Goal: Task Accomplishment & Management: Complete application form

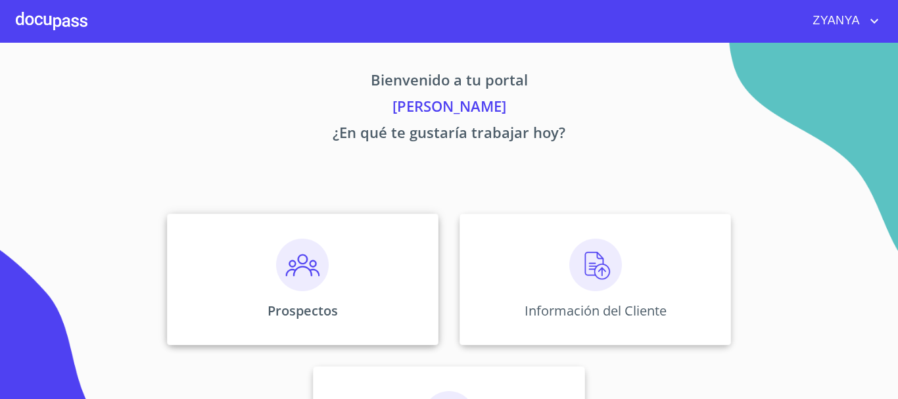
click at [307, 262] on img at bounding box center [302, 265] width 53 height 53
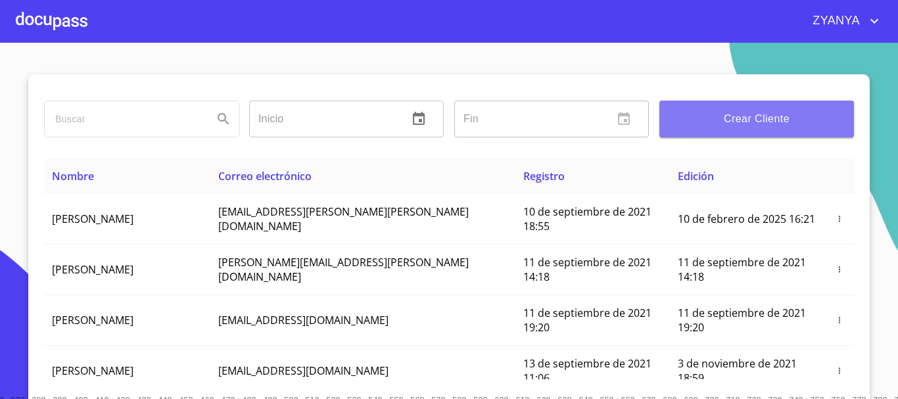
click at [778, 132] on button "Crear Cliente" at bounding box center [757, 119] width 195 height 37
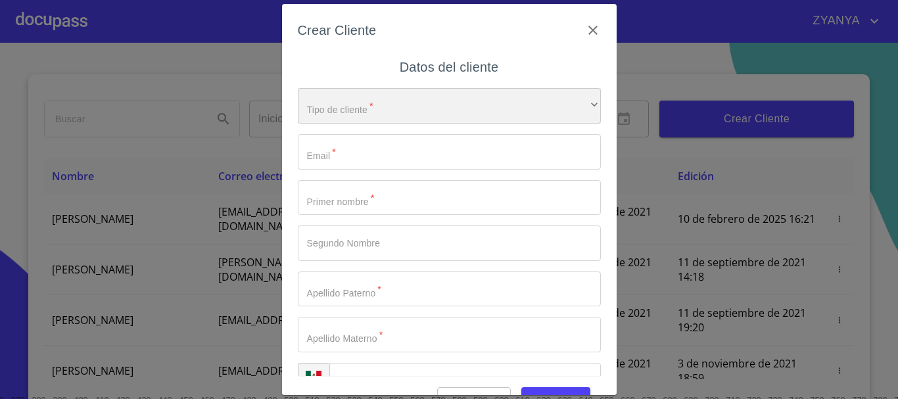
click at [414, 97] on div "​" at bounding box center [449, 106] width 303 height 36
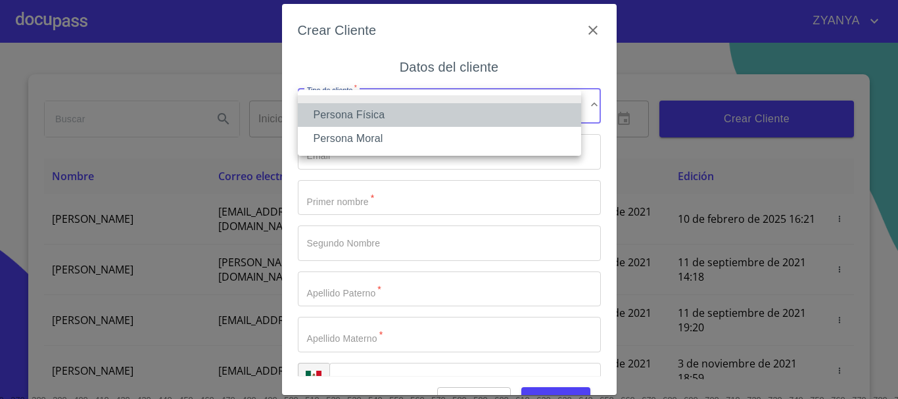
click at [405, 114] on li "Persona Física" at bounding box center [439, 115] width 283 height 24
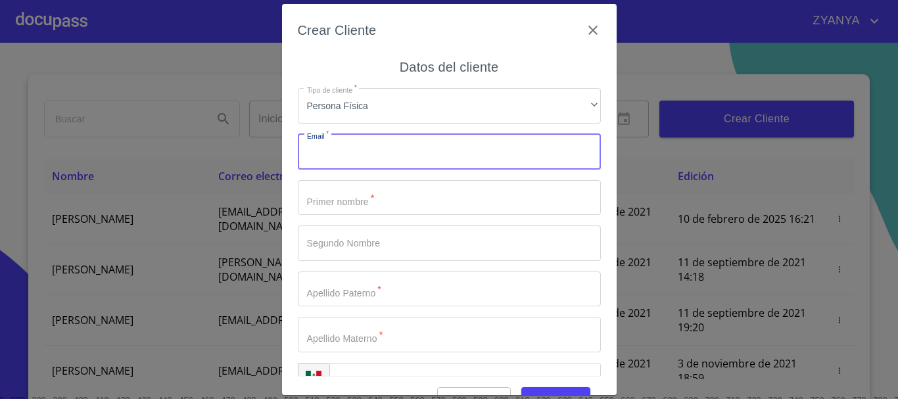
click at [389, 152] on input "Tipo de cliente   *" at bounding box center [449, 152] width 303 height 36
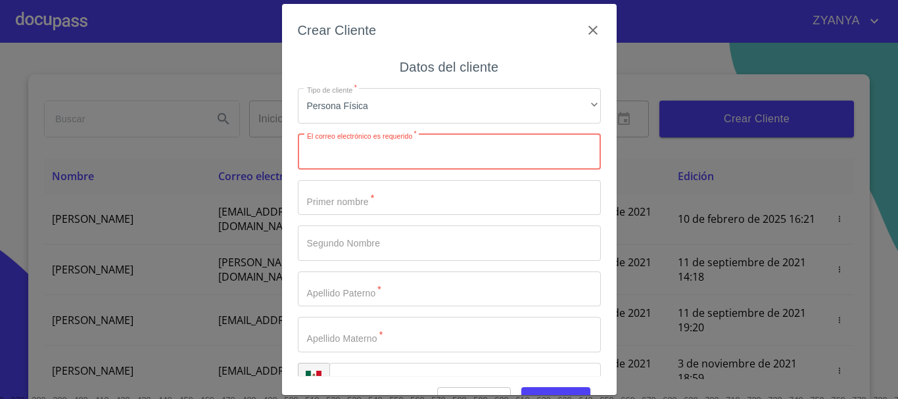
paste input "estrellaldg@hotmail.com"
type input "estrellaldg@hotmail.com"
click at [360, 201] on input "Tipo de cliente   *" at bounding box center [449, 198] width 303 height 36
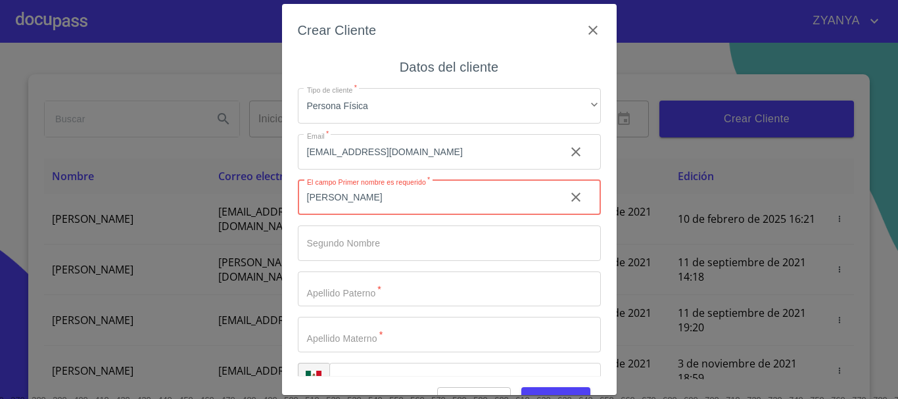
type input "[PERSON_NAME]"
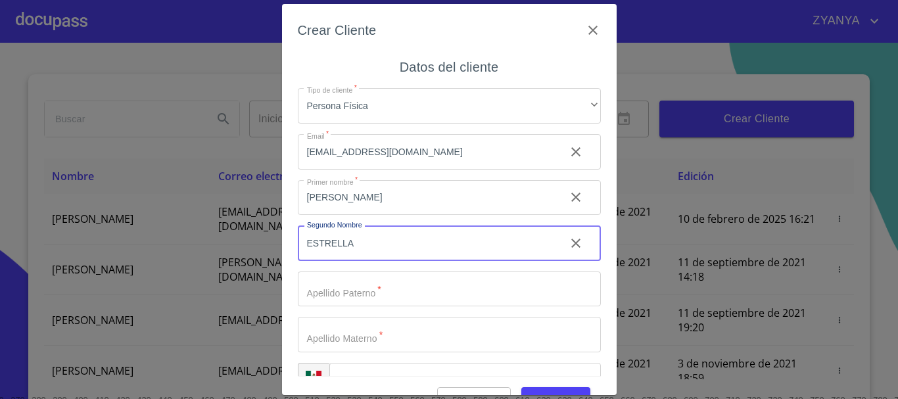
type input "ESTRELLA"
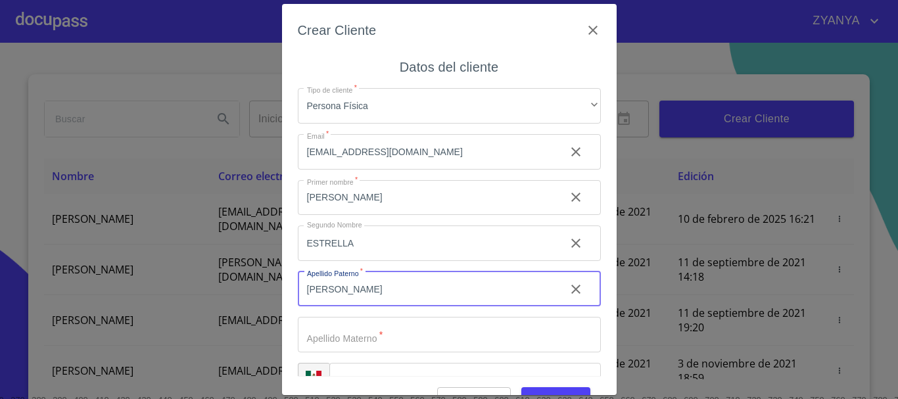
type input "[PERSON_NAME]"
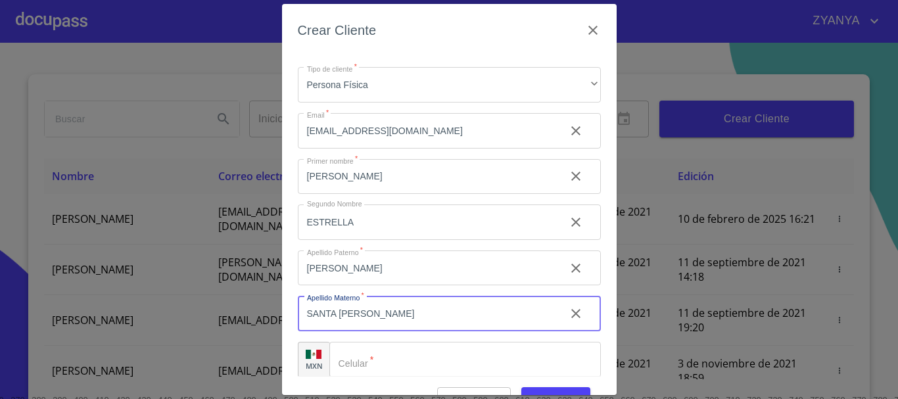
scroll to position [33, 0]
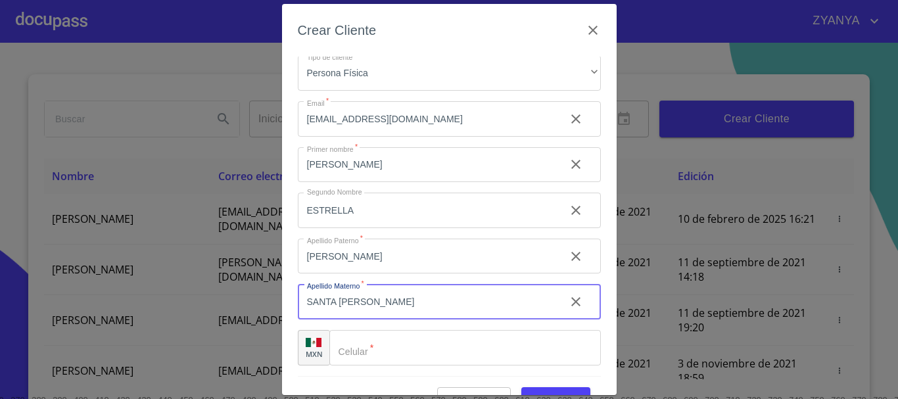
type input "SANTA [PERSON_NAME]"
click at [379, 349] on input "Tipo de cliente   *" at bounding box center [465, 348] width 272 height 36
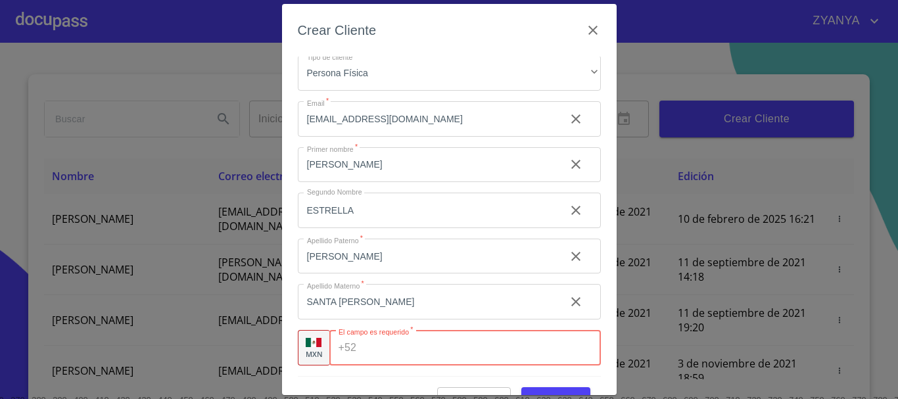
paste input "[PHONE_NUMBER]"
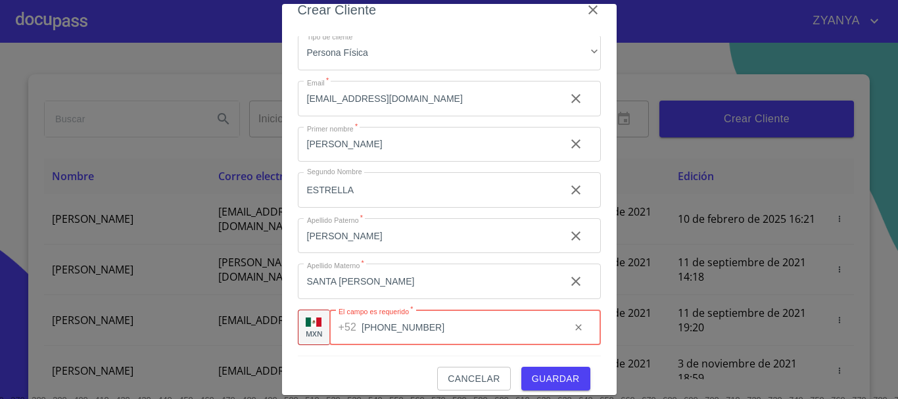
scroll to position [32, 0]
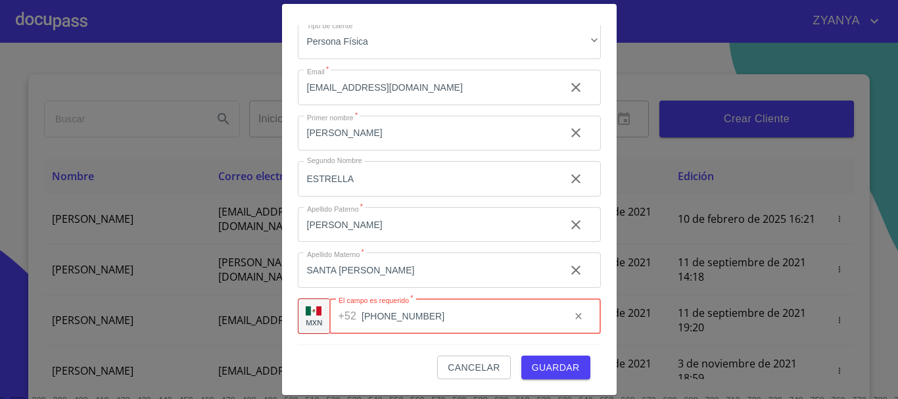
type input "[PHONE_NUMBER]"
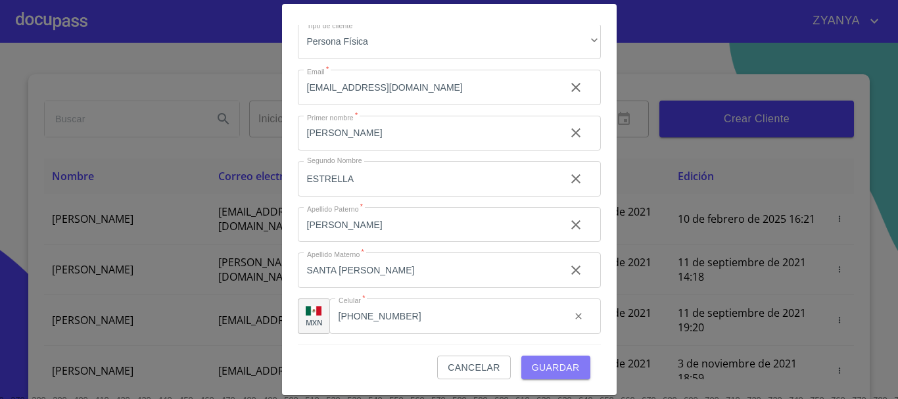
click at [552, 362] on span "Guardar" at bounding box center [556, 368] width 48 height 16
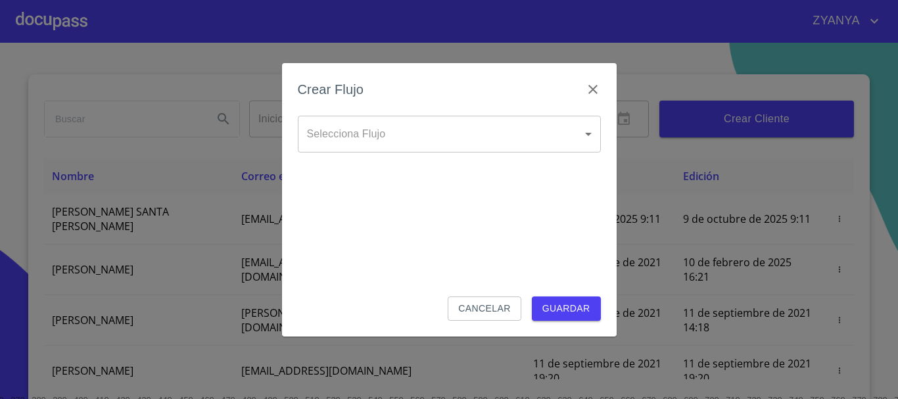
click at [573, 124] on body "ZYANYA Inicio ​ Fin ​ Crear Cliente Nombre Correo electrónico Registro Edición …" at bounding box center [449, 199] width 898 height 399
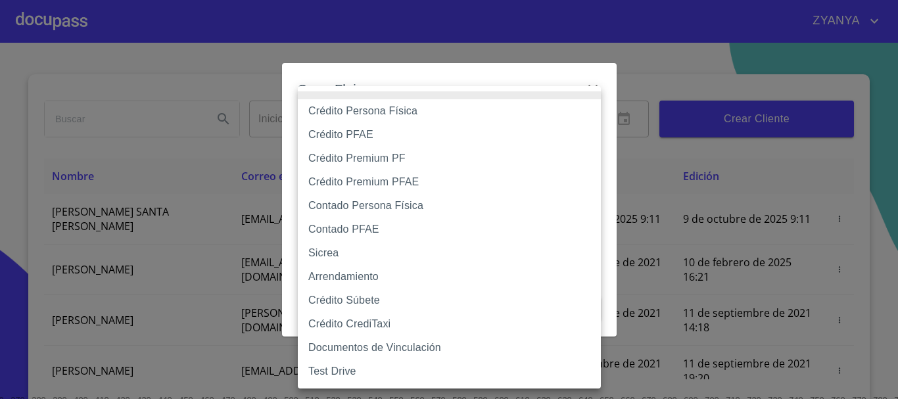
click at [454, 110] on li "Crédito Persona Física" at bounding box center [449, 111] width 303 height 24
type input "6009fb3c7d1714eb8809aa97"
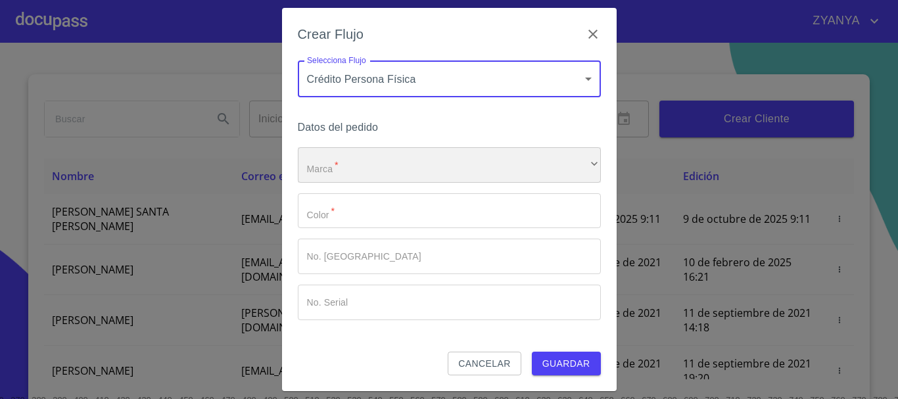
click at [449, 165] on div "​" at bounding box center [449, 165] width 303 height 36
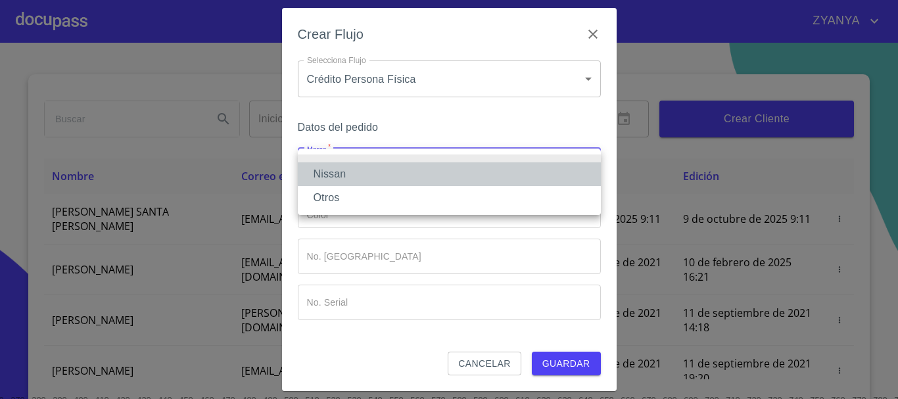
click at [427, 176] on li "Nissan" at bounding box center [449, 174] width 303 height 24
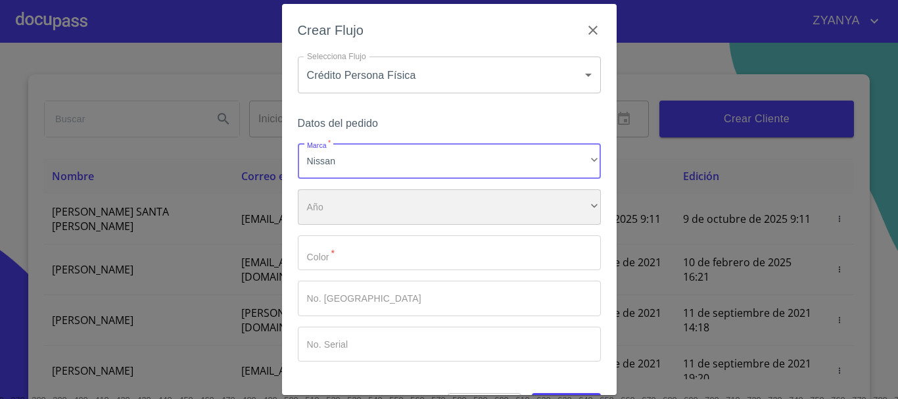
click at [391, 198] on div "​" at bounding box center [449, 207] width 303 height 36
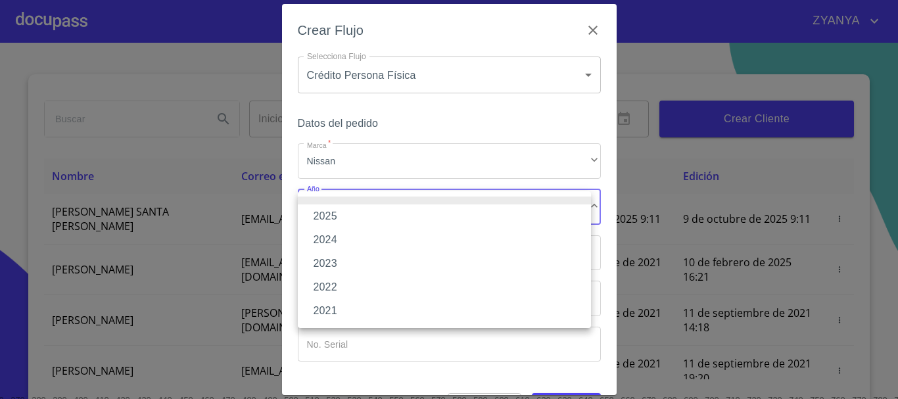
click at [383, 214] on li "2025" at bounding box center [444, 217] width 293 height 24
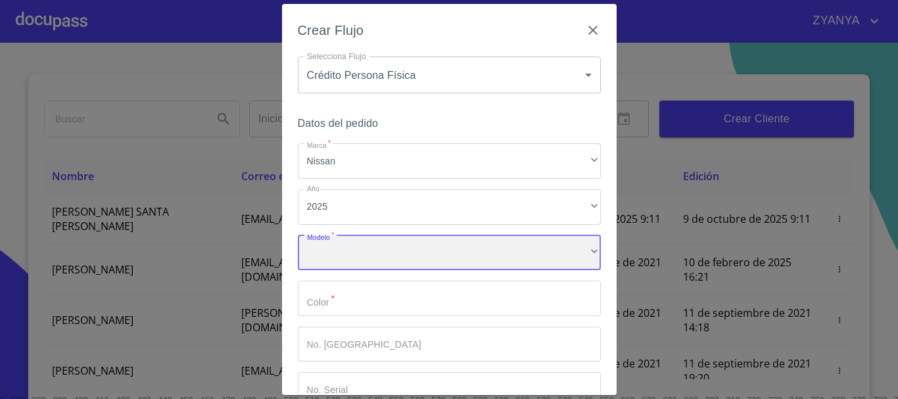
click at [389, 255] on div "​" at bounding box center [449, 253] width 303 height 36
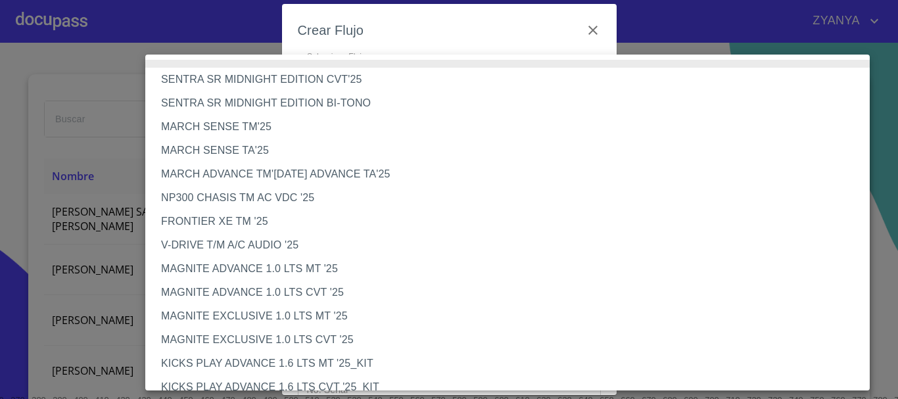
scroll to position [66, 0]
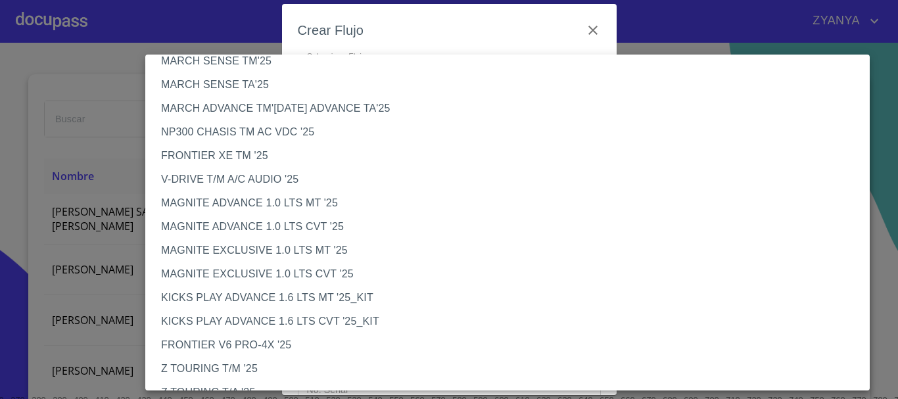
click at [337, 268] on li "MAGNITE EXCLUSIVE 1.0 LTS CVT '25" at bounding box center [512, 274] width 735 height 24
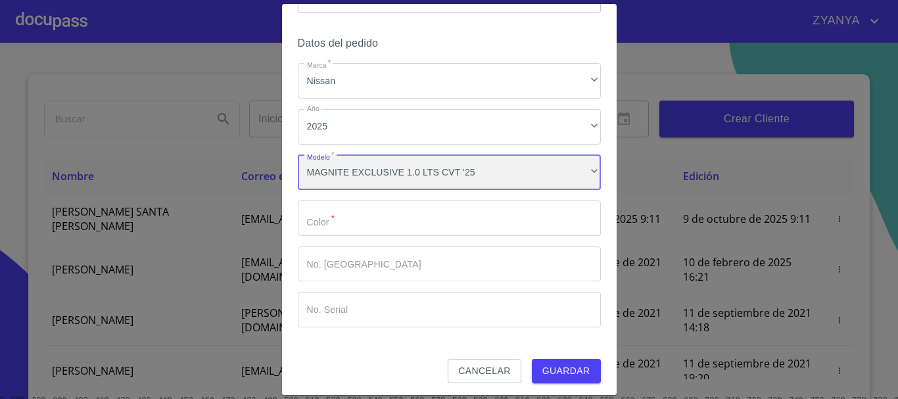
scroll to position [84, 0]
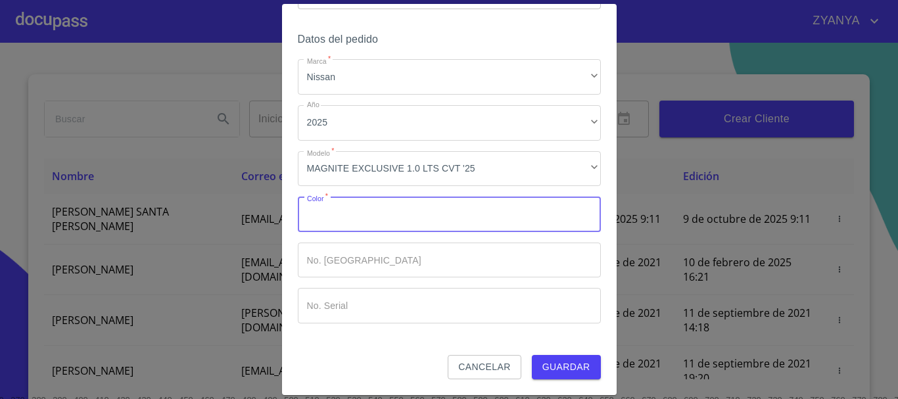
click at [429, 217] on input "Marca   *" at bounding box center [449, 215] width 303 height 36
type input "PLATA"
click at [556, 369] on span "Guardar" at bounding box center [567, 367] width 48 height 16
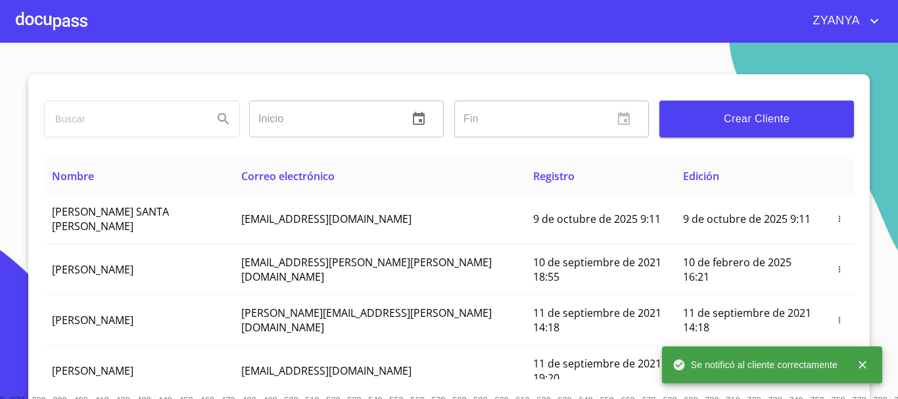
click at [80, 16] on div at bounding box center [52, 21] width 72 height 42
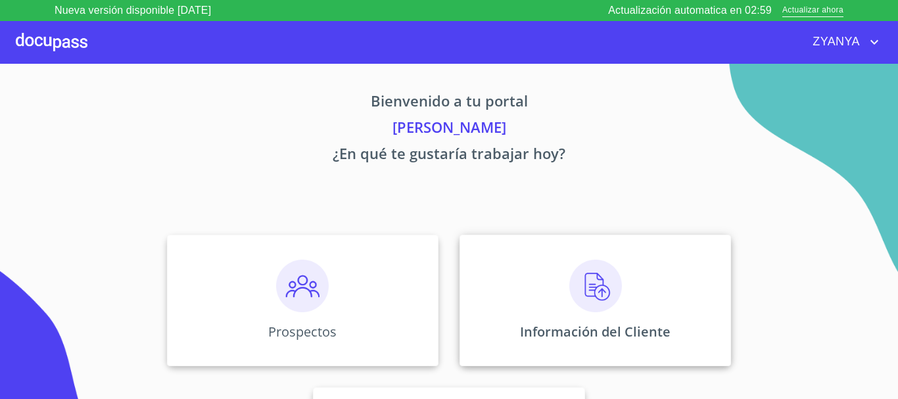
click at [573, 266] on img at bounding box center [596, 286] width 53 height 53
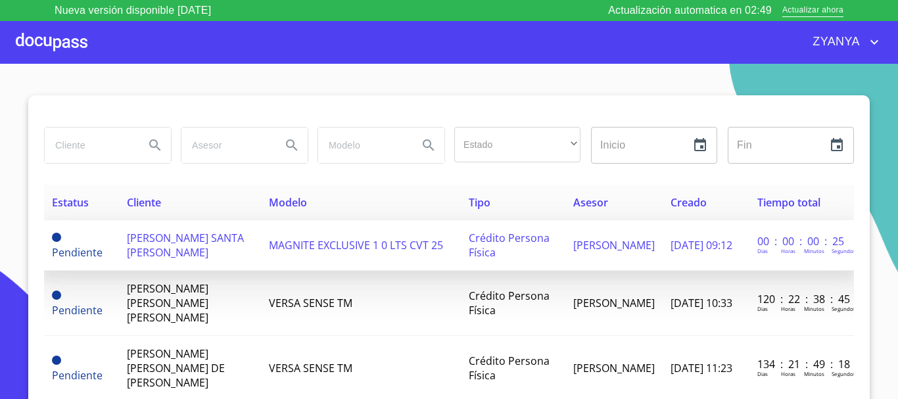
click at [195, 234] on span "[PERSON_NAME] SANTA [PERSON_NAME]" at bounding box center [185, 245] width 117 height 29
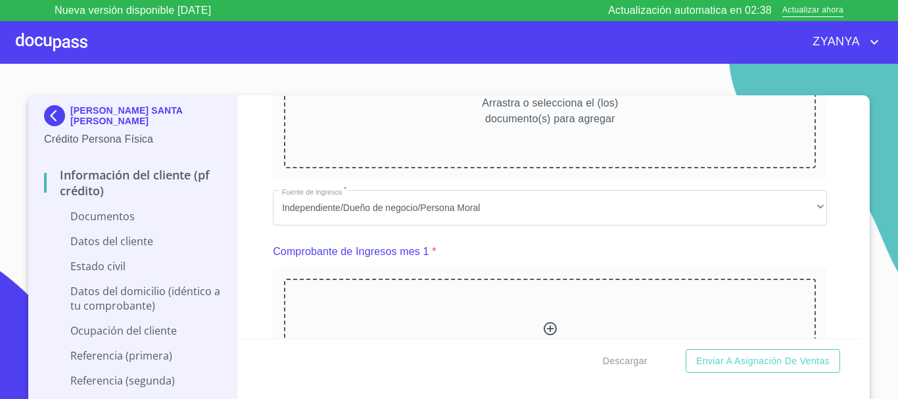
scroll to position [460, 0]
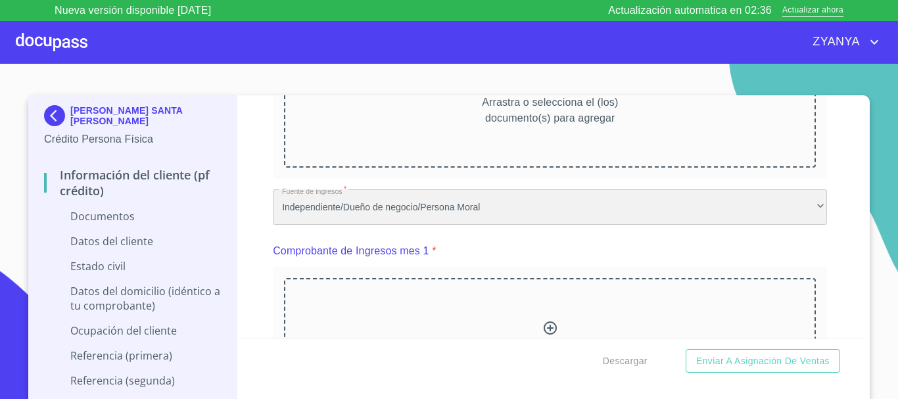
click at [644, 208] on div "Independiente/Dueño de negocio/Persona Moral" at bounding box center [550, 207] width 554 height 36
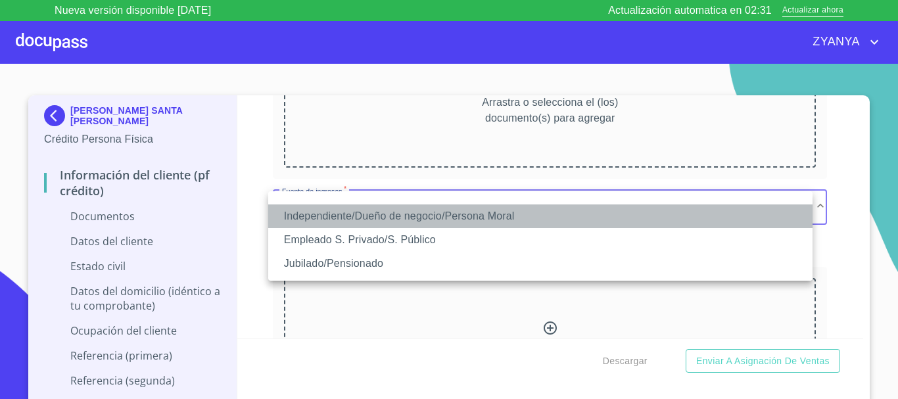
click at [467, 218] on li "Independiente/Dueño de negocio/Persona Moral" at bounding box center [540, 217] width 545 height 24
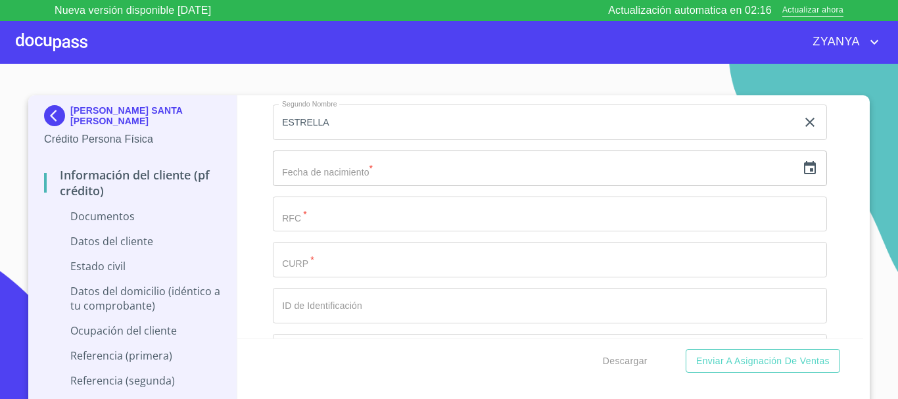
scroll to position [1776, 0]
click at [802, 167] on icon "button" at bounding box center [810, 168] width 16 height 16
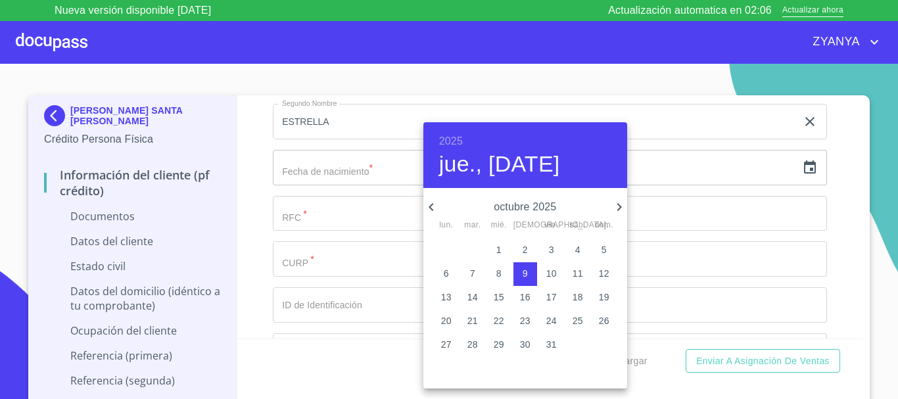
click at [449, 134] on h6 "2025" at bounding box center [451, 141] width 24 height 18
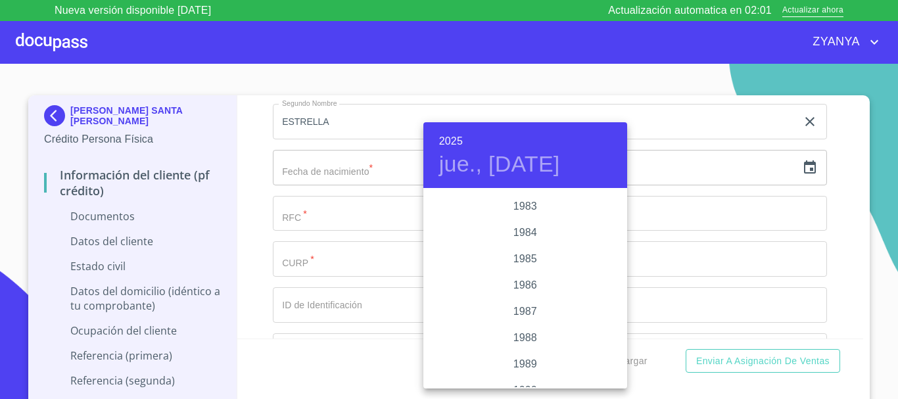
scroll to position [1499, 0]
click at [527, 226] on div "1983" at bounding box center [526, 229] width 204 height 26
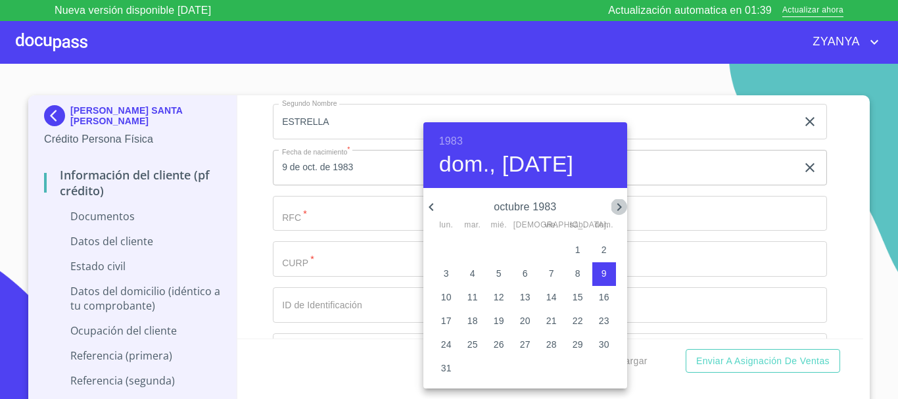
click at [612, 205] on icon "button" at bounding box center [620, 207] width 16 height 16
click at [449, 340] on p "26" at bounding box center [446, 344] width 11 height 13
type input "26 de dic. de 1983"
click at [351, 228] on div at bounding box center [449, 199] width 898 height 399
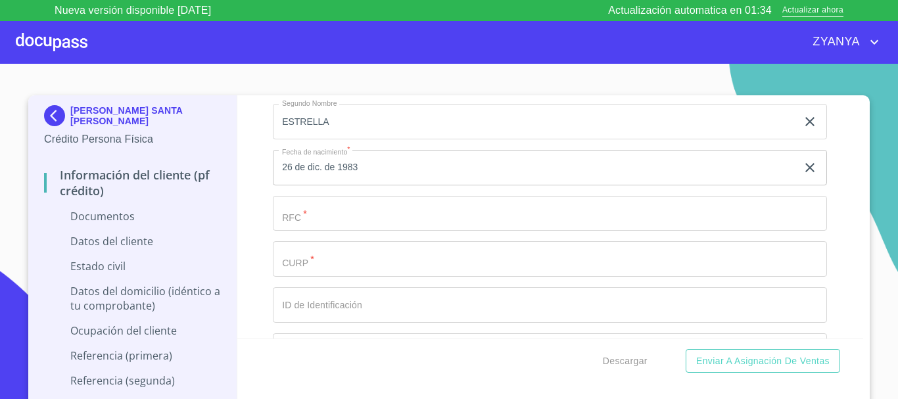
click at [351, 218] on input "Documento de identificación.   *" at bounding box center [550, 214] width 554 height 36
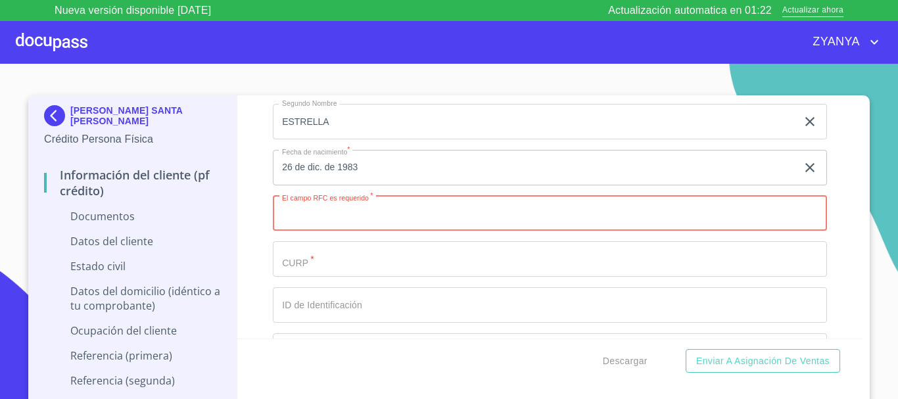
paste input "VISS831226"
type input "VISS831226DRO"
click at [357, 259] on input "Documento de identificación.   *" at bounding box center [550, 259] width 554 height 36
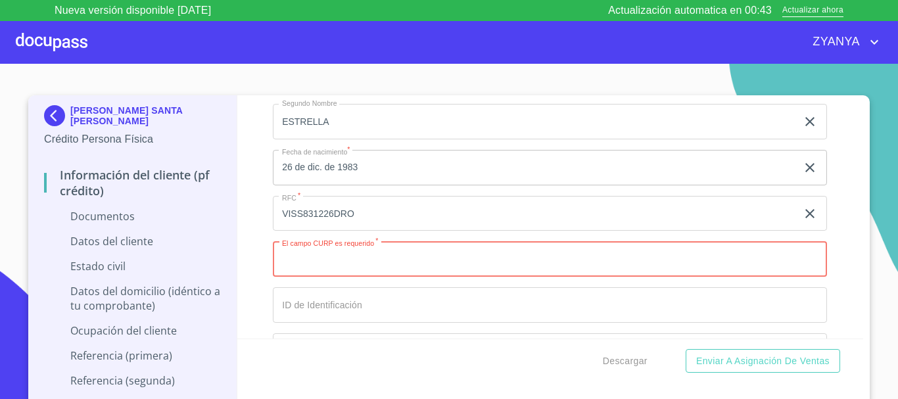
paste input "VISS831226MCMLNL08"
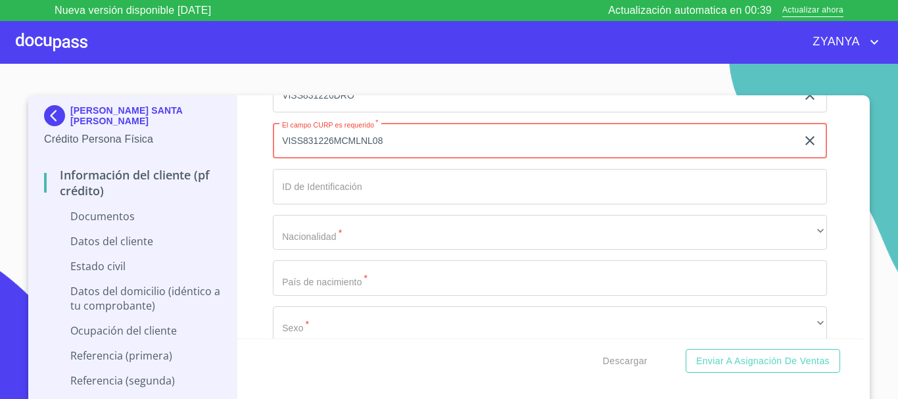
scroll to position [1907, 0]
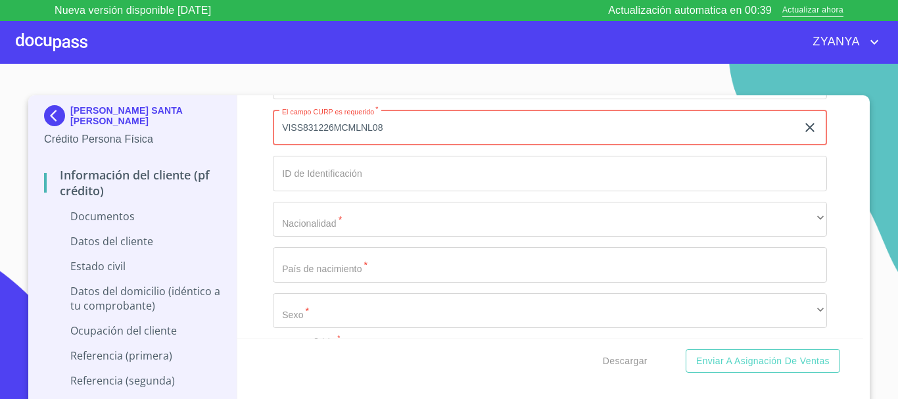
type input "VISS831226MCMLNL08"
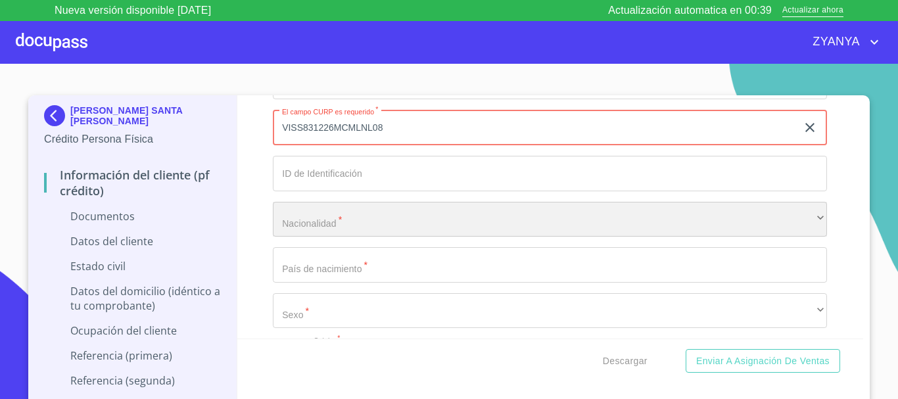
click at [414, 223] on div "​" at bounding box center [550, 220] width 554 height 36
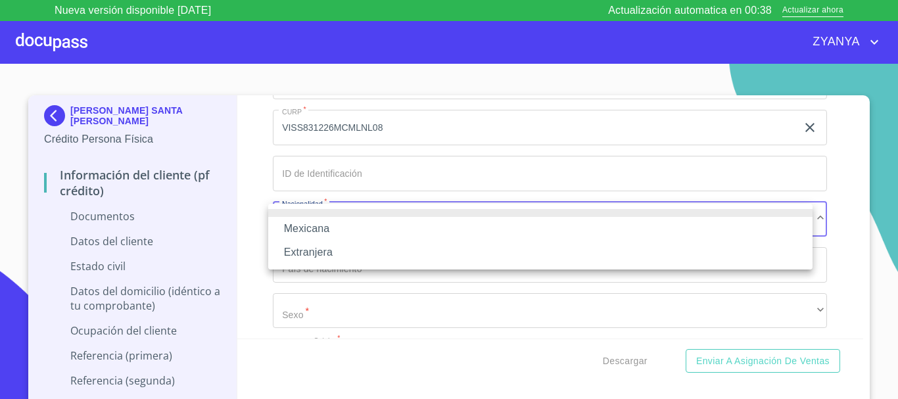
click at [414, 223] on li "Mexicana" at bounding box center [540, 229] width 545 height 24
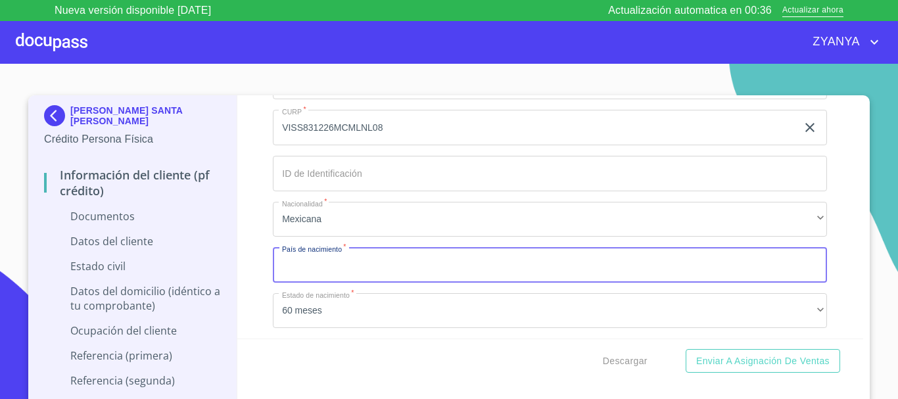
click at [419, 260] on input "Documento de identificación.   *" at bounding box center [550, 265] width 554 height 36
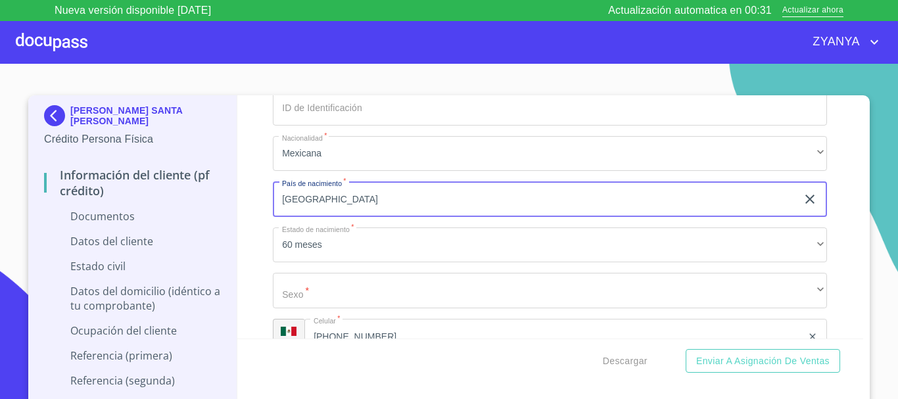
type input "[GEOGRAPHIC_DATA]"
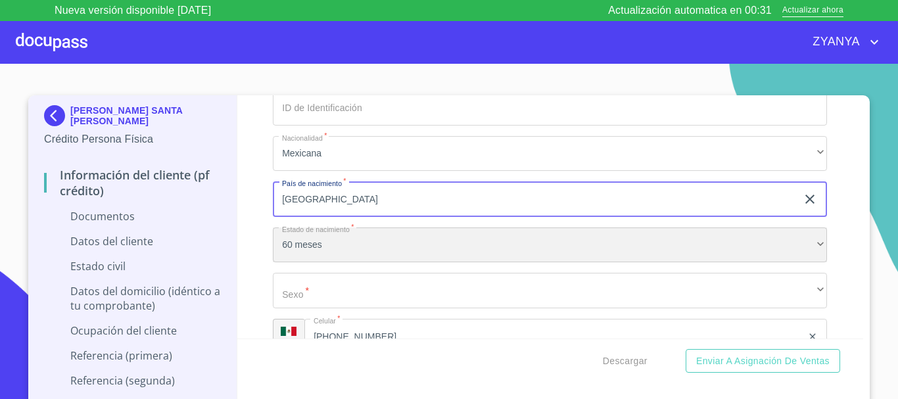
click at [427, 255] on div "60 meses" at bounding box center [550, 246] width 554 height 36
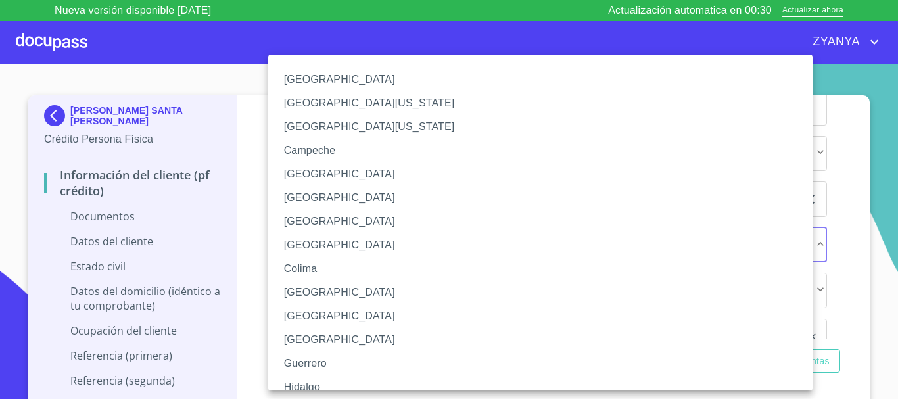
scroll to position [66, 0]
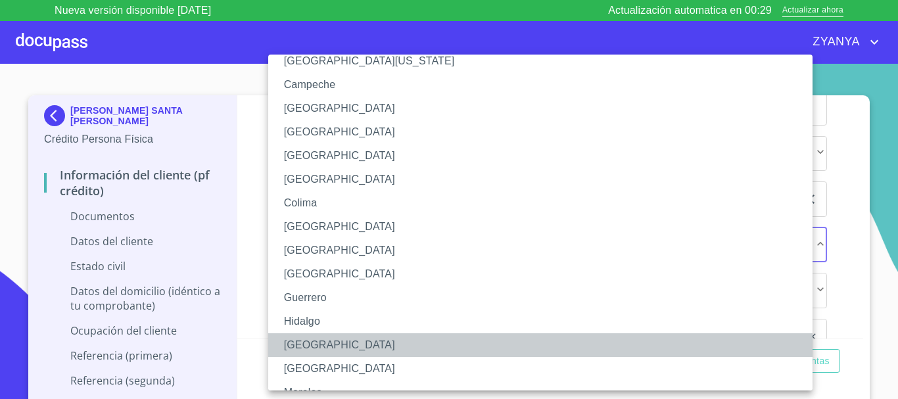
click at [326, 344] on li "[GEOGRAPHIC_DATA]" at bounding box center [545, 345] width 554 height 24
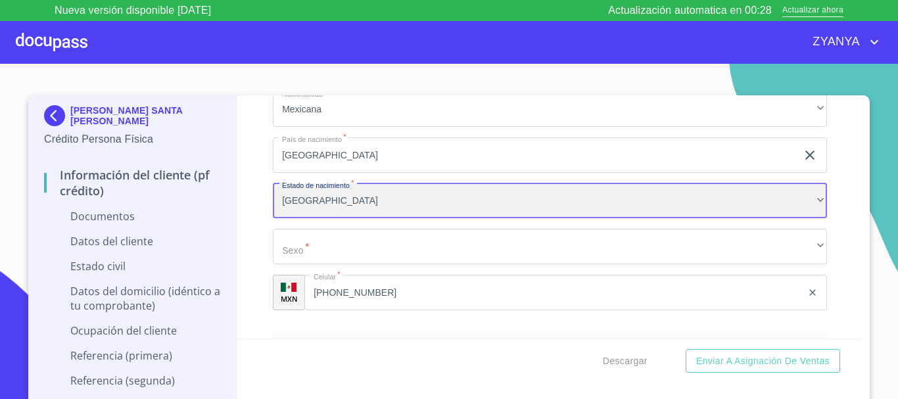
scroll to position [2039, 0]
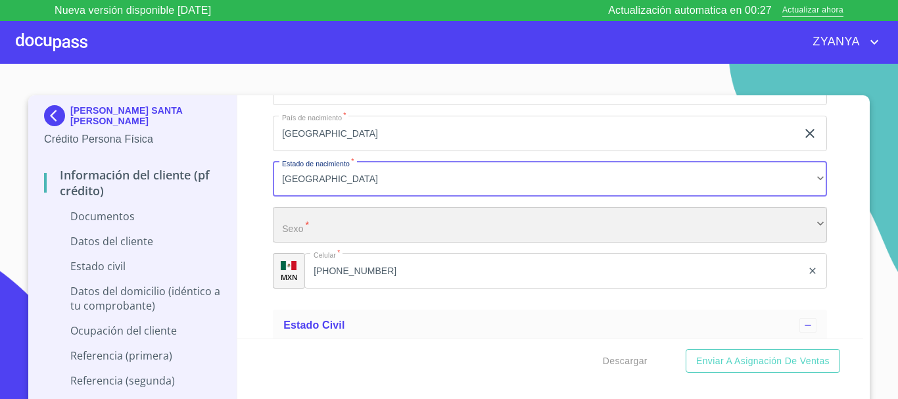
click at [346, 222] on div "​" at bounding box center [550, 225] width 554 height 36
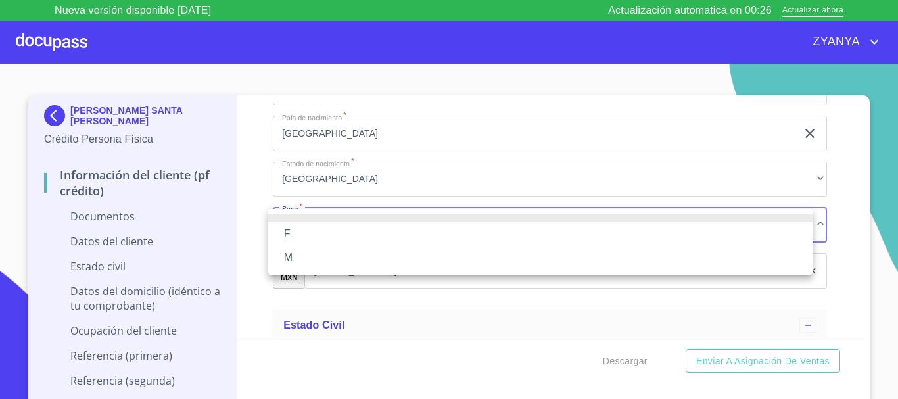
click at [341, 230] on li "F" at bounding box center [540, 234] width 545 height 24
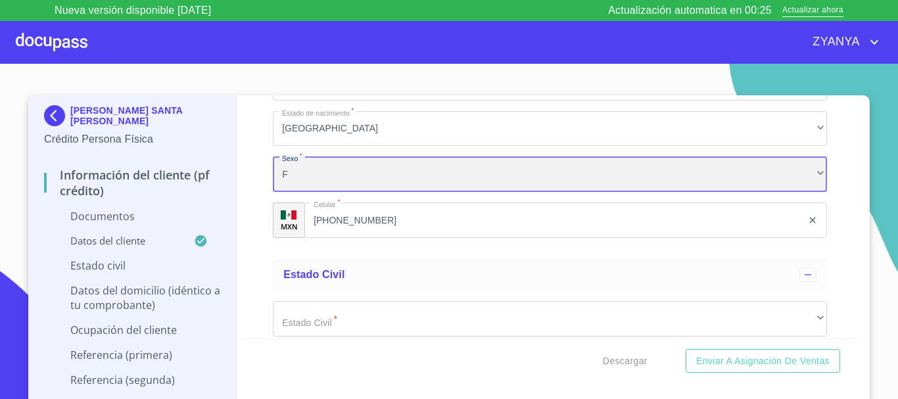
scroll to position [2170, 0]
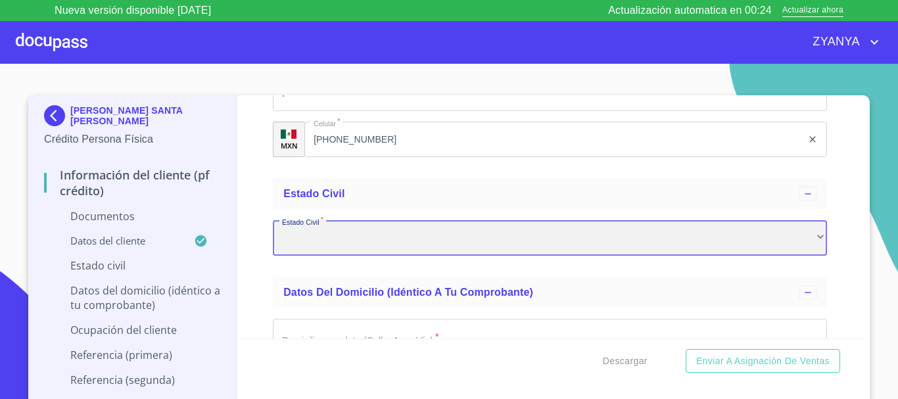
click at [386, 245] on div "​" at bounding box center [550, 238] width 554 height 36
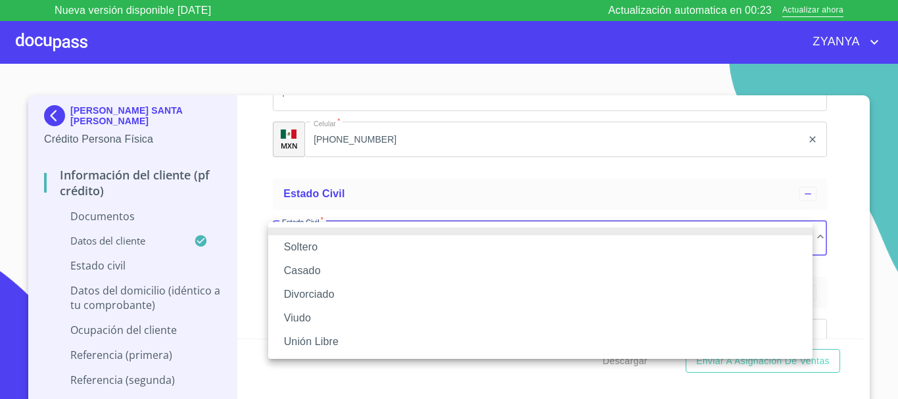
click at [379, 247] on li "Soltero" at bounding box center [540, 247] width 545 height 24
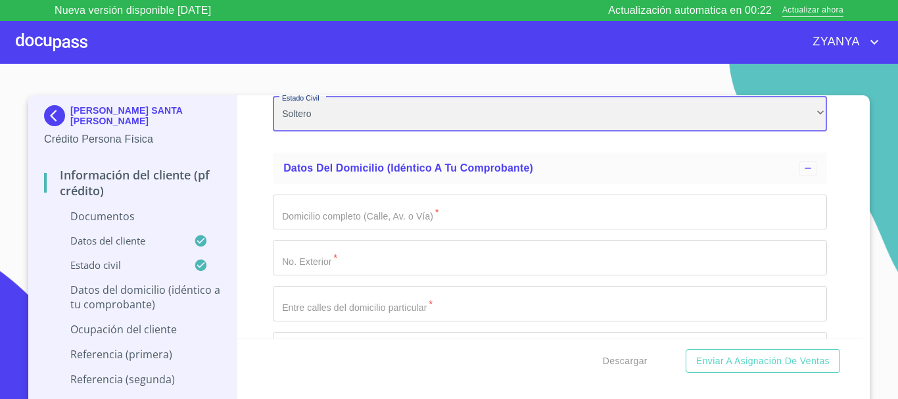
scroll to position [2367, 0]
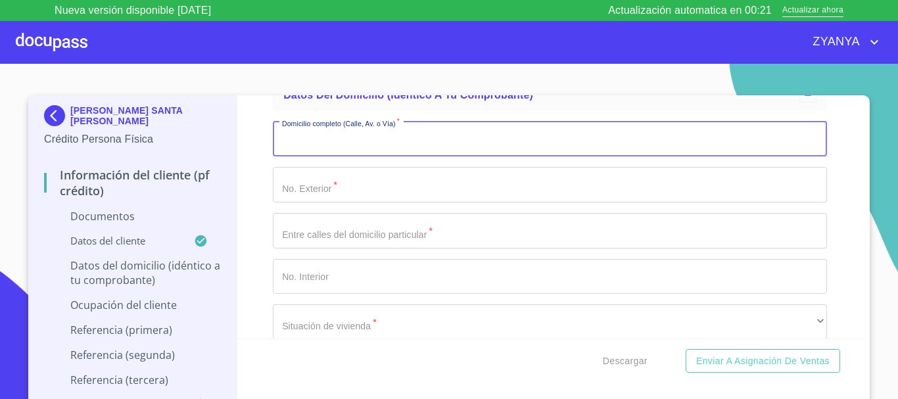
click at [381, 138] on input "Documento de identificación.   *" at bounding box center [550, 140] width 554 height 36
type input "LA CALMA"
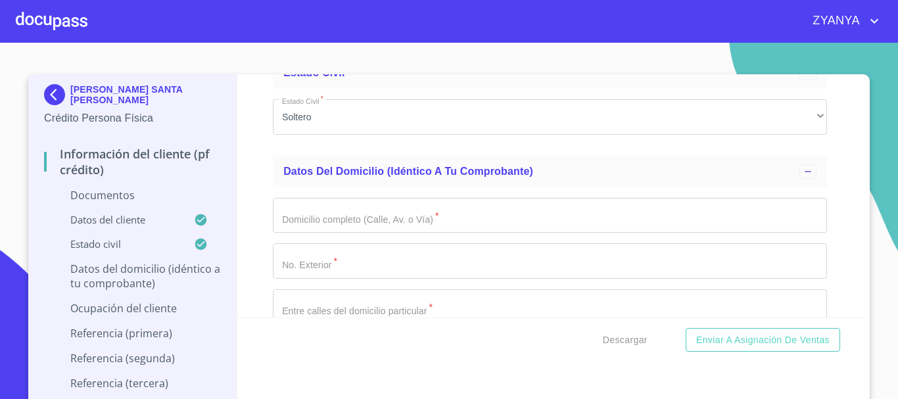
scroll to position [2236, 0]
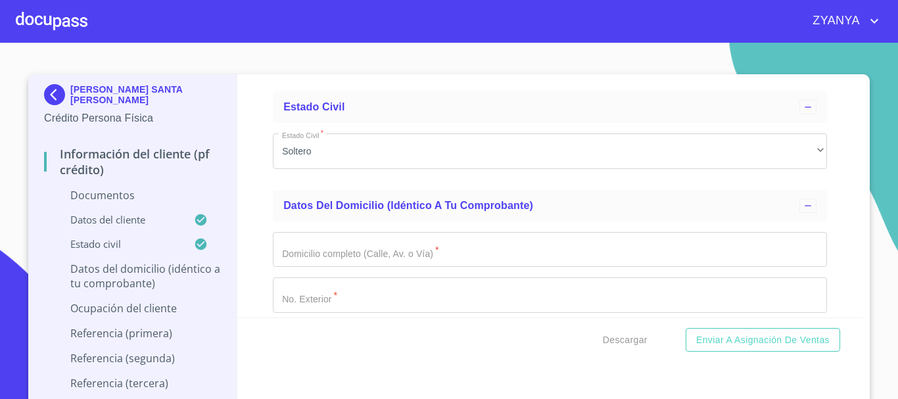
click at [423, 251] on input "Documento de identificación.   *" at bounding box center [550, 250] width 554 height 36
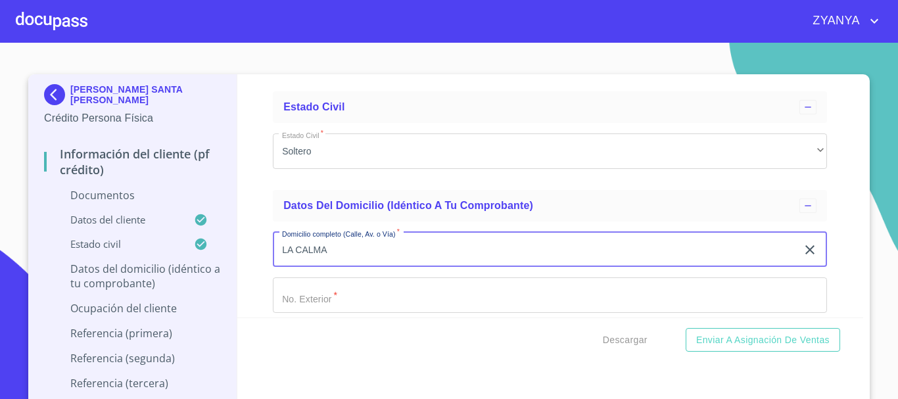
type input "LA CALMA"
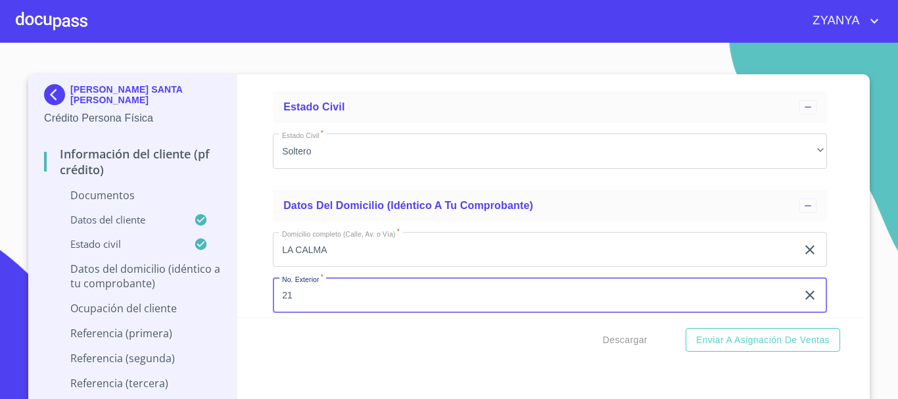
type input "21"
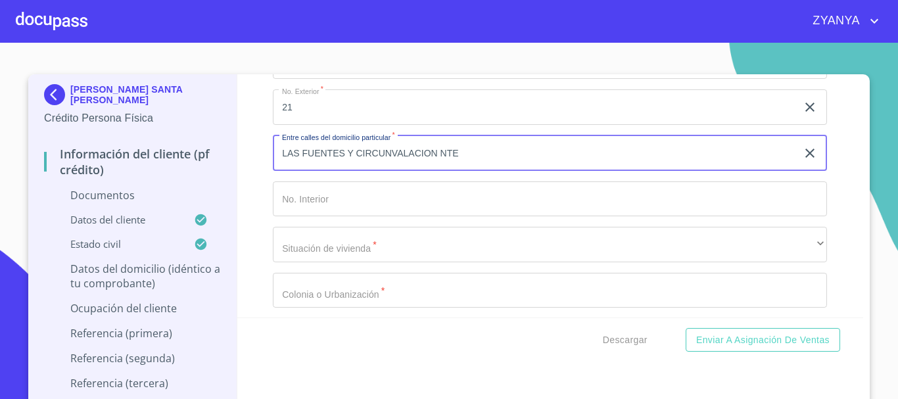
scroll to position [2447, 0]
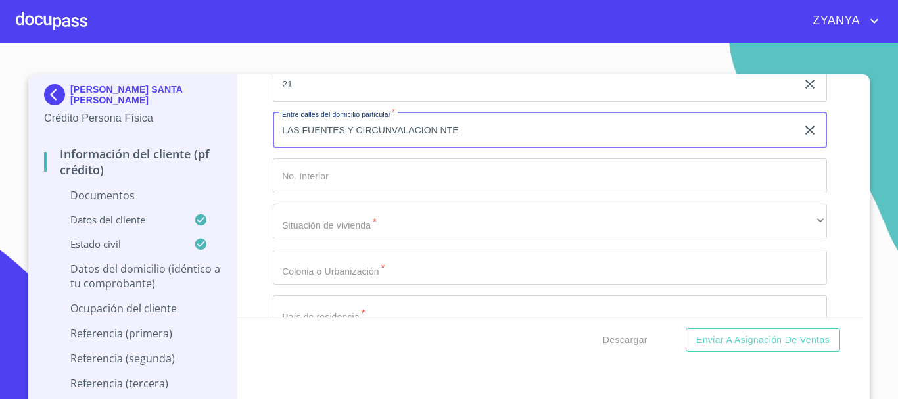
type input "LAS FUENTES Y CIRCUNVALACION NTE"
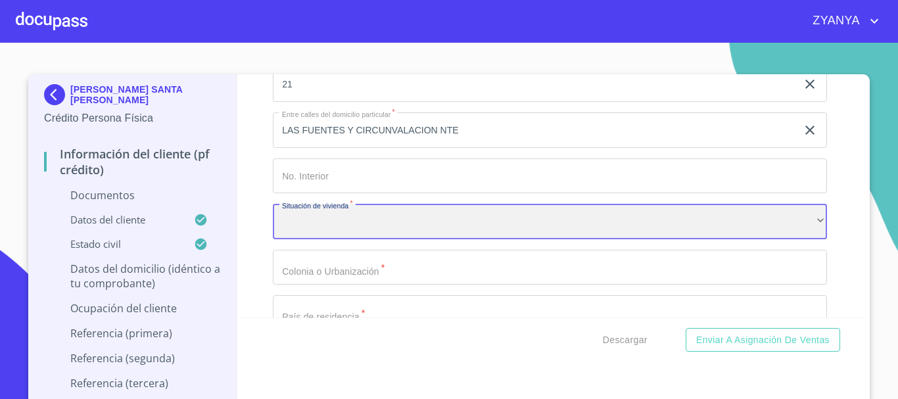
click at [356, 227] on div "​" at bounding box center [550, 222] width 554 height 36
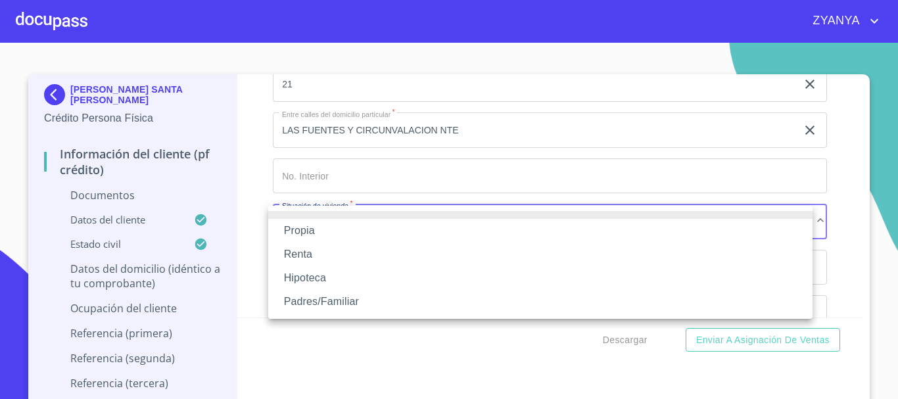
click at [350, 232] on li "Propia" at bounding box center [540, 231] width 545 height 24
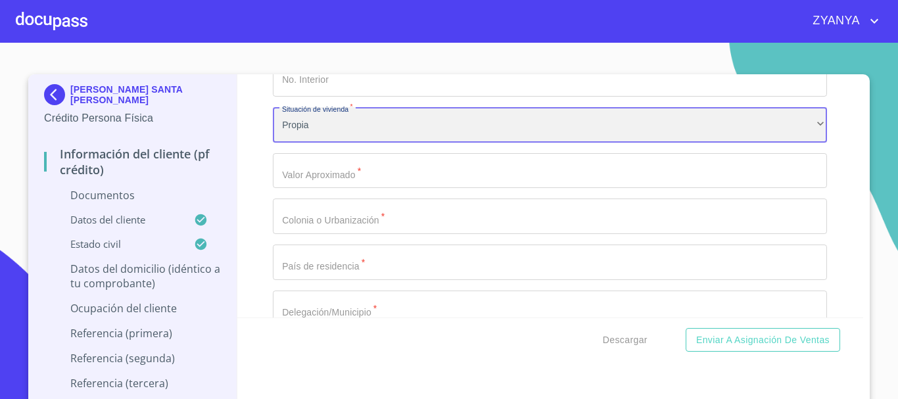
scroll to position [2579, 0]
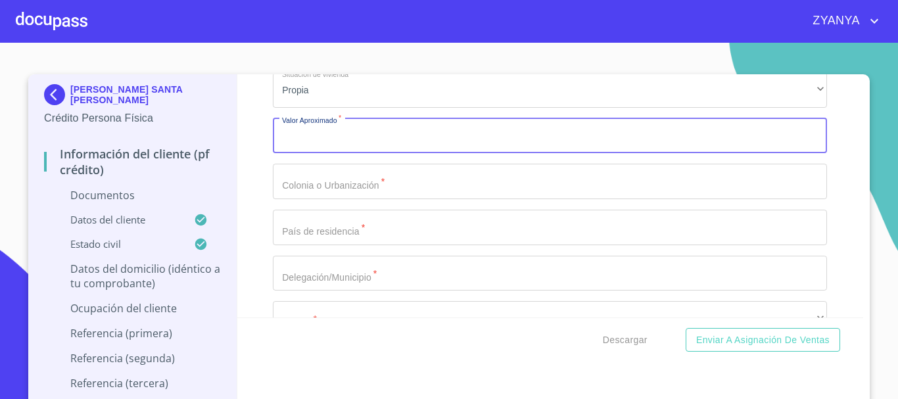
click at [356, 145] on input "Documento de identificación.   *" at bounding box center [550, 136] width 554 height 36
type input "$3,000,000"
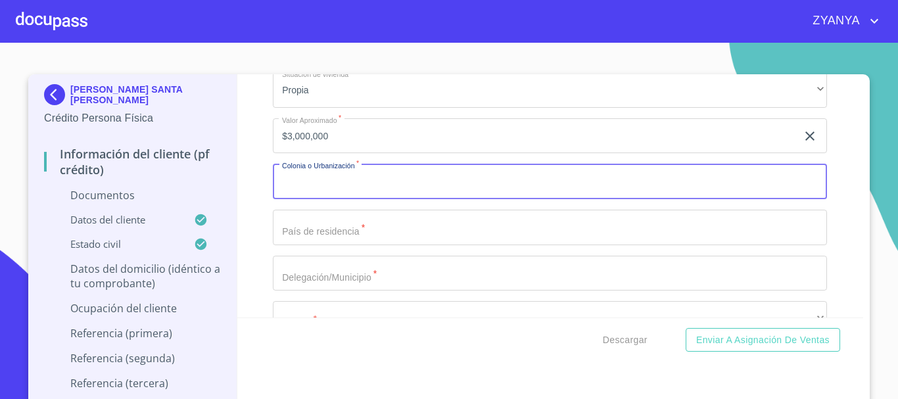
click at [359, 177] on input "Documento de identificación.   *" at bounding box center [550, 182] width 554 height 36
type input "LAS FUENTES"
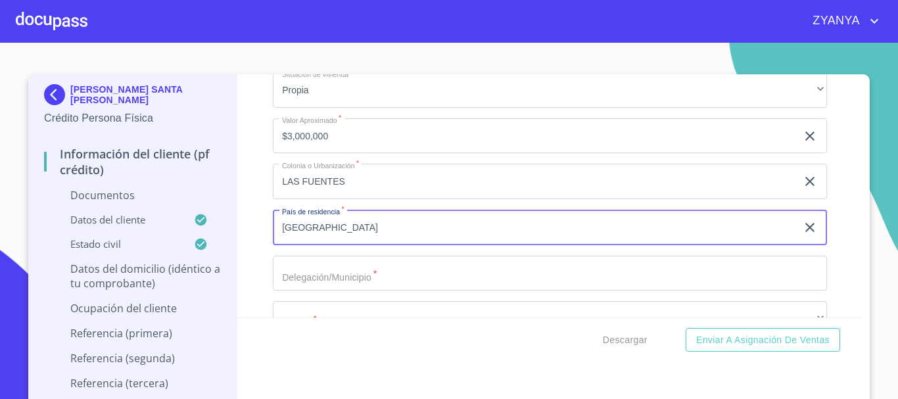
type input "[GEOGRAPHIC_DATA]"
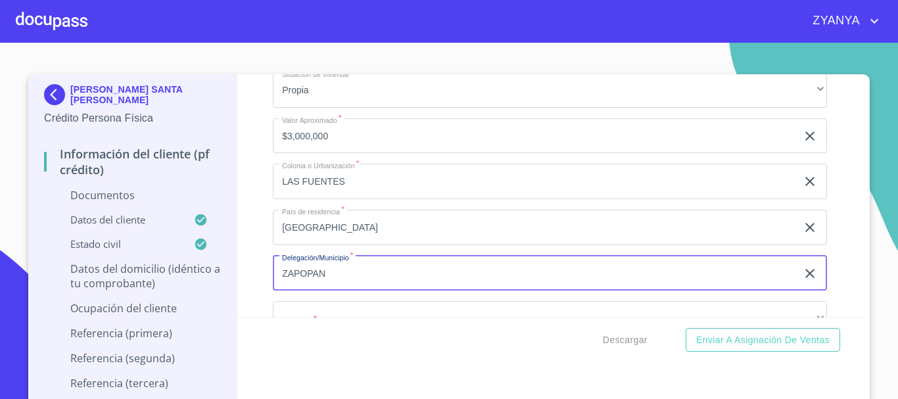
scroll to position [2644, 0]
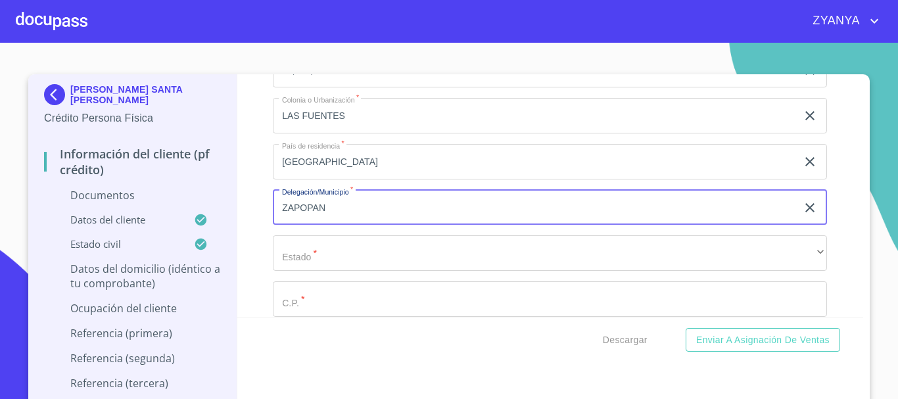
type input "ZAPOPAN"
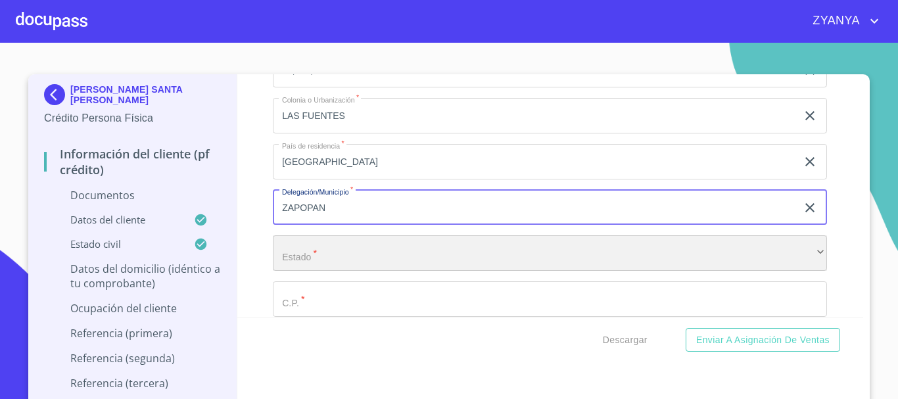
click at [330, 250] on div "​" at bounding box center [550, 253] width 554 height 36
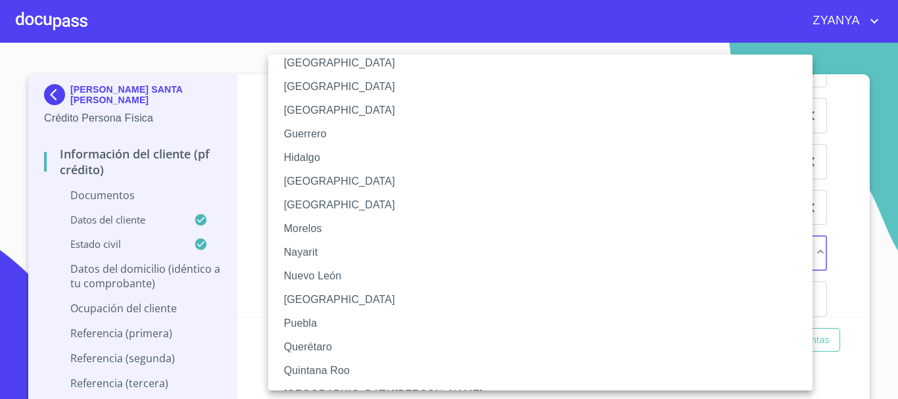
scroll to position [263, 0]
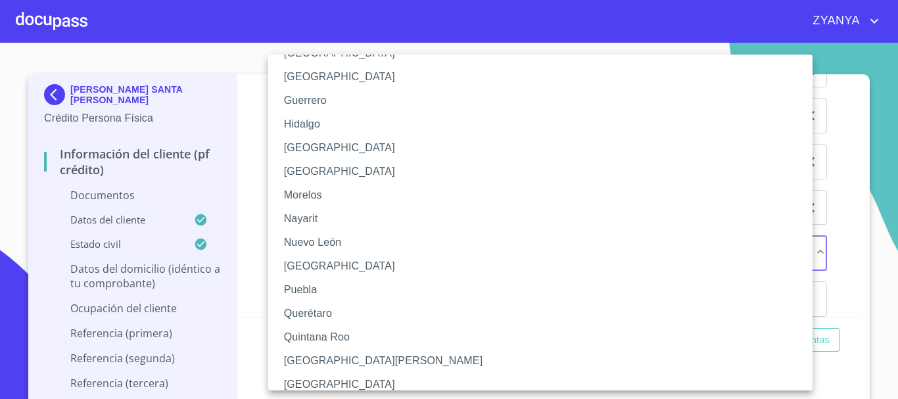
click at [312, 145] on li "[GEOGRAPHIC_DATA]" at bounding box center [545, 148] width 554 height 24
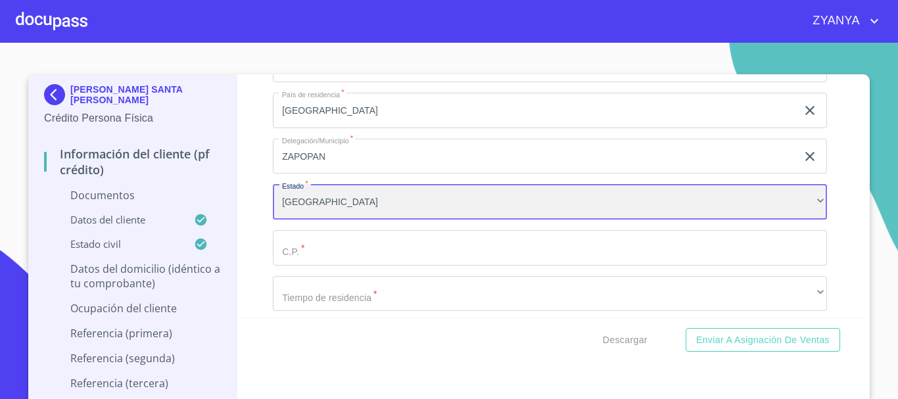
scroll to position [2776, 0]
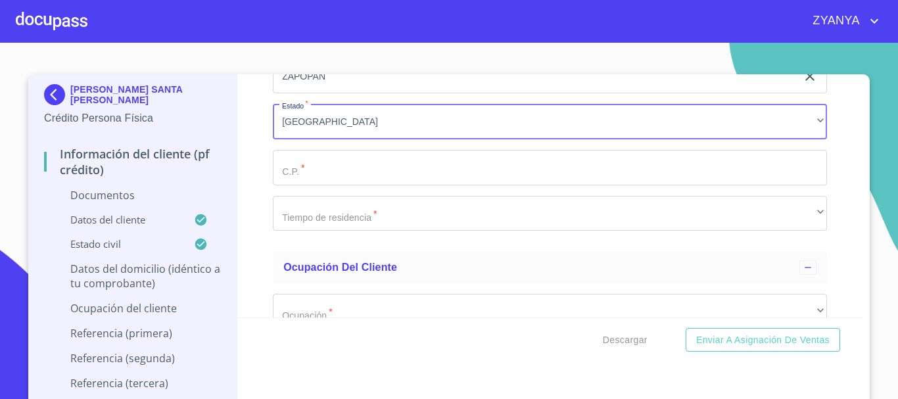
click at [335, 168] on input "Documento de identificación.   *" at bounding box center [550, 168] width 554 height 36
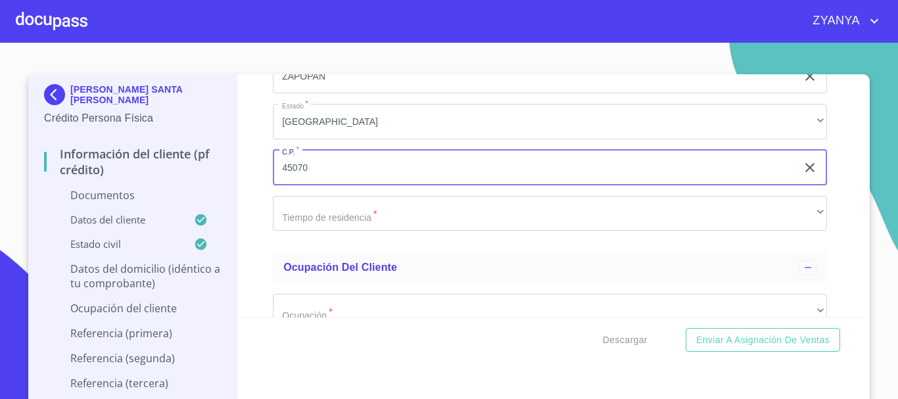
type input "45070"
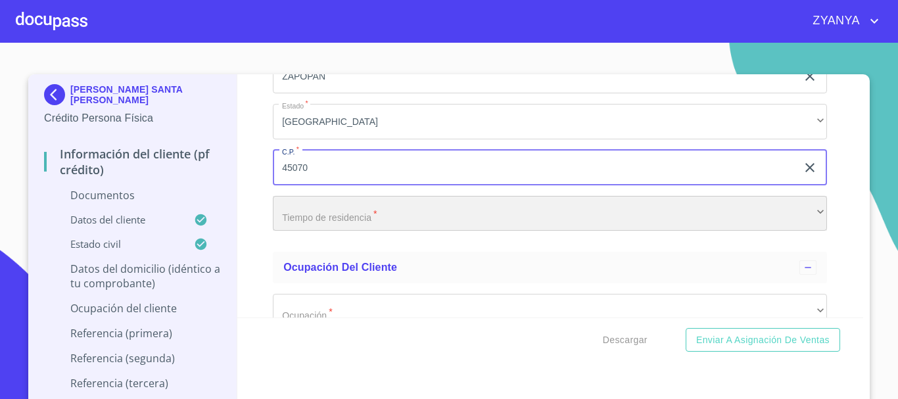
click at [447, 215] on div "​" at bounding box center [550, 214] width 554 height 36
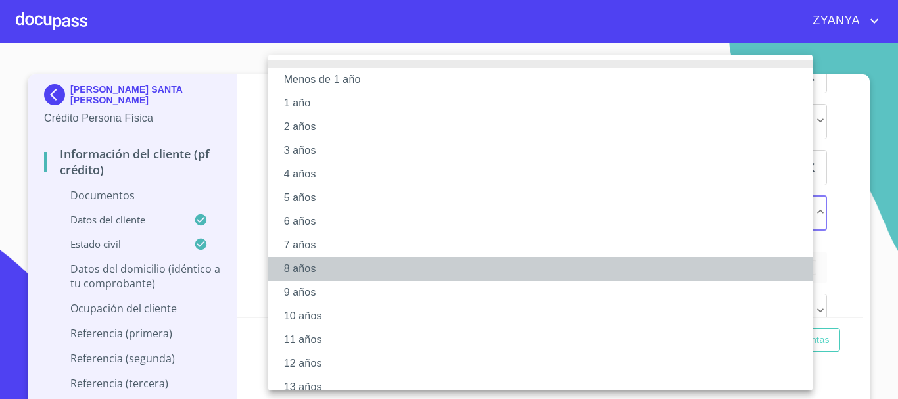
click at [351, 270] on li "8 años" at bounding box center [545, 269] width 554 height 24
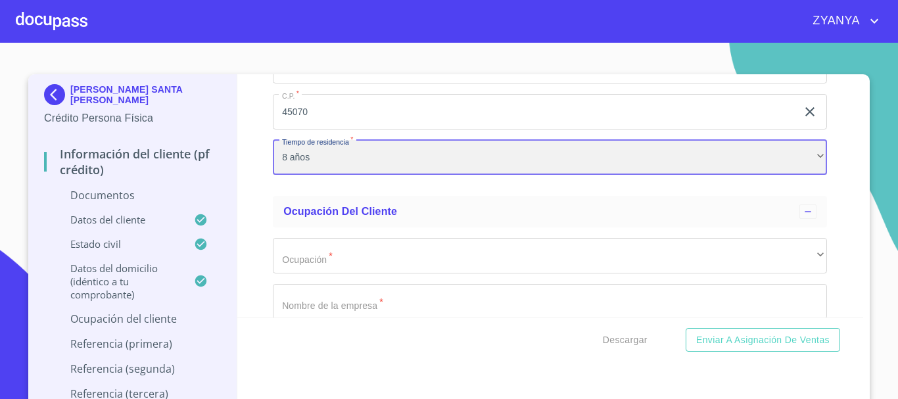
scroll to position [2907, 0]
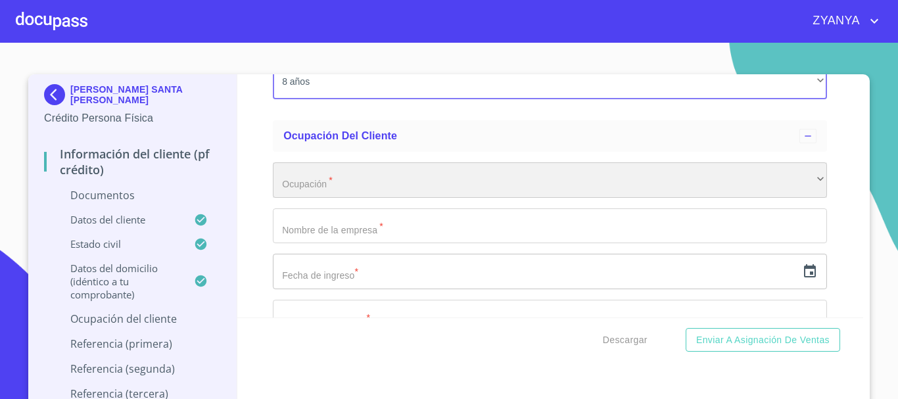
click at [408, 174] on div "​" at bounding box center [550, 180] width 554 height 36
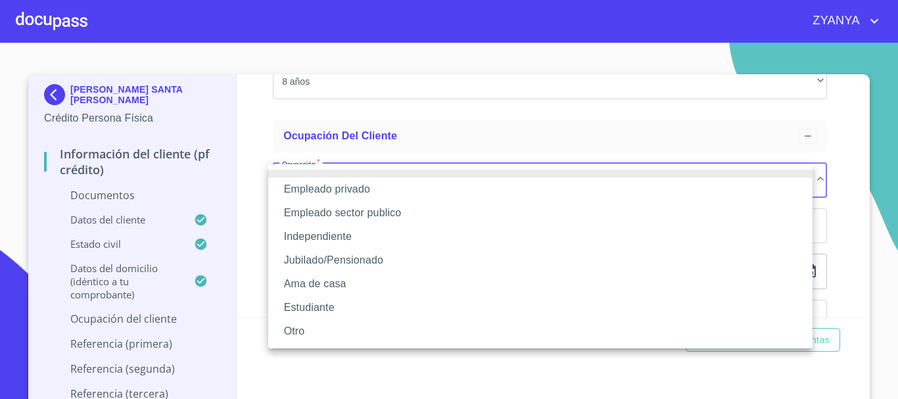
click at [366, 237] on li "Independiente" at bounding box center [540, 237] width 545 height 24
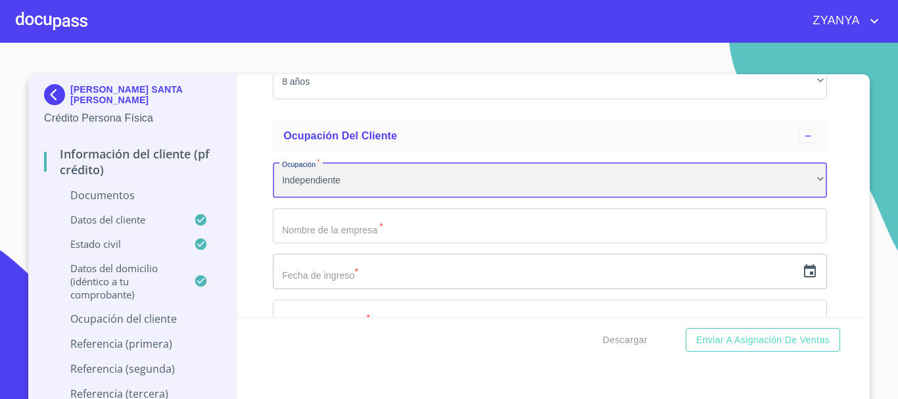
scroll to position [2973, 0]
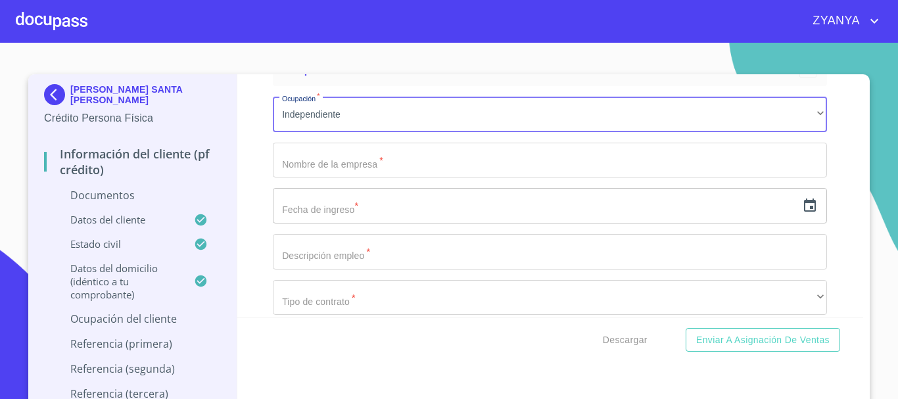
click at [405, 170] on input "Documento de identificación.   *" at bounding box center [550, 161] width 554 height 36
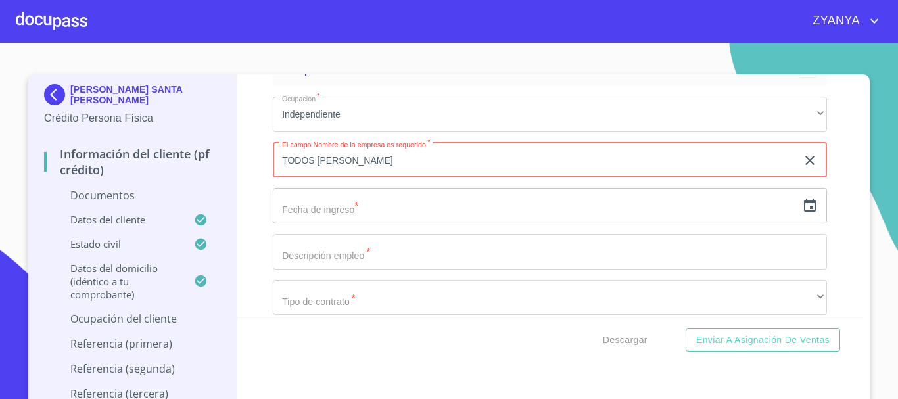
type input "TODOS [PERSON_NAME]"
click at [324, 216] on input "text" at bounding box center [535, 206] width 524 height 36
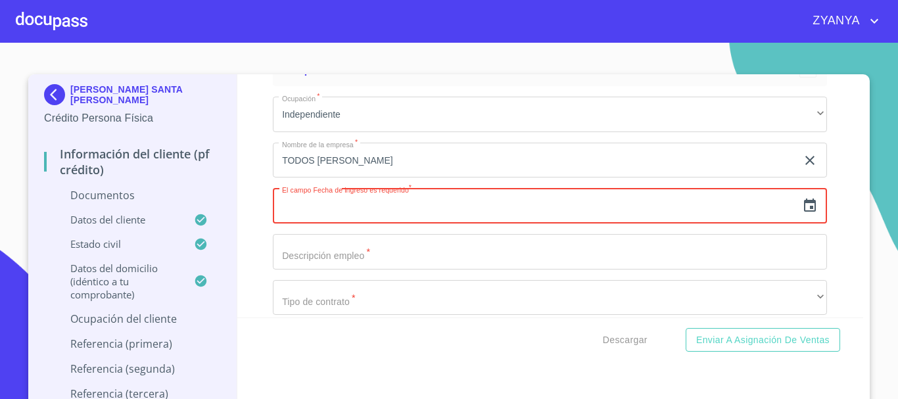
click at [802, 205] on icon "button" at bounding box center [810, 206] width 16 height 16
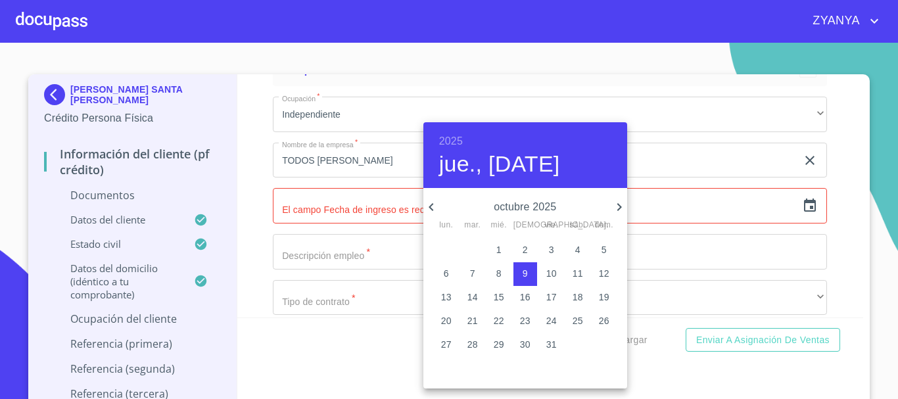
click at [447, 139] on h6 "2025" at bounding box center [451, 141] width 24 height 18
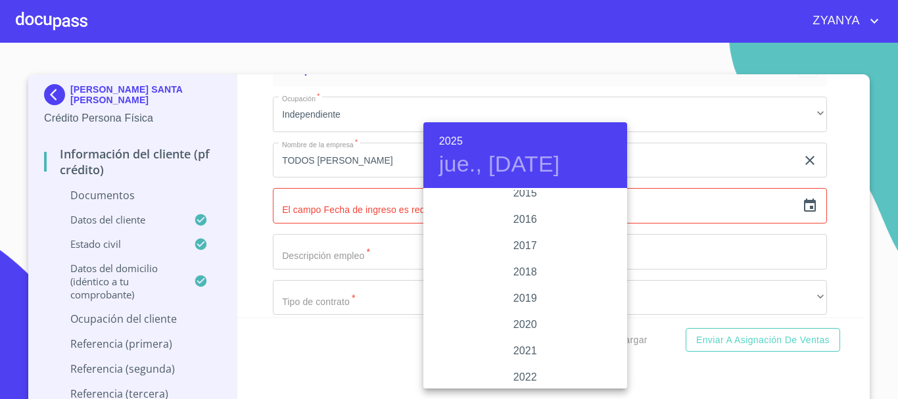
scroll to position [2354, 0]
click at [527, 237] on div "2016" at bounding box center [526, 243] width 204 height 26
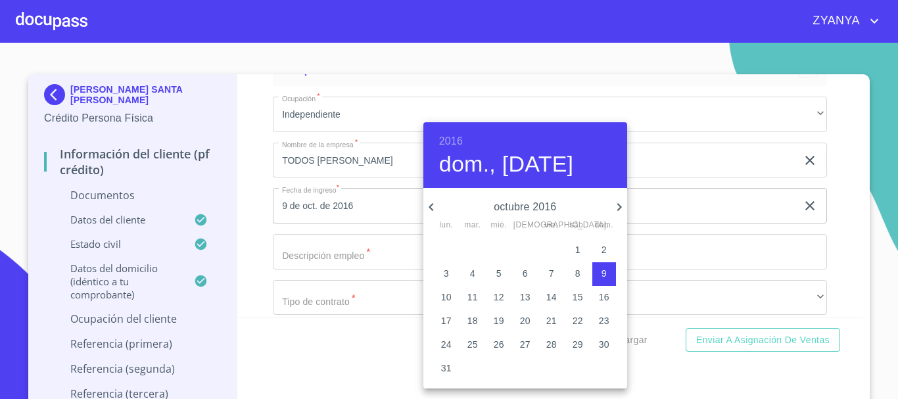
click at [434, 203] on icon "button" at bounding box center [432, 207] width 16 height 16
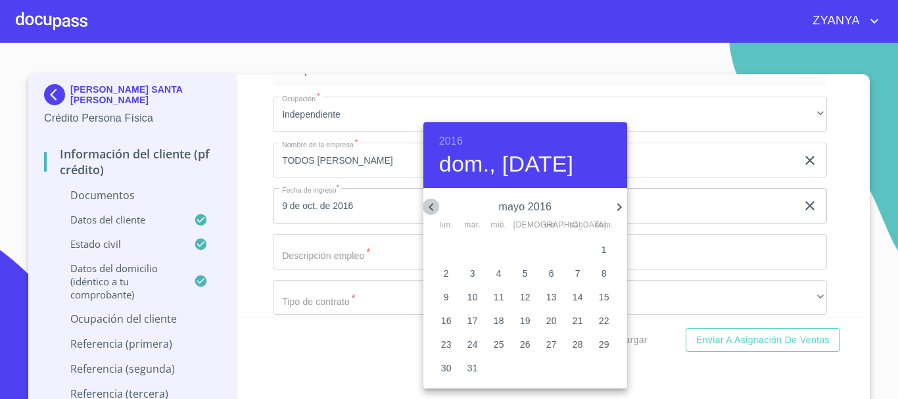
click at [434, 203] on icon "button" at bounding box center [432, 207] width 16 height 16
click at [433, 210] on icon "button" at bounding box center [431, 207] width 5 height 8
click at [523, 273] on p "7" at bounding box center [525, 273] width 5 height 13
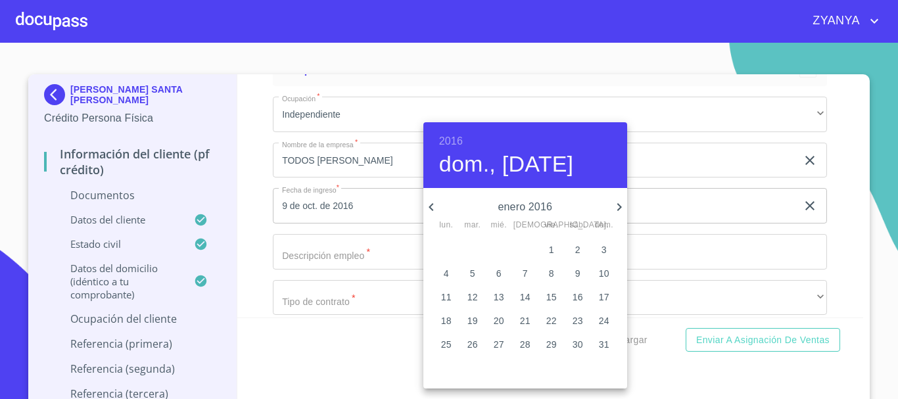
type input "7 de ene. de 2016"
click at [377, 260] on div at bounding box center [449, 199] width 898 height 399
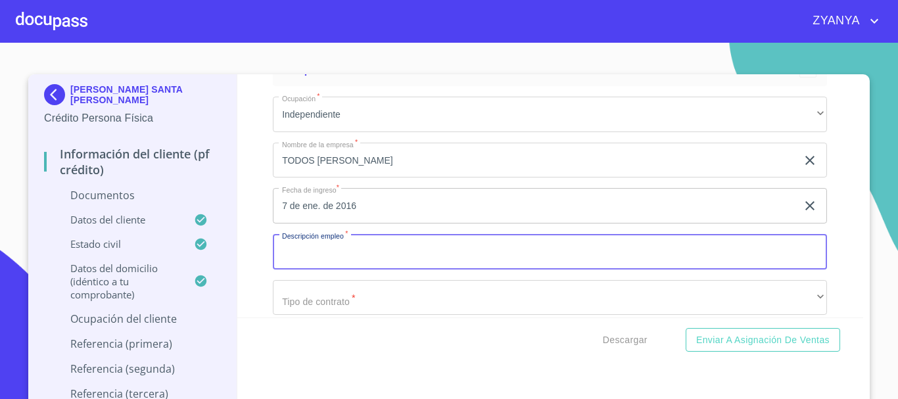
click at [375, 256] on input "Documento de identificación.   *" at bounding box center [550, 252] width 554 height 36
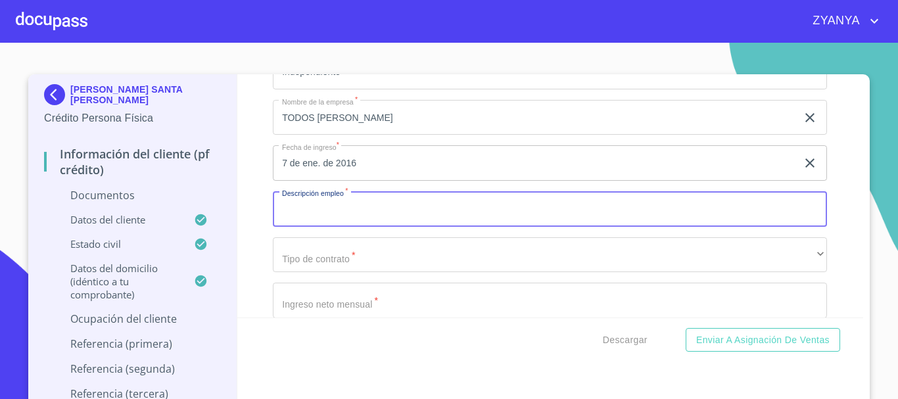
scroll to position [3039, 0]
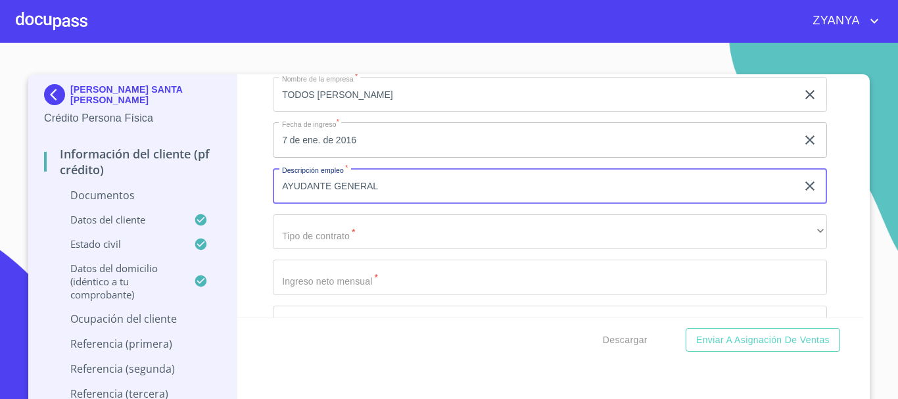
type input "AYUDANTE GENERAL"
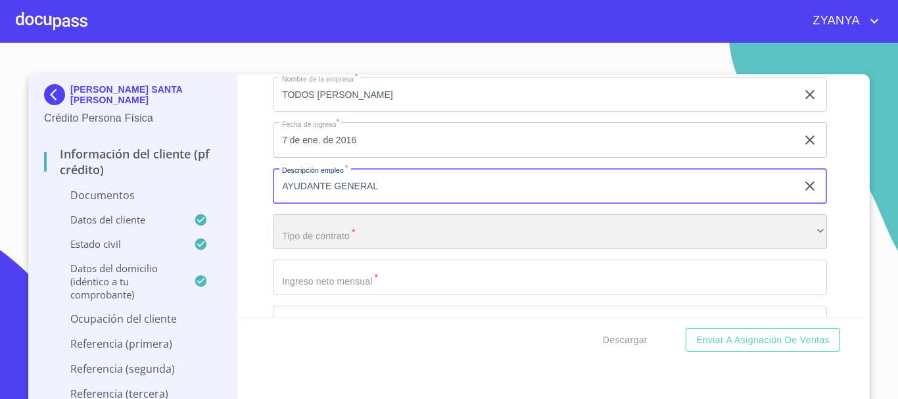
click at [353, 228] on div "​" at bounding box center [550, 232] width 554 height 36
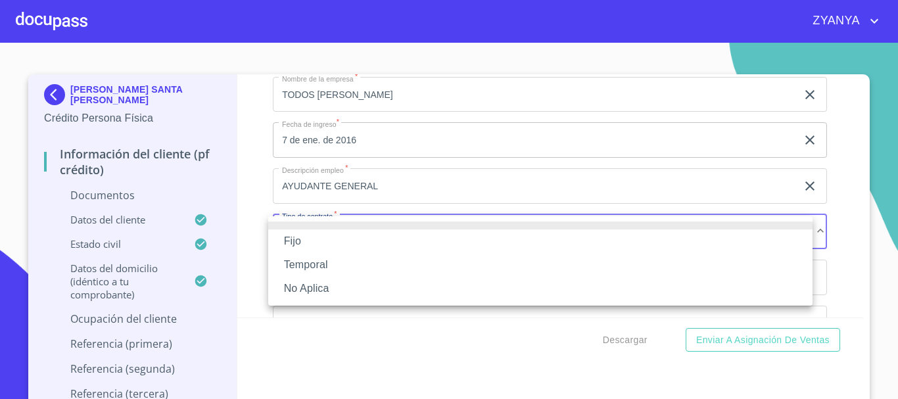
click at [353, 230] on li "Fijo" at bounding box center [540, 242] width 545 height 24
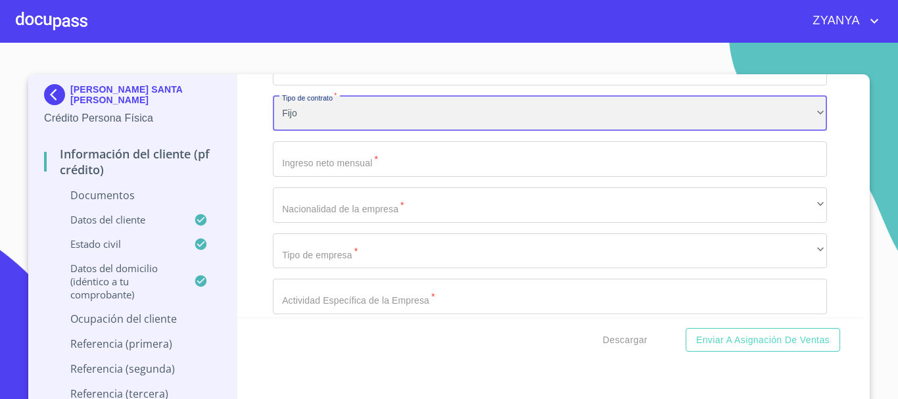
scroll to position [3170, 0]
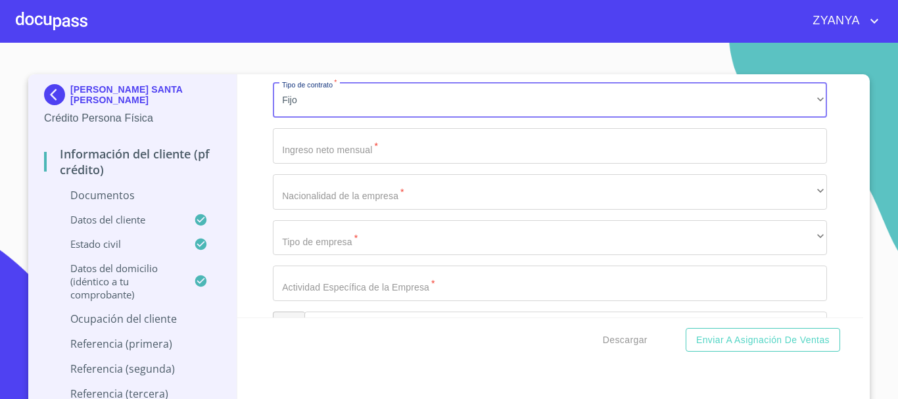
click at [351, 150] on input "Documento de identificación.   *" at bounding box center [550, 146] width 554 height 36
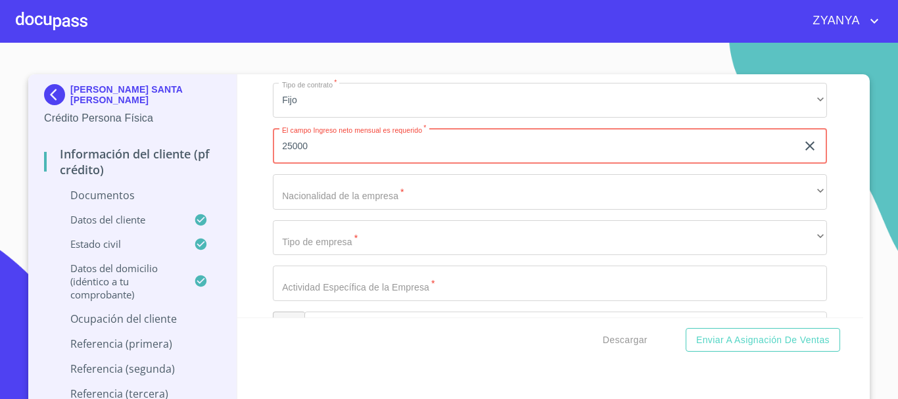
type input "25000"
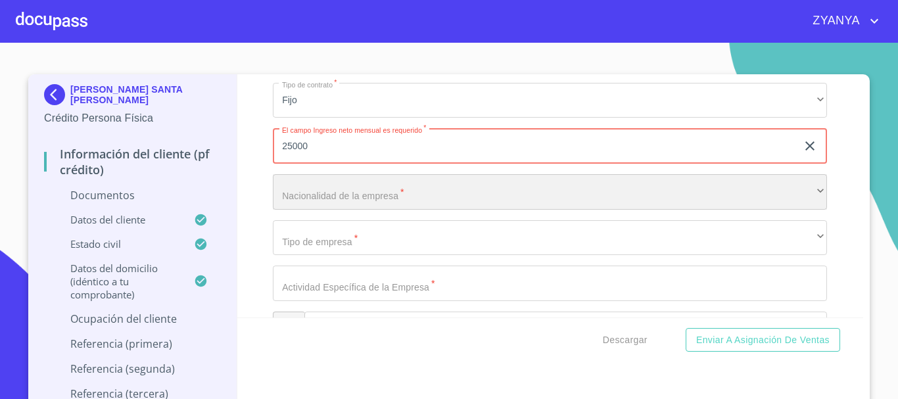
click at [334, 184] on div "​" at bounding box center [550, 192] width 554 height 36
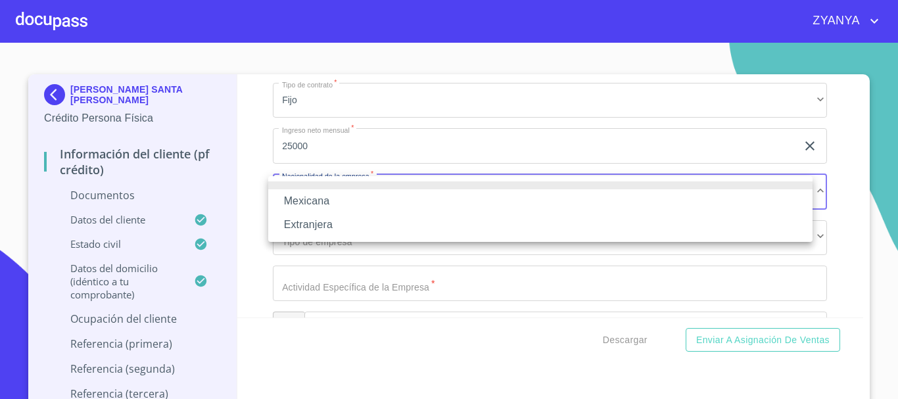
click at [332, 198] on li "Mexicana" at bounding box center [540, 201] width 545 height 24
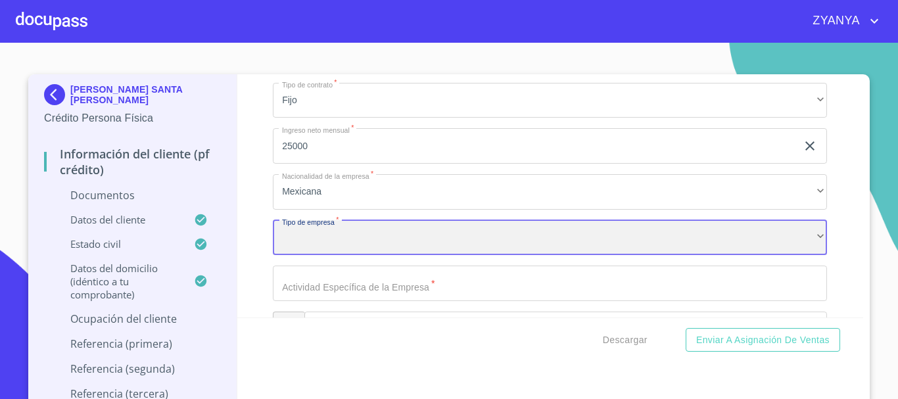
click at [350, 235] on div "​" at bounding box center [550, 238] width 554 height 36
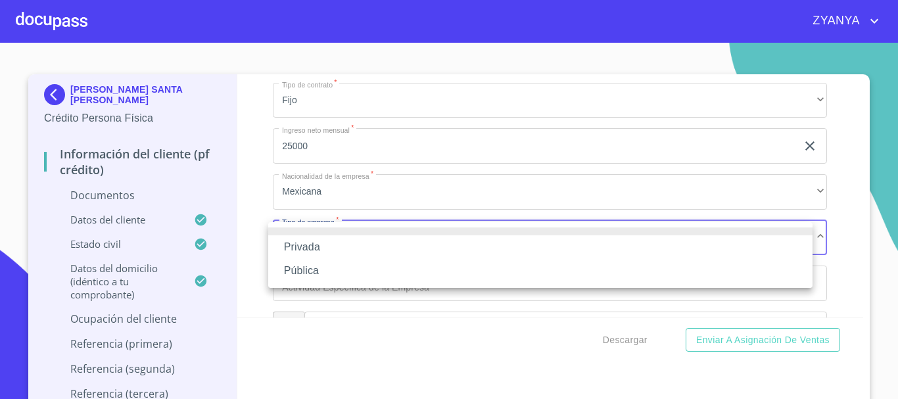
click at [345, 247] on li "Privada" at bounding box center [540, 247] width 545 height 24
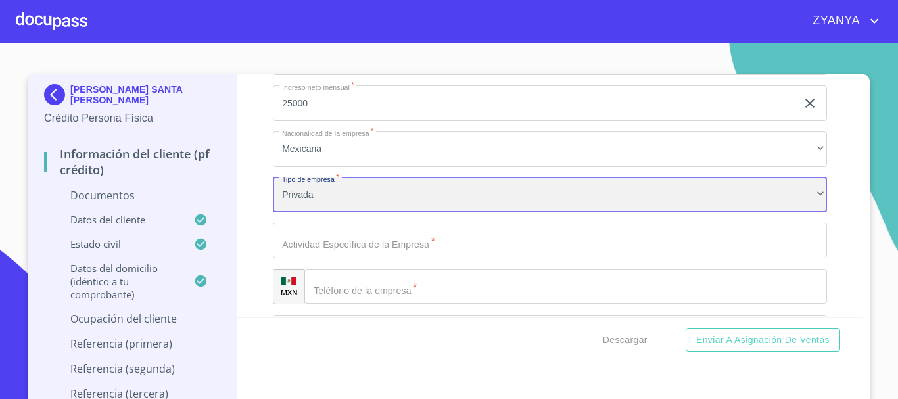
scroll to position [3236, 0]
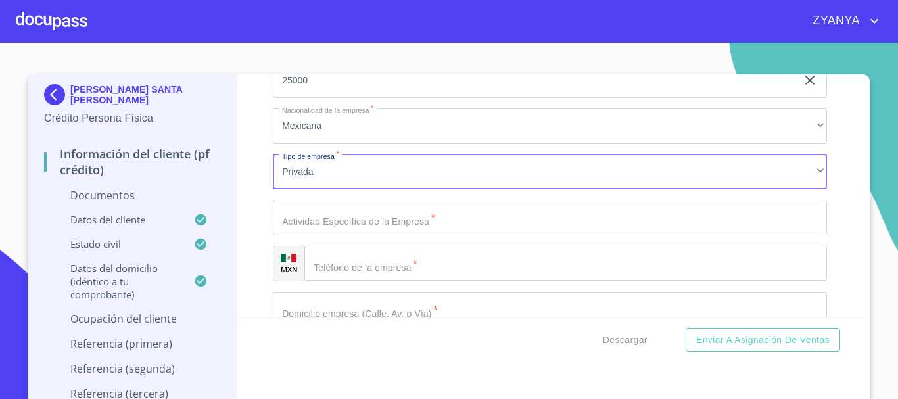
click at [393, 219] on input "Documento de identificación.   *" at bounding box center [550, 218] width 554 height 36
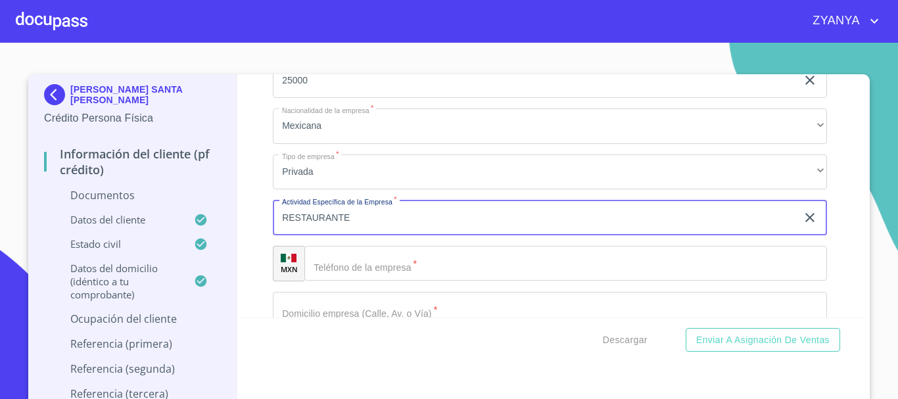
type input "RESTAURANTE"
click at [410, 270] on input "Documento de identificación.   *" at bounding box center [565, 264] width 523 height 36
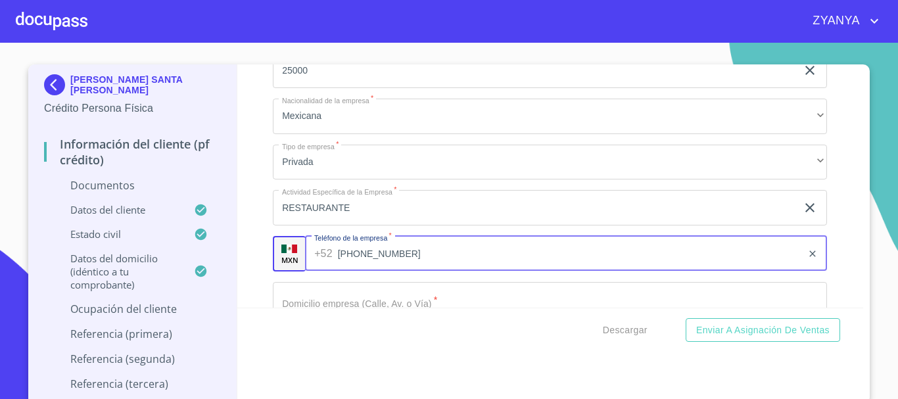
scroll to position [14, 0]
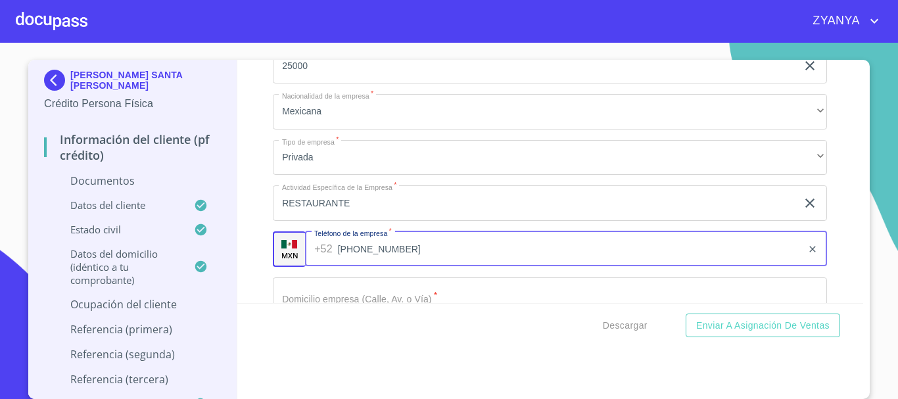
type input "[PHONE_NUMBER]"
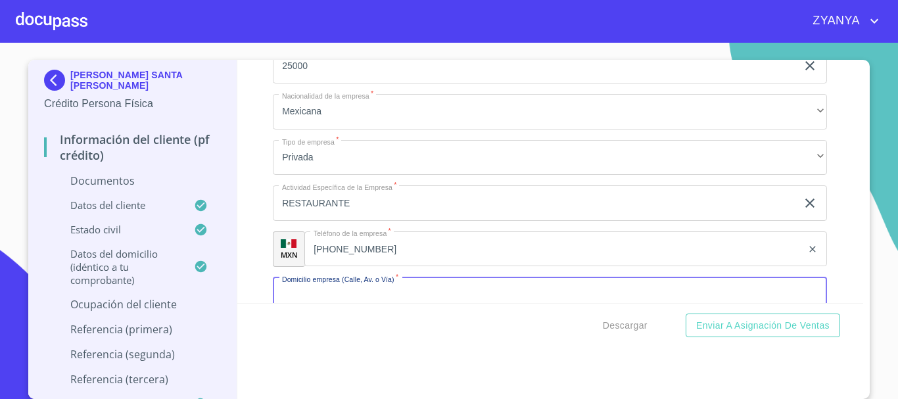
click at [308, 290] on input "Documento de identificación.   *" at bounding box center [550, 296] width 554 height 36
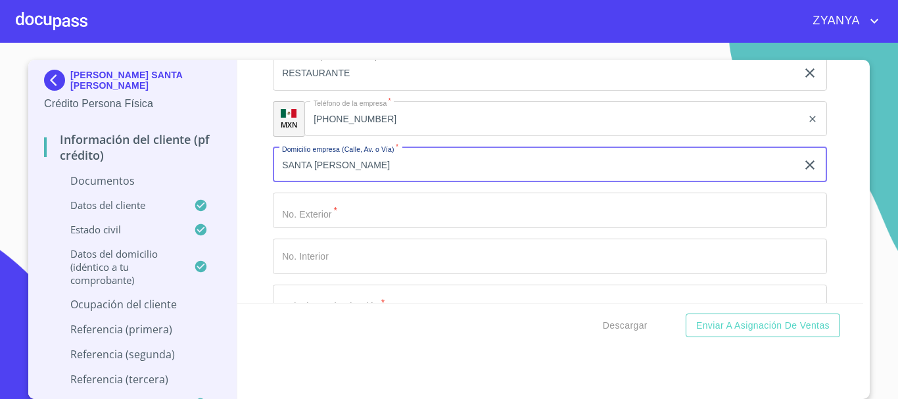
scroll to position [3368, 0]
type input "SANTA [PERSON_NAME]"
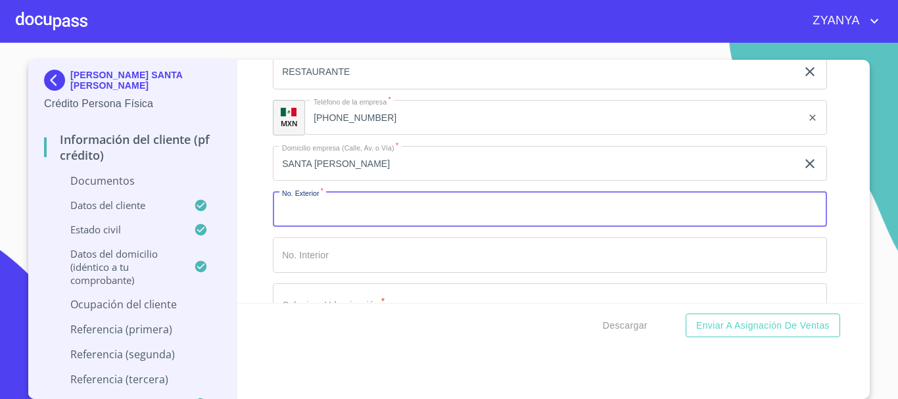
click at [399, 218] on input "Documento de identificación.   *" at bounding box center [550, 209] width 554 height 36
type input "50"
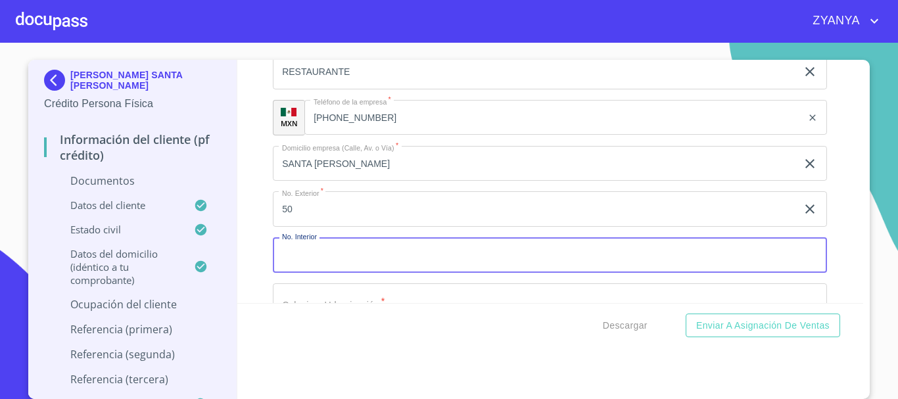
click at [331, 241] on input "Documento de identificación.   *" at bounding box center [550, 255] width 554 height 36
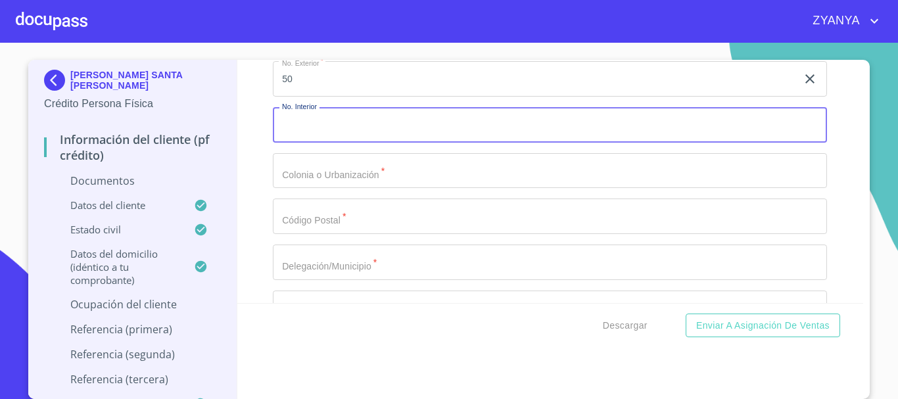
scroll to position [3499, 0]
click at [397, 168] on input "Documento de identificación.   *" at bounding box center [550, 170] width 554 height 36
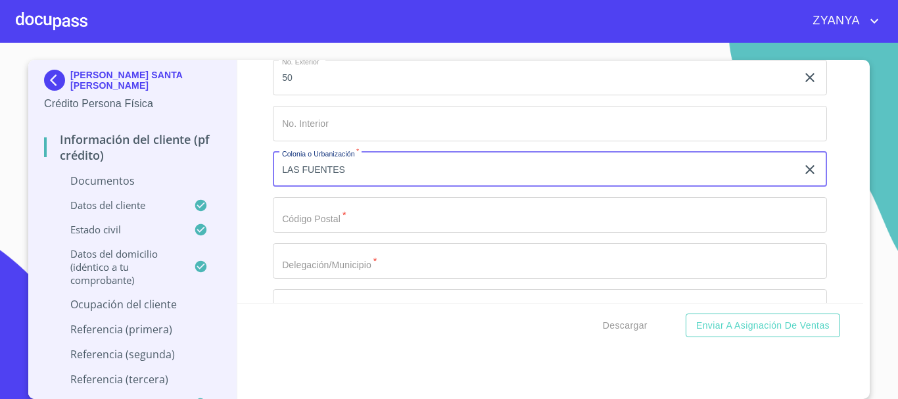
type input "LAS FUENTES"
click at [381, 223] on input "Documento de identificación.   *" at bounding box center [550, 215] width 554 height 36
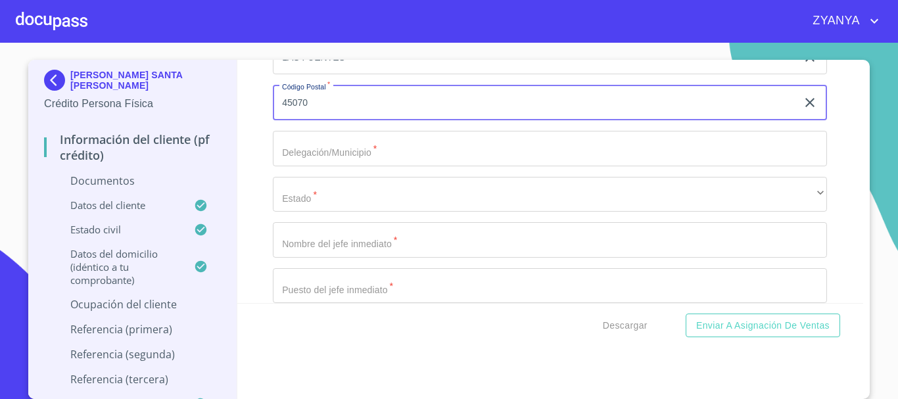
scroll to position [3631, 0]
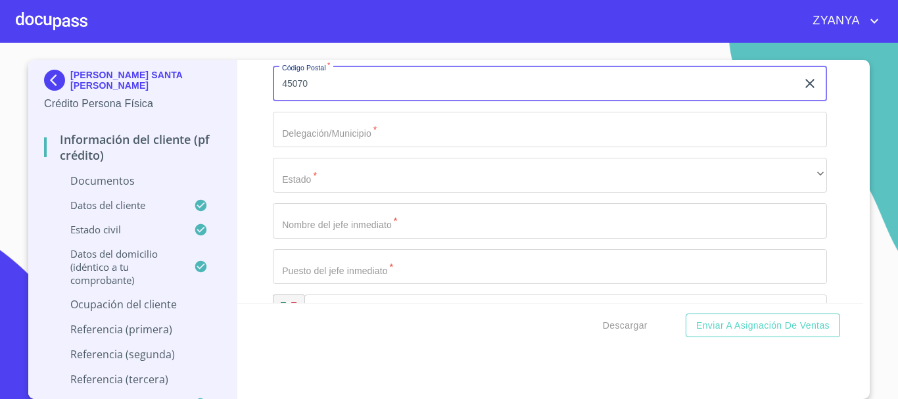
type input "45070"
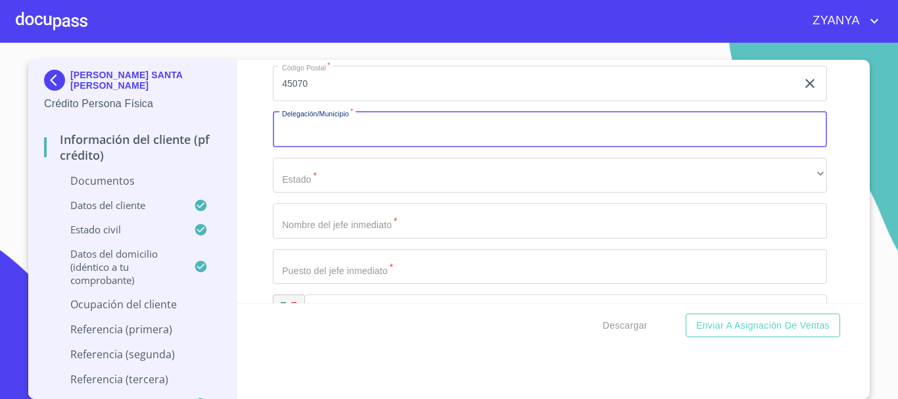
click at [402, 137] on input "Documento de identificación.   *" at bounding box center [550, 130] width 554 height 36
type input "ZAPOPAN"
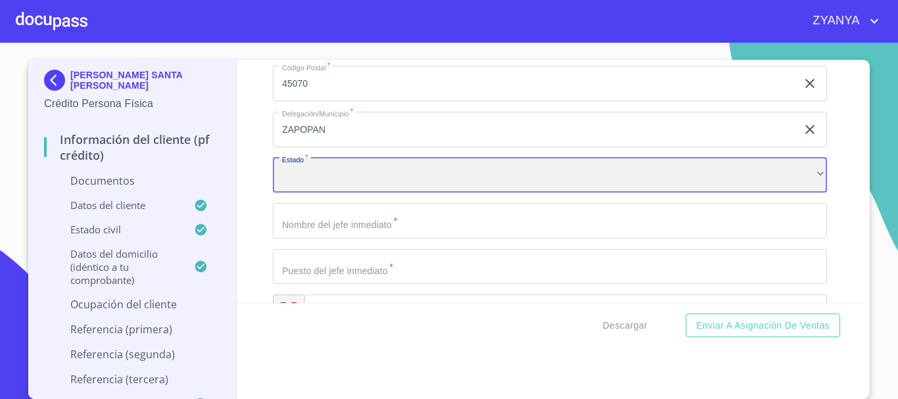
click at [395, 174] on div "​" at bounding box center [550, 176] width 554 height 36
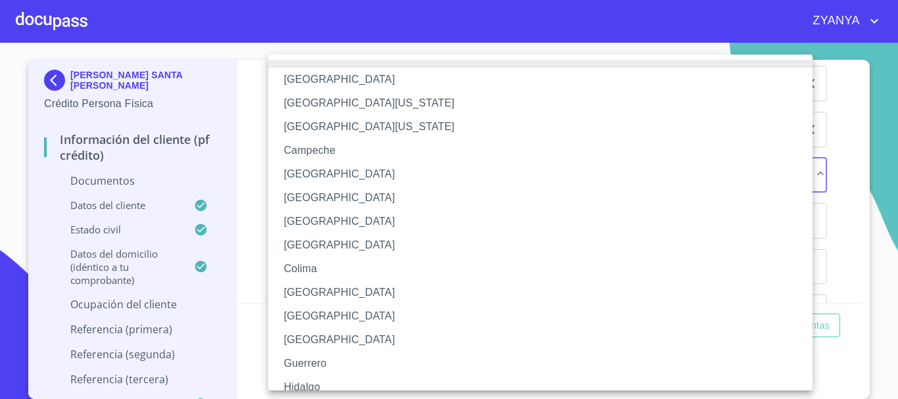
scroll to position [66, 0]
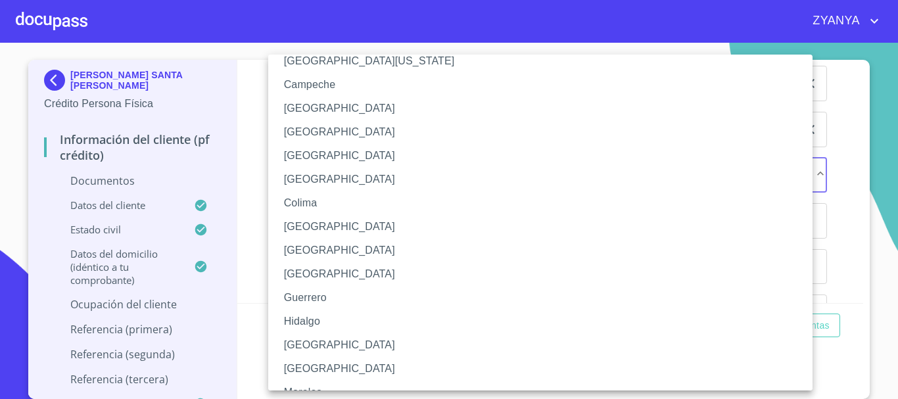
click at [328, 349] on li "[GEOGRAPHIC_DATA]" at bounding box center [545, 345] width 554 height 24
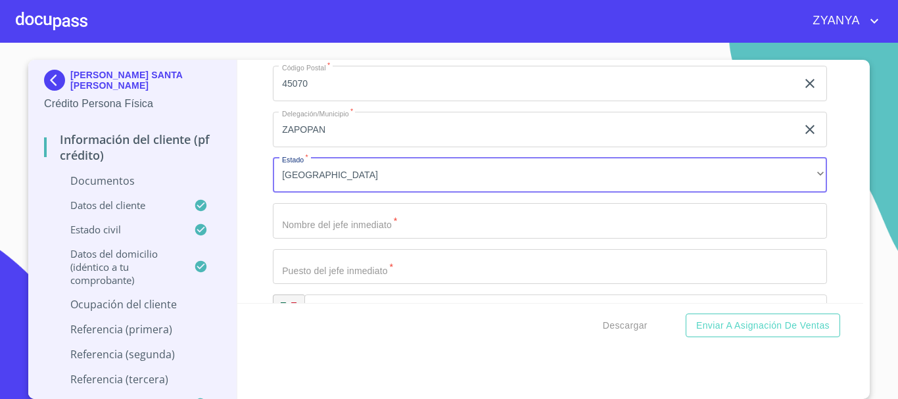
click at [338, 217] on input "Documento de identificación.   *" at bounding box center [550, 221] width 554 height 36
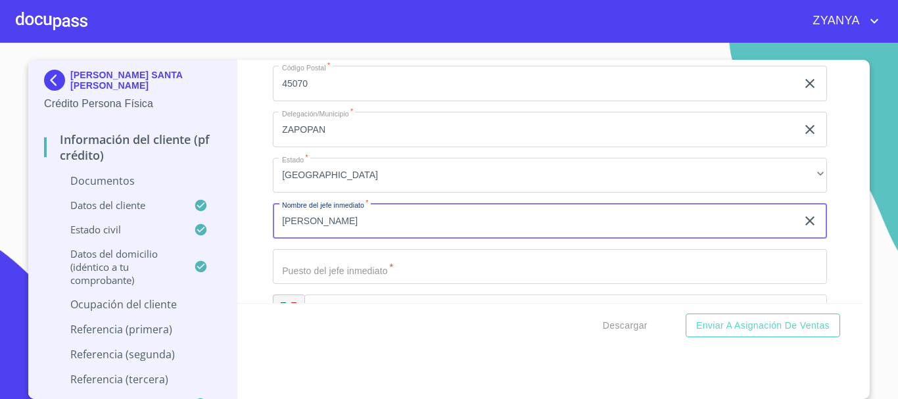
type input "[PERSON_NAME]"
click at [363, 268] on input "Documento de identificación.   *" at bounding box center [550, 267] width 554 height 36
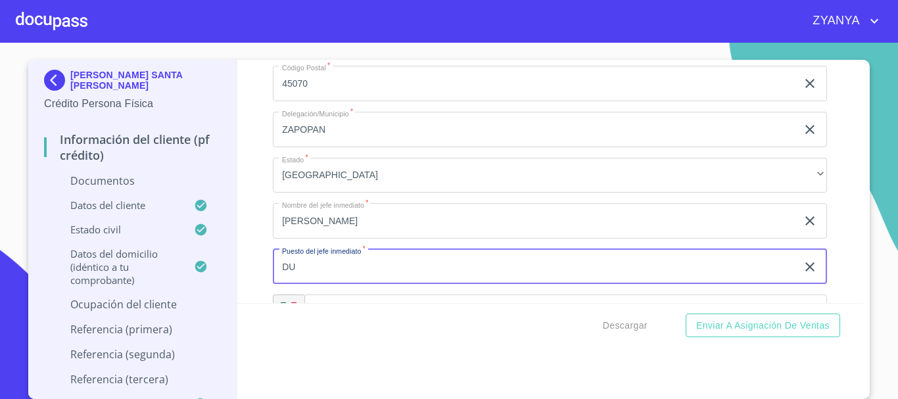
type input "D"
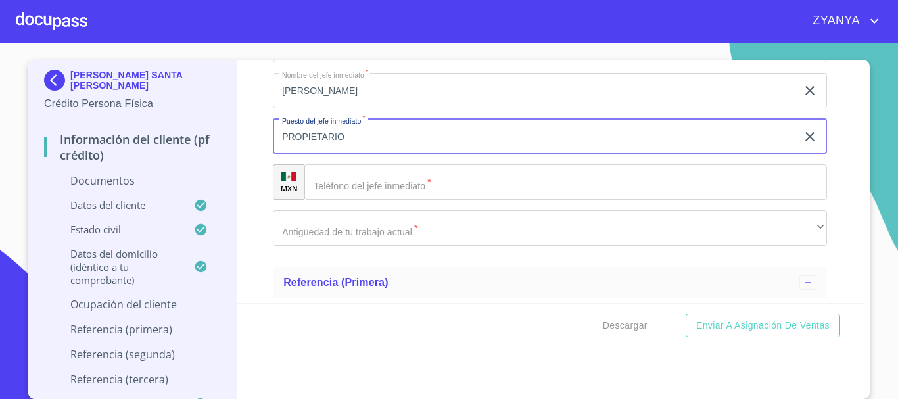
scroll to position [3762, 0]
type input "PROPIETARIO"
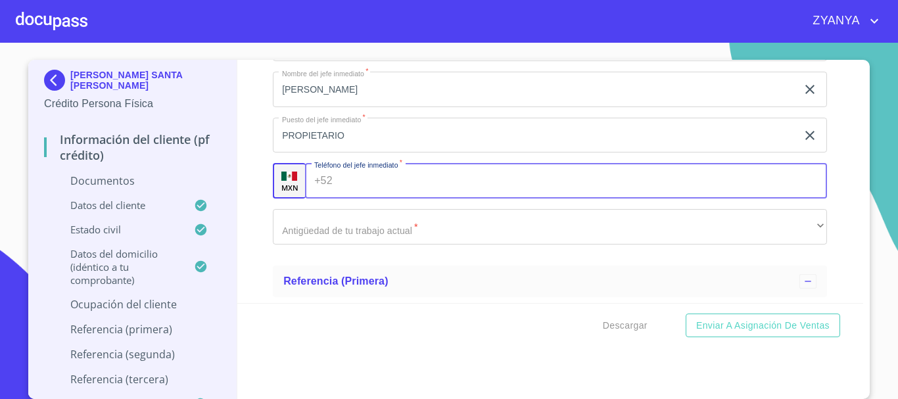
click at [385, 192] on input "Documento de identificación.   *" at bounding box center [583, 181] width 490 height 36
type input "[PHONE_NUMBER]"
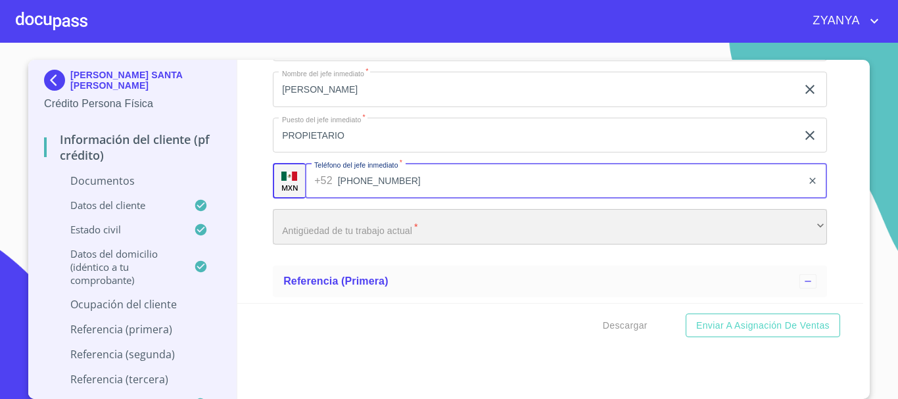
click at [376, 215] on div "​" at bounding box center [550, 227] width 554 height 36
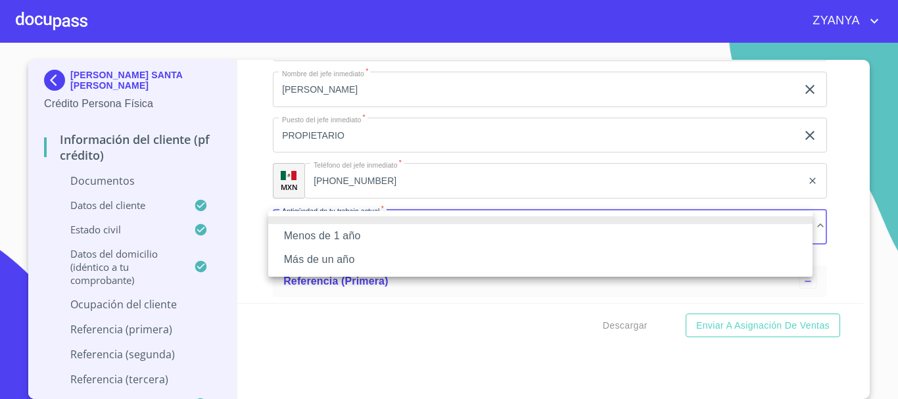
click at [358, 257] on li "Más de un año" at bounding box center [540, 260] width 545 height 24
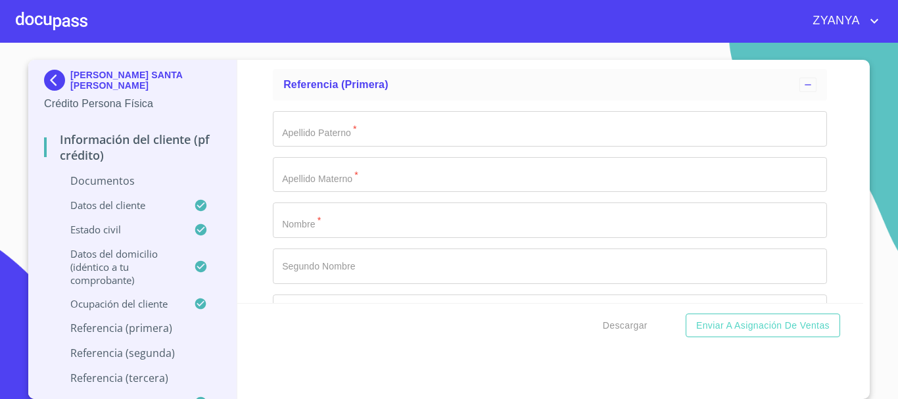
scroll to position [3960, 0]
click at [391, 131] on input "Documento de identificación.   *" at bounding box center [550, 128] width 554 height 36
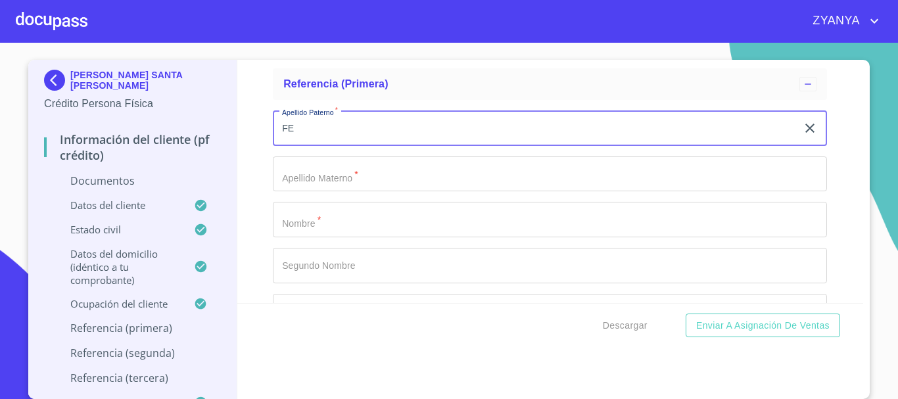
type input "F"
type input "GALLO"
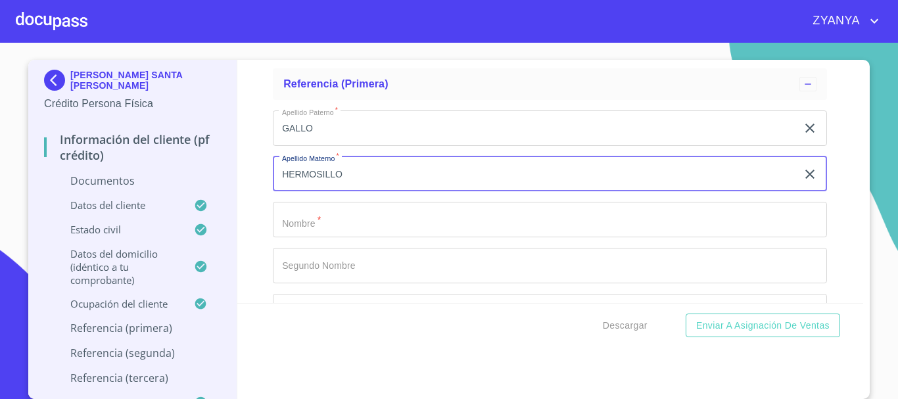
type input "HERMOSILLO"
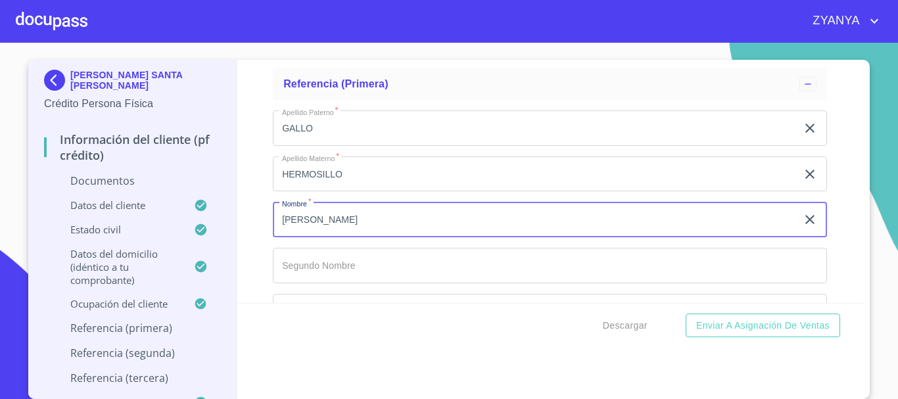
type input "[PERSON_NAME]"
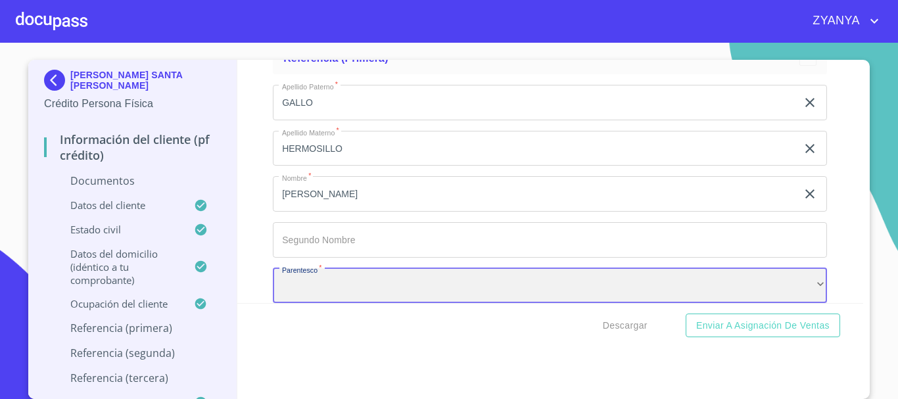
scroll to position [3986, 0]
click at [383, 279] on div "​" at bounding box center [550, 286] width 554 height 36
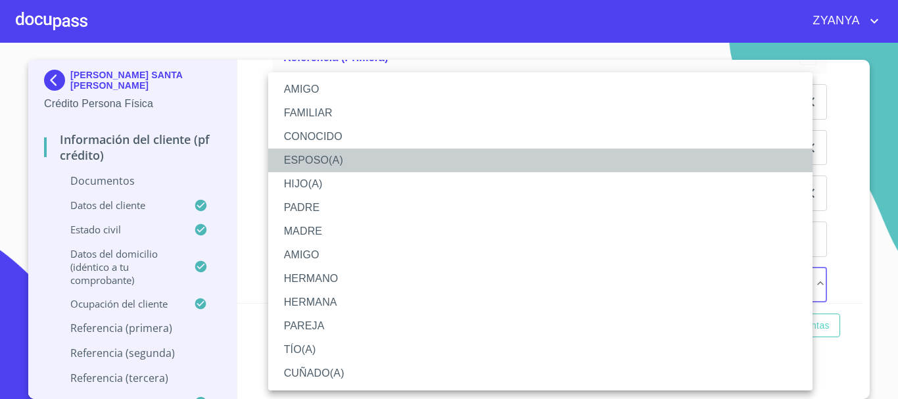
click at [327, 159] on li "ESPOSO(A)" at bounding box center [540, 161] width 545 height 24
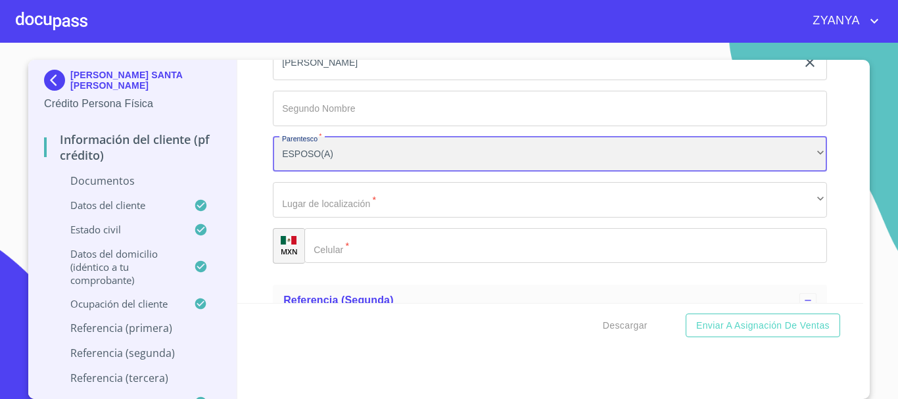
scroll to position [4117, 0]
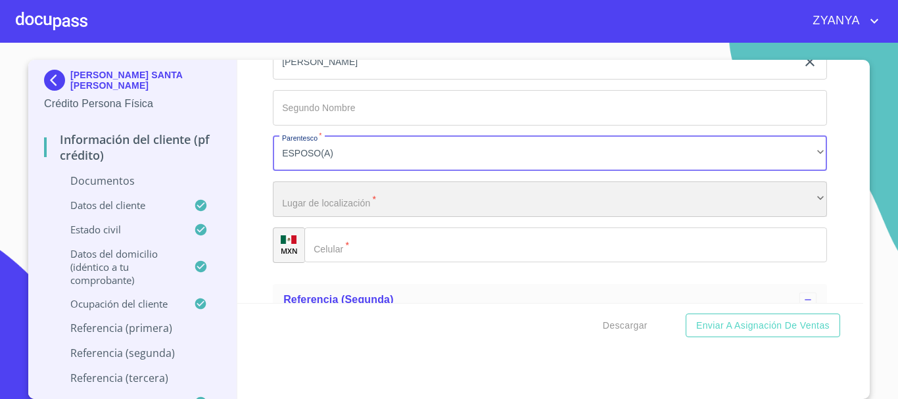
click at [387, 201] on div "​" at bounding box center [550, 200] width 554 height 36
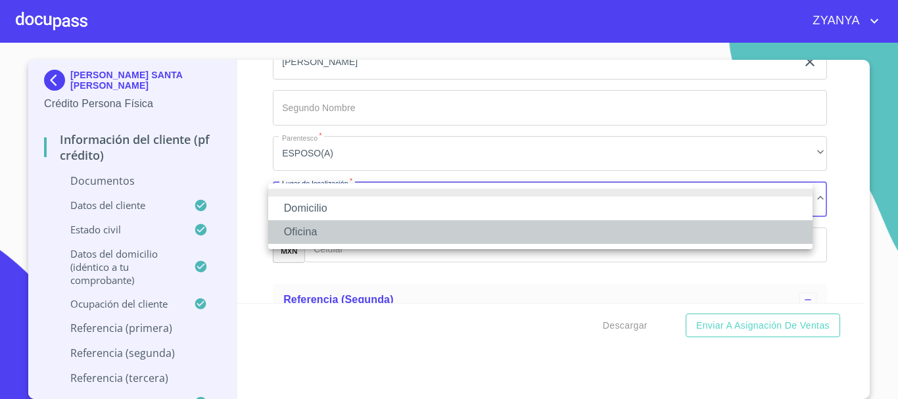
click at [350, 225] on li "Oficina" at bounding box center [540, 232] width 545 height 24
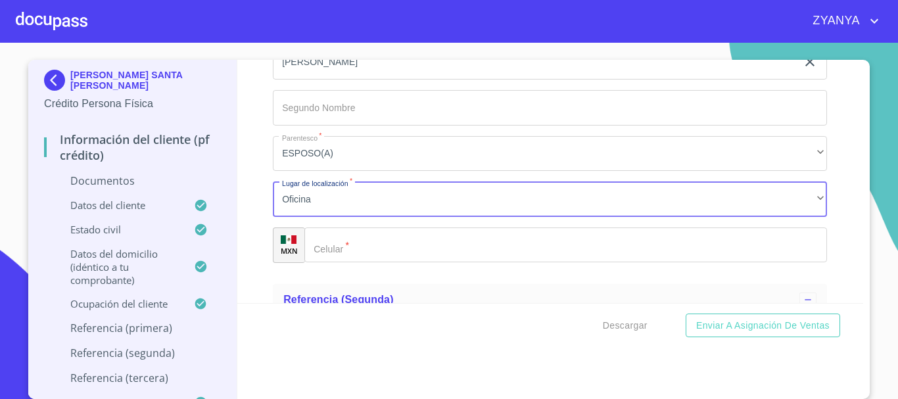
click at [357, 247] on input "Documento de identificación.   *" at bounding box center [565, 246] width 523 height 36
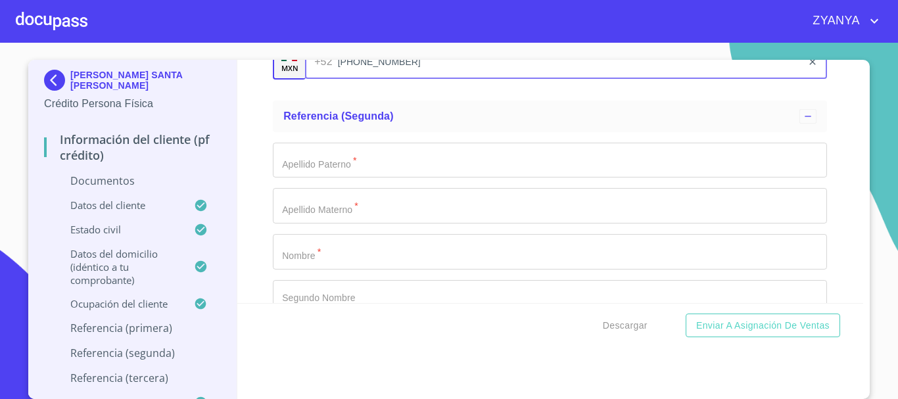
scroll to position [4332, 0]
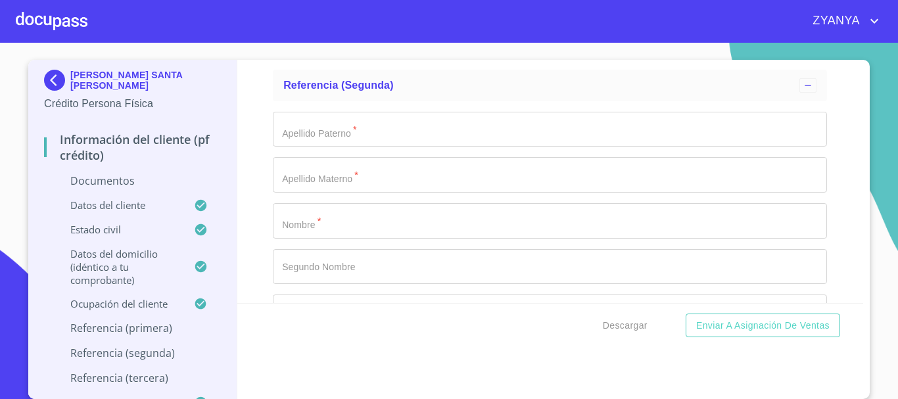
type input "[PHONE_NUMBER]"
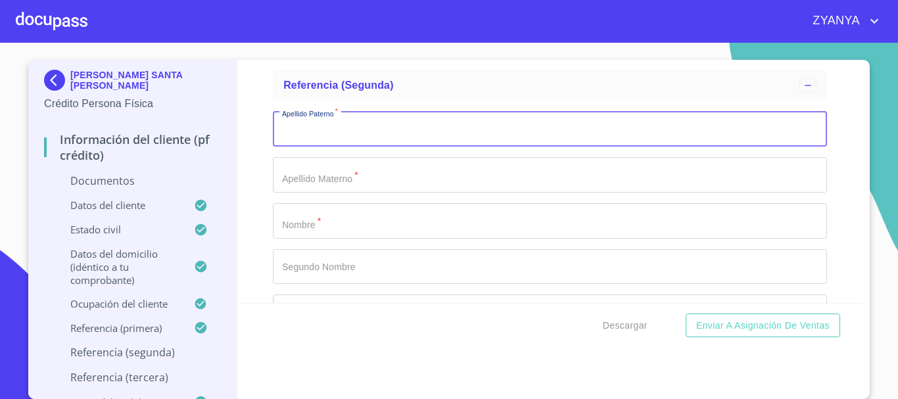
click at [376, 132] on input "Documento de identificación.   *" at bounding box center [550, 130] width 554 height 36
click at [390, 139] on input "[PERSON_NAME]" at bounding box center [535, 130] width 524 height 36
type input "L"
type input "C"
type input "CEJA"
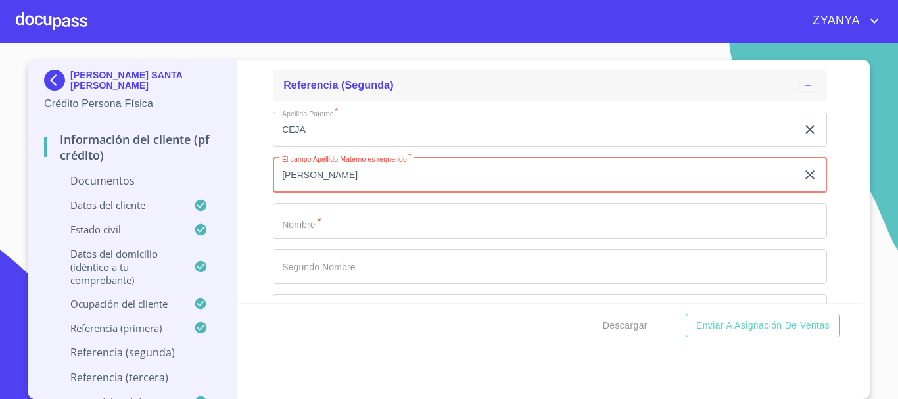
type input "[PERSON_NAME]"
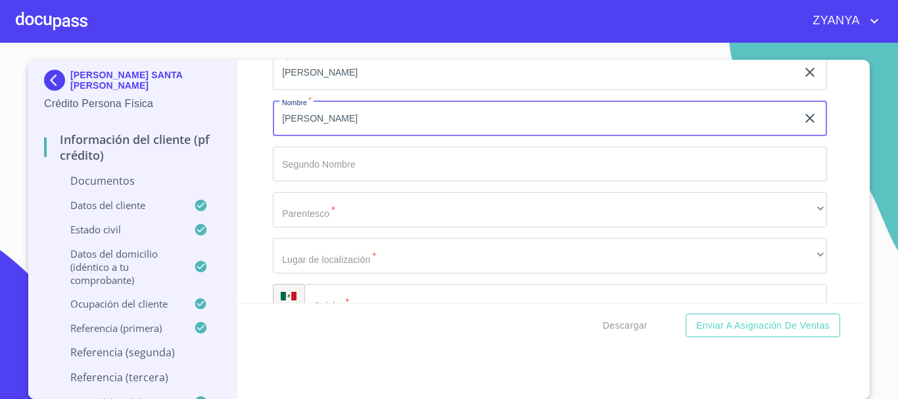
scroll to position [4463, 0]
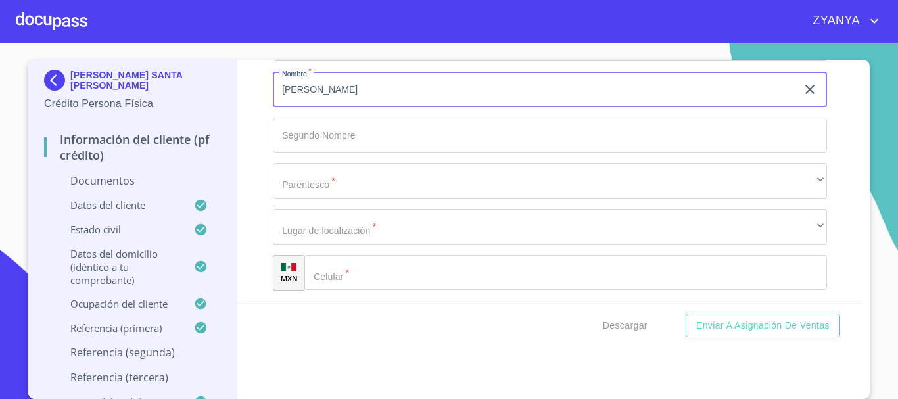
type input "[PERSON_NAME]"
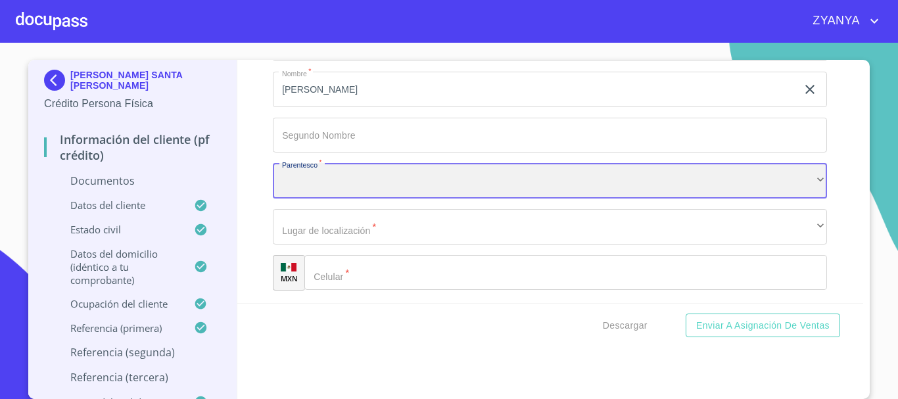
click at [384, 183] on div "​" at bounding box center [550, 181] width 554 height 36
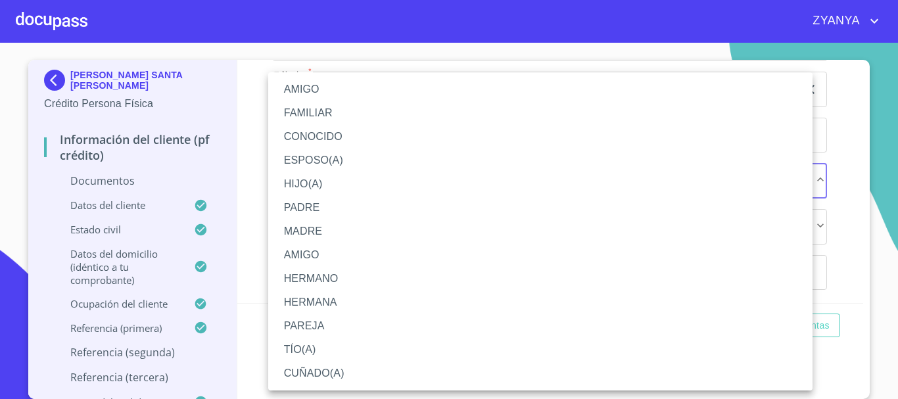
click at [335, 91] on li "AMIGO" at bounding box center [540, 90] width 545 height 24
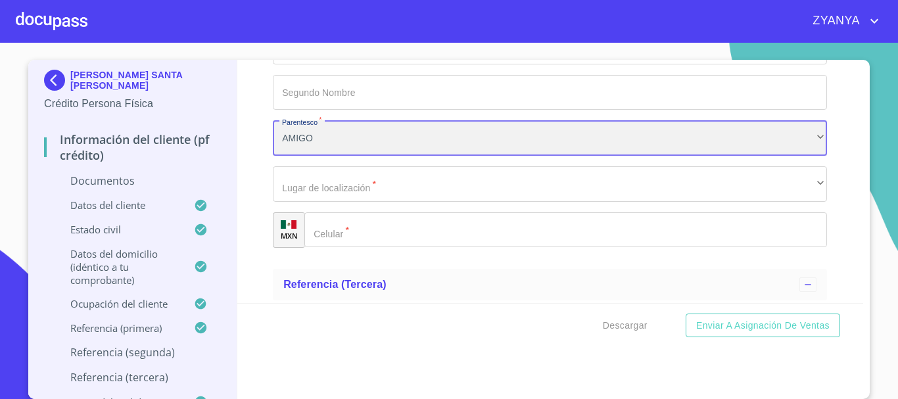
scroll to position [4529, 0]
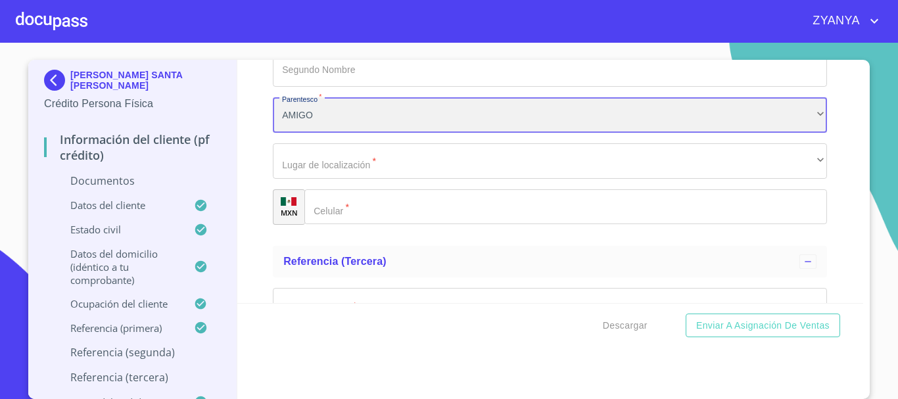
click at [340, 115] on div "AMIGO" at bounding box center [550, 115] width 554 height 36
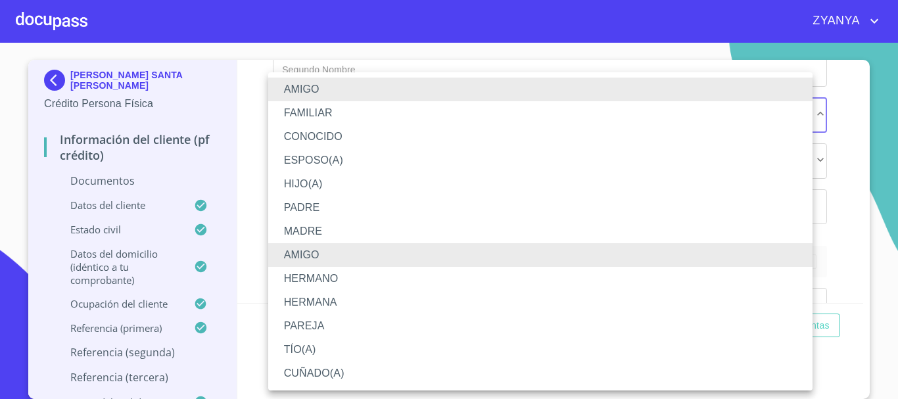
click at [304, 80] on li "AMIGO" at bounding box center [540, 90] width 545 height 24
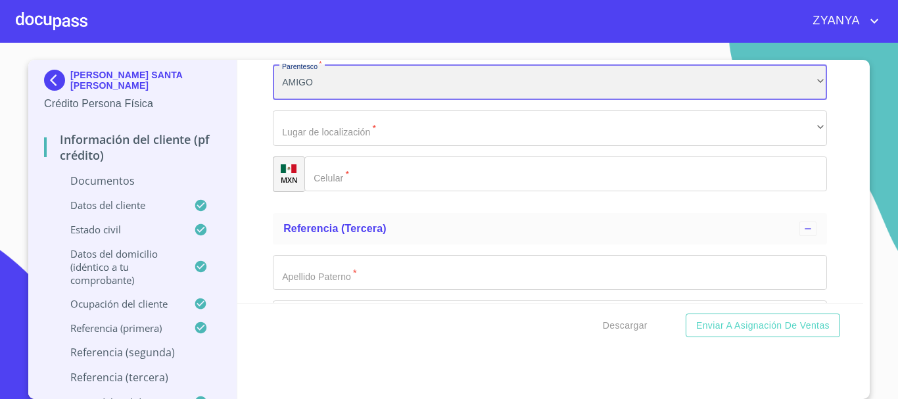
scroll to position [4595, 0]
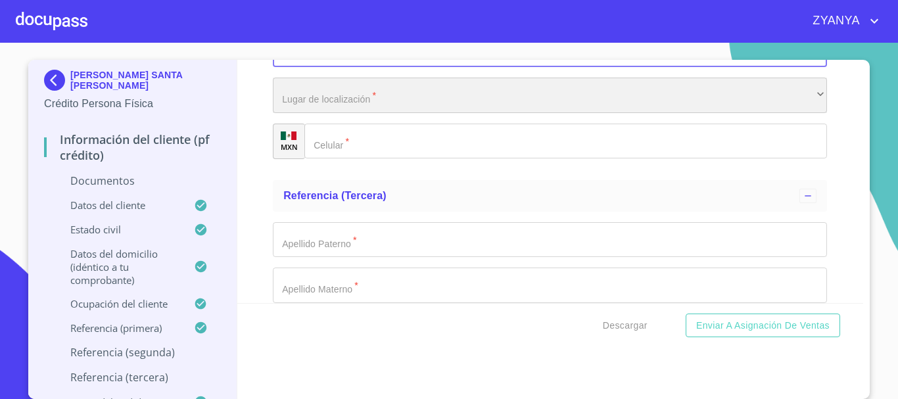
click at [365, 107] on div "​" at bounding box center [550, 96] width 554 height 36
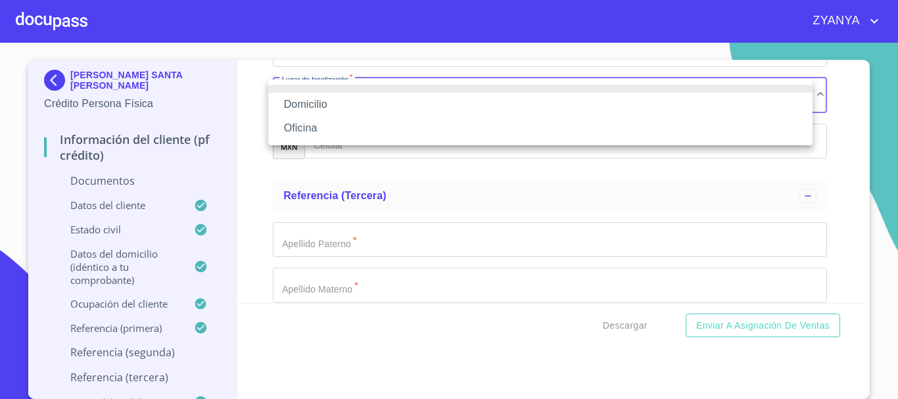
click at [364, 106] on li "Domicilio" at bounding box center [540, 105] width 545 height 24
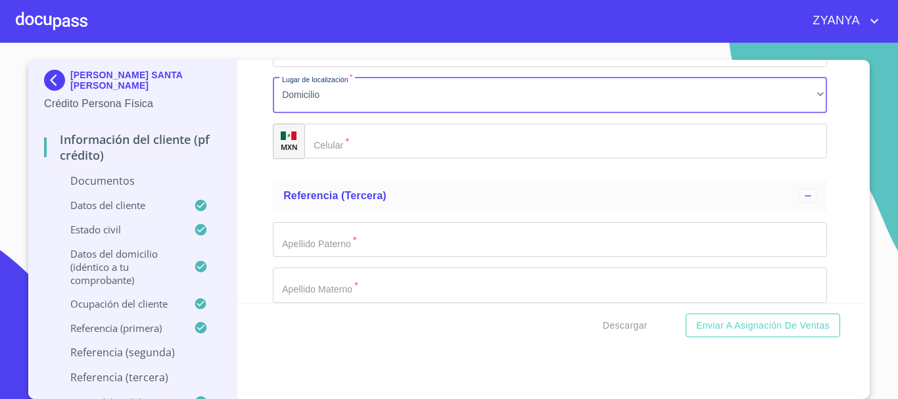
click at [362, 138] on input "Documento de identificación.   *" at bounding box center [565, 142] width 523 height 36
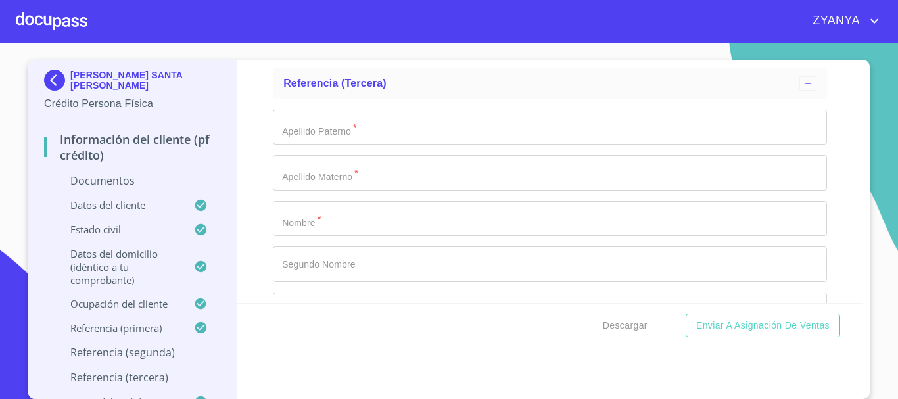
scroll to position [4726, 0]
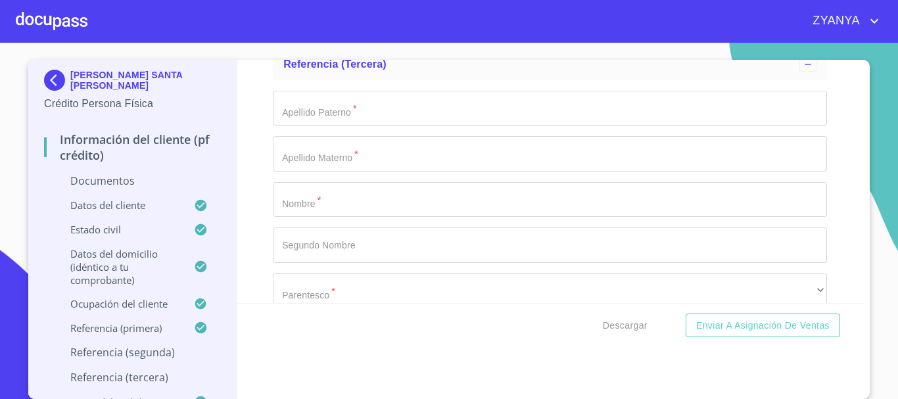
type input "[PHONE_NUMBER]"
click at [378, 118] on input "Documento de identificación.   *" at bounding box center [550, 109] width 554 height 36
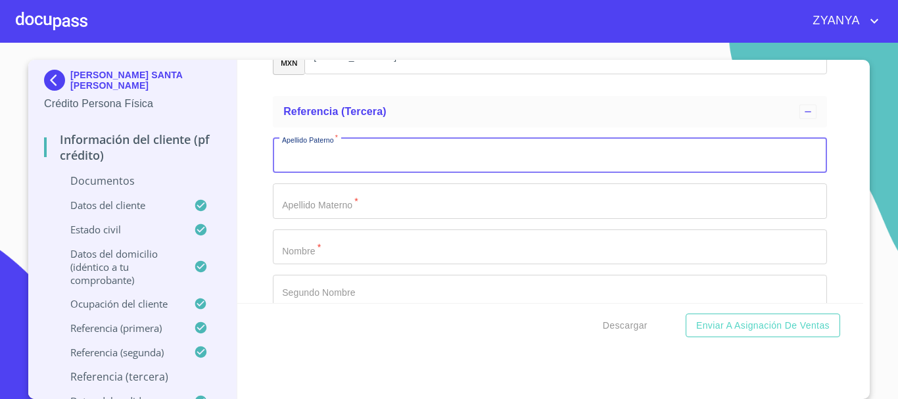
scroll to position [4661, 0]
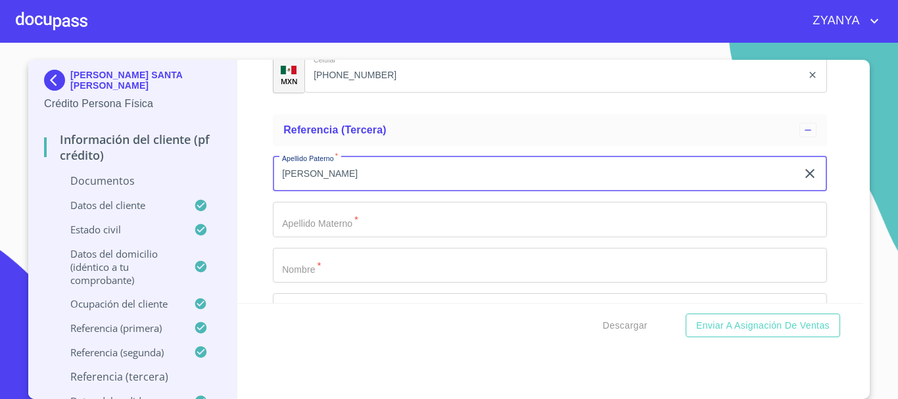
type input "[PERSON_NAME]"
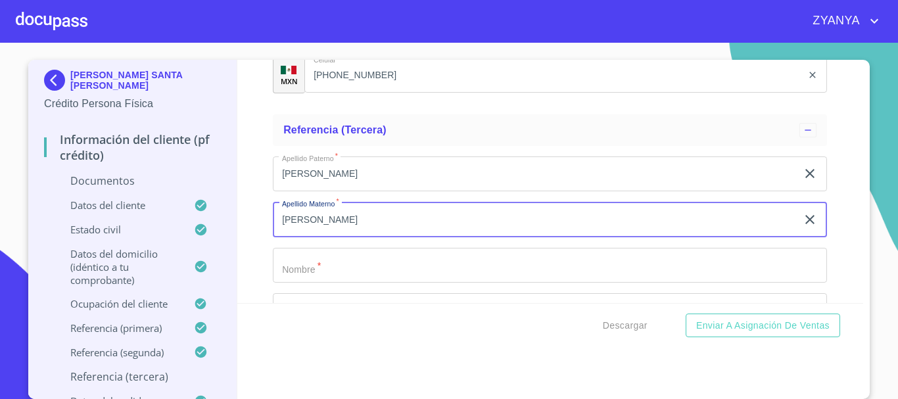
type input "[PERSON_NAME]"
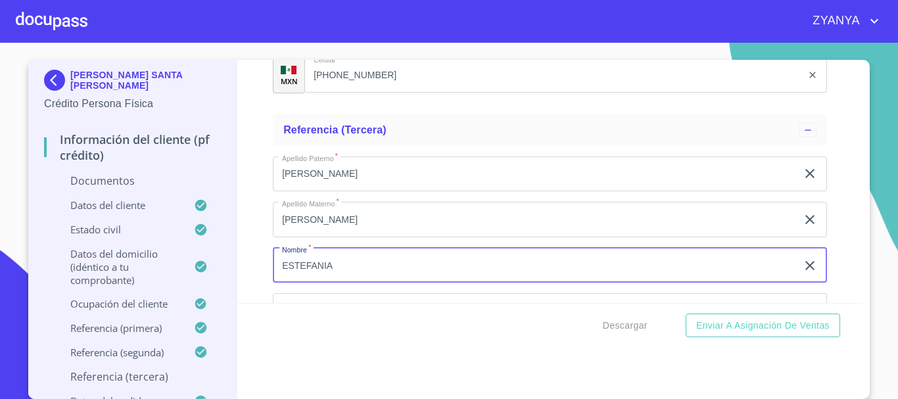
type input "ESTEFANIA"
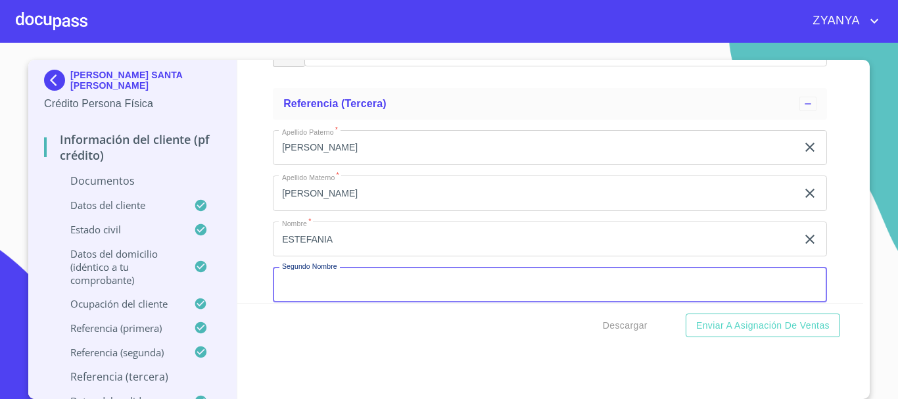
scroll to position [4836, 0]
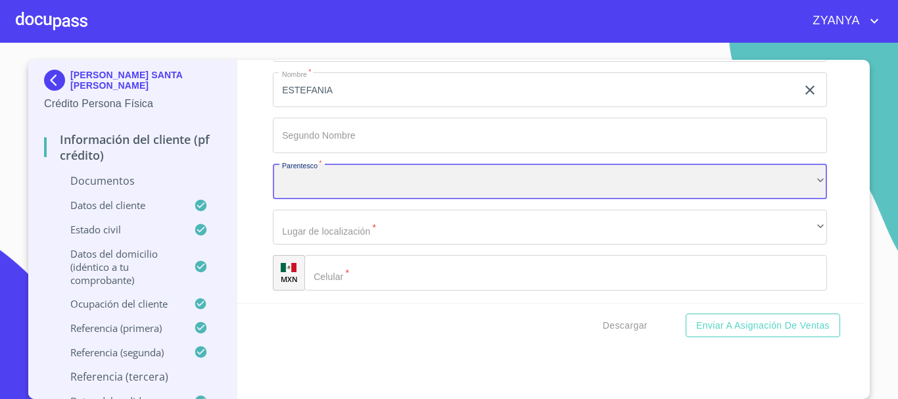
click at [388, 185] on div "​" at bounding box center [550, 182] width 554 height 36
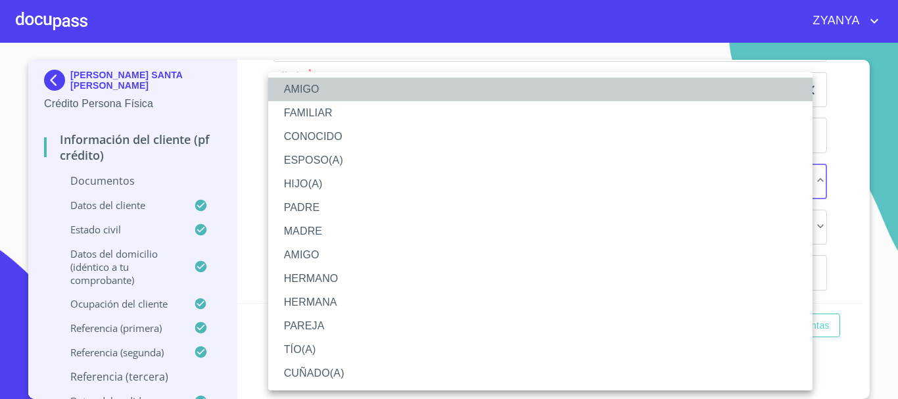
click at [324, 92] on li "AMIGO" at bounding box center [540, 90] width 545 height 24
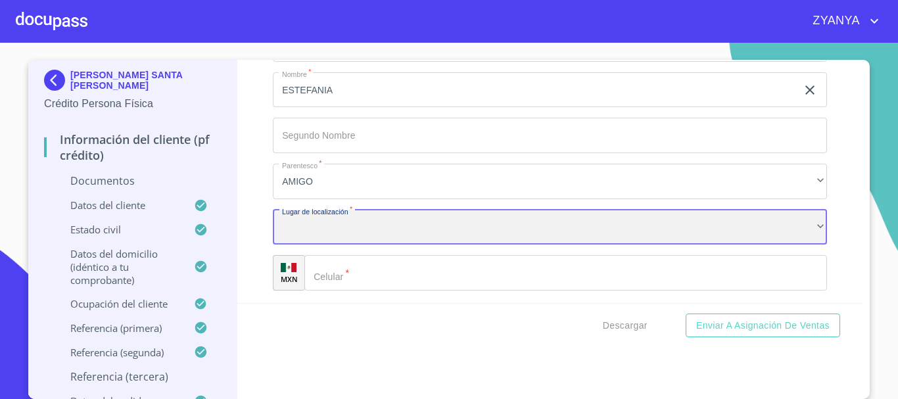
click at [377, 233] on div "​" at bounding box center [550, 228] width 554 height 36
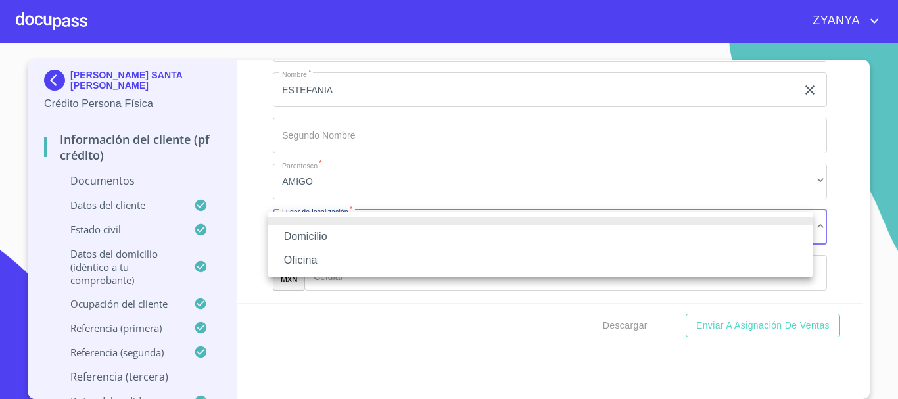
click at [356, 233] on li "Domicilio" at bounding box center [540, 237] width 545 height 24
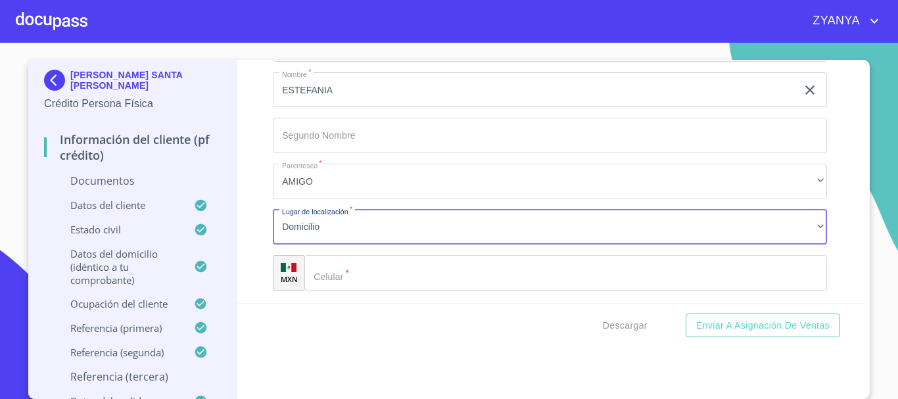
click at [388, 276] on input "Documento de identificación.   *" at bounding box center [565, 273] width 523 height 36
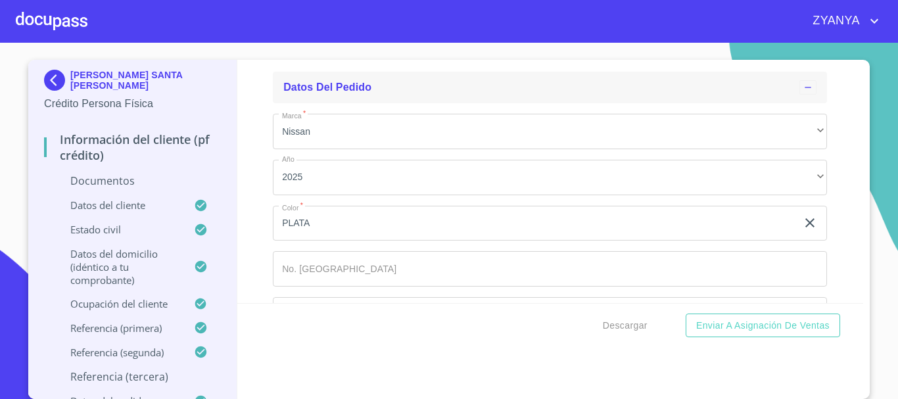
scroll to position [5099, 0]
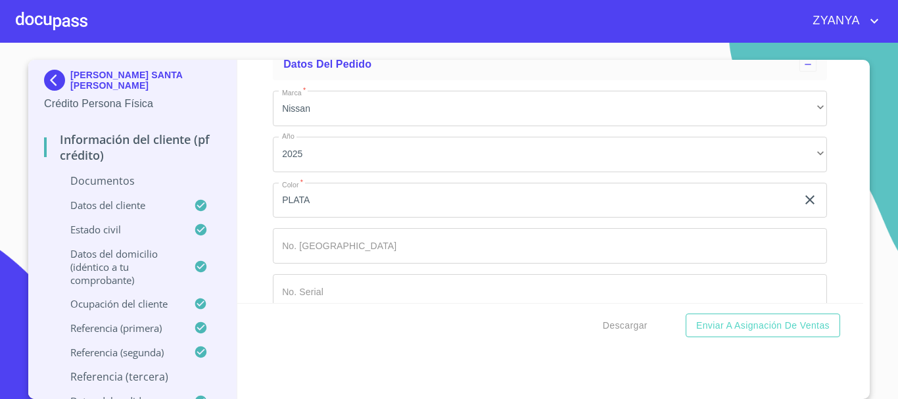
type input "[PHONE_NUMBER]"
click at [838, 199] on div "Información del cliente (PF crédito) Documentos Documento de identificación.   …" at bounding box center [550, 181] width 627 height 243
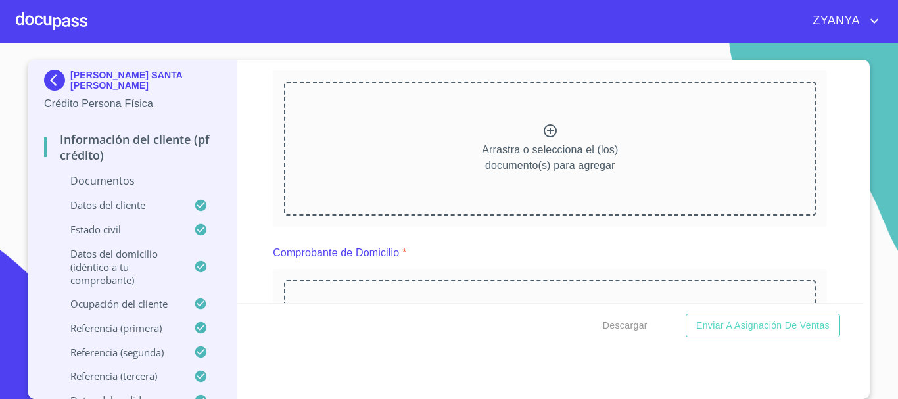
scroll to position [197, 0]
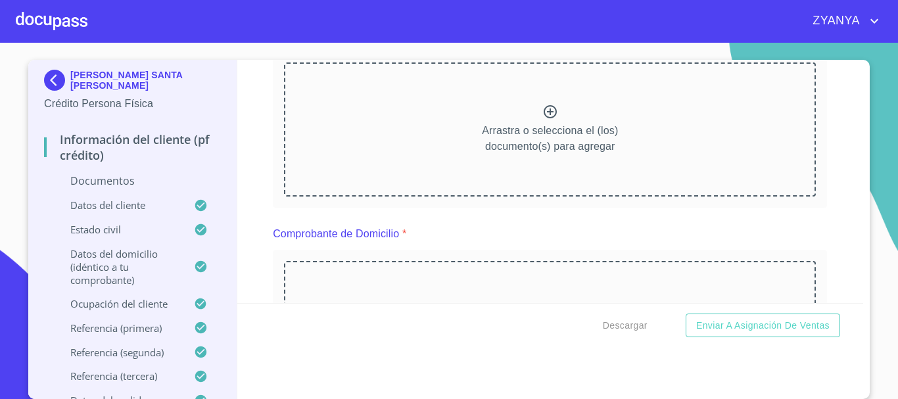
click at [522, 109] on div "Arrastra o selecciona el (los) documento(s) para agregar" at bounding box center [550, 129] width 532 height 134
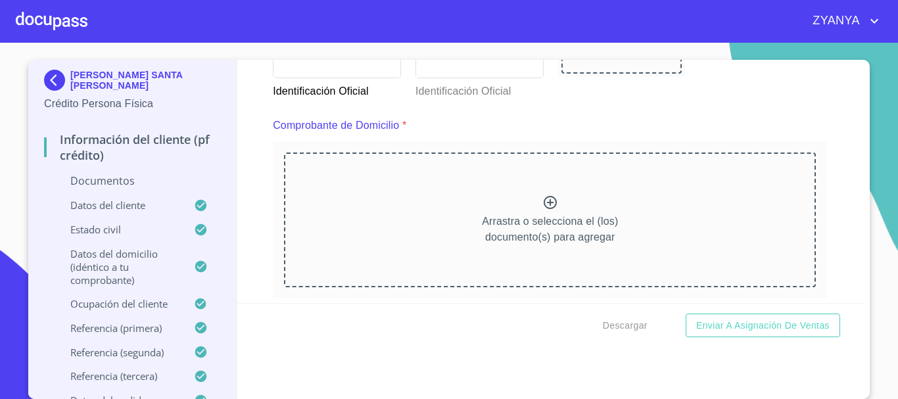
scroll to position [658, 0]
click at [546, 209] on icon at bounding box center [551, 203] width 16 height 16
click at [569, 196] on div "Arrastra o selecciona el (los) documento(s) para agregar" at bounding box center [550, 220] width 532 height 134
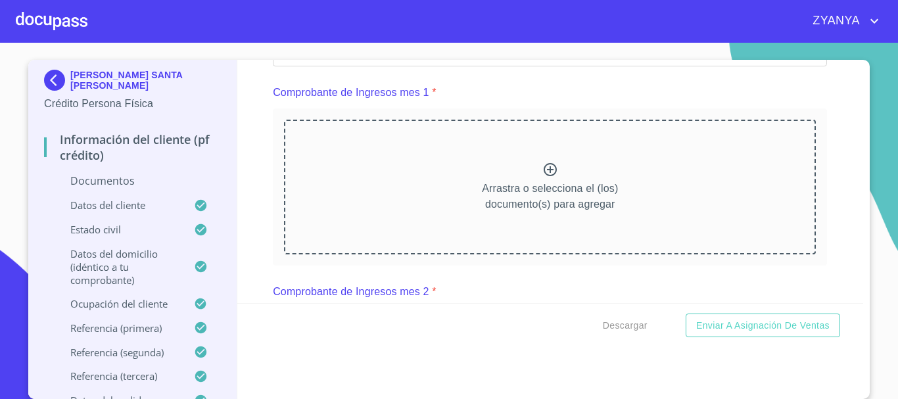
scroll to position [1315, 0]
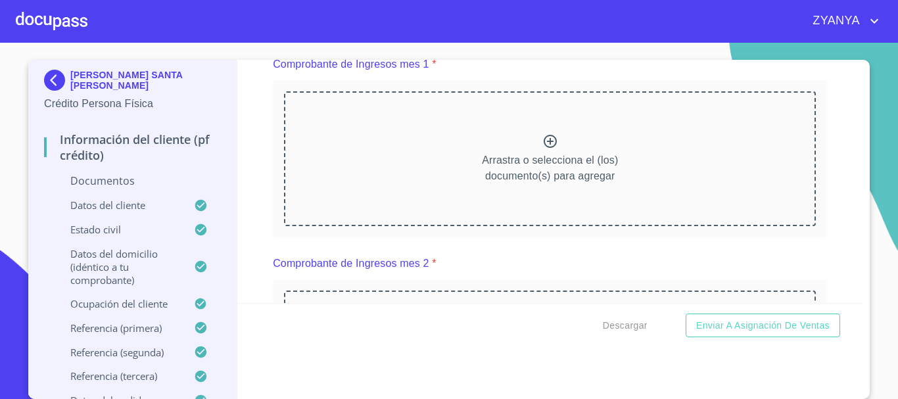
click at [543, 149] on icon at bounding box center [551, 142] width 16 height 16
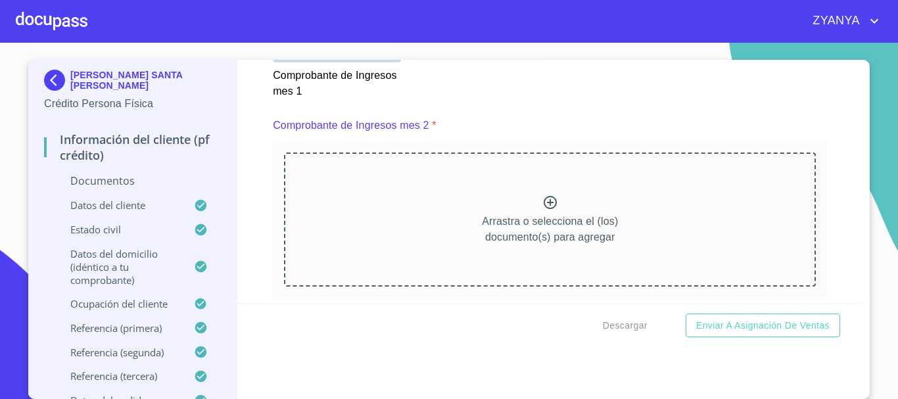
scroll to position [1841, 0]
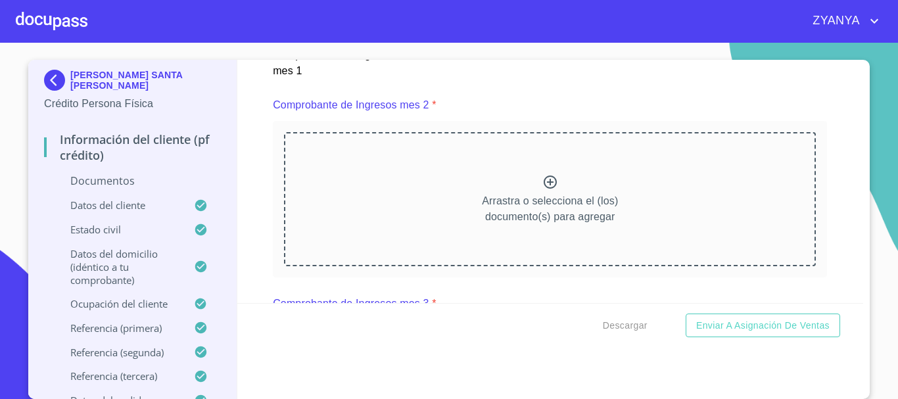
click at [522, 202] on div "Arrastra o selecciona el (los) documento(s) para agregar" at bounding box center [550, 199] width 532 height 134
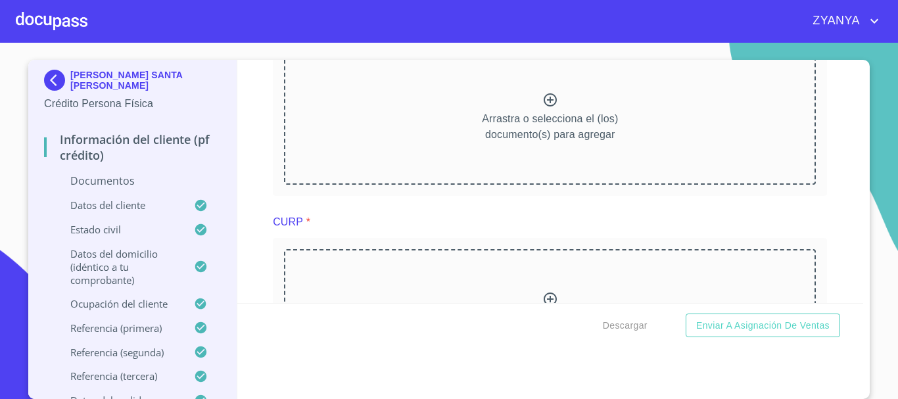
scroll to position [2499, 0]
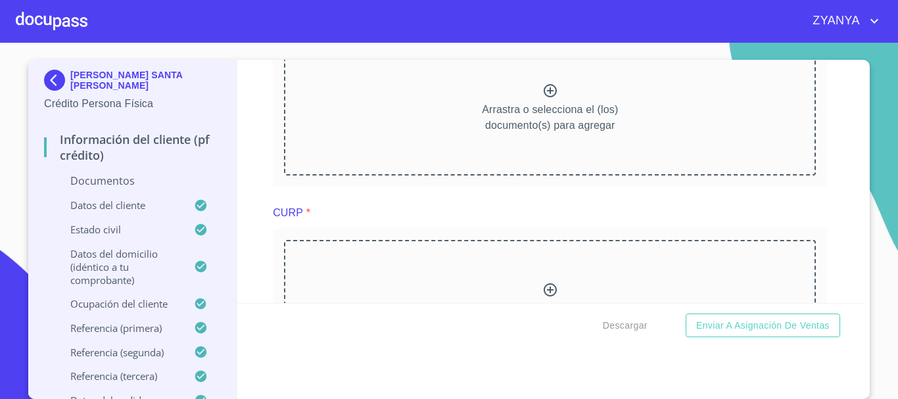
click at [556, 115] on div "Arrastra o selecciona el (los) documento(s) para agregar" at bounding box center [550, 108] width 532 height 134
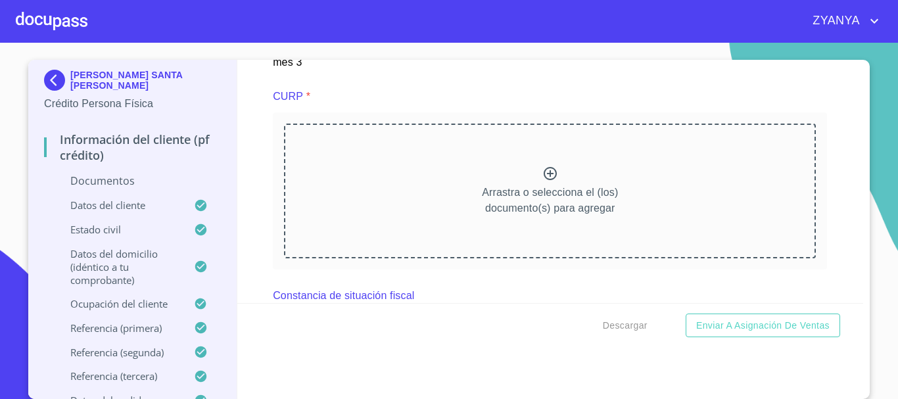
scroll to position [2959, 0]
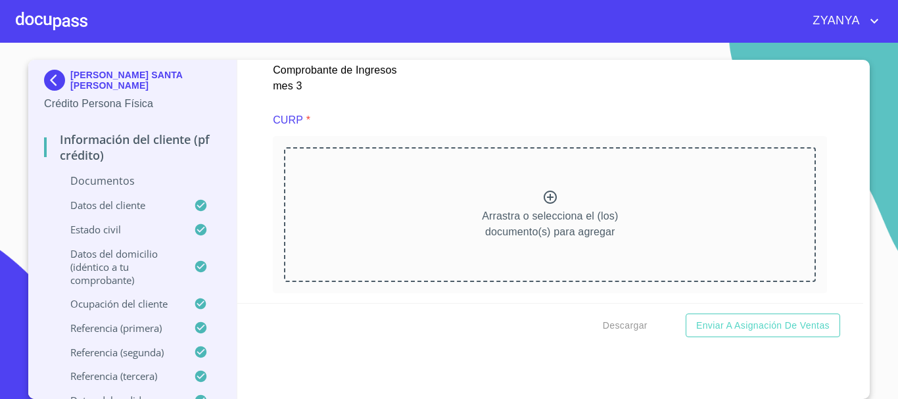
click at [531, 216] on div "Arrastra o selecciona el (los) documento(s) para agregar" at bounding box center [550, 214] width 532 height 134
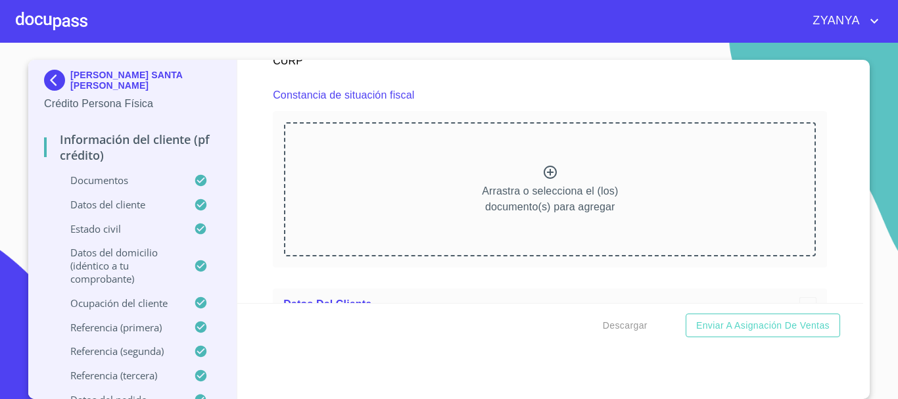
scroll to position [3551, 0]
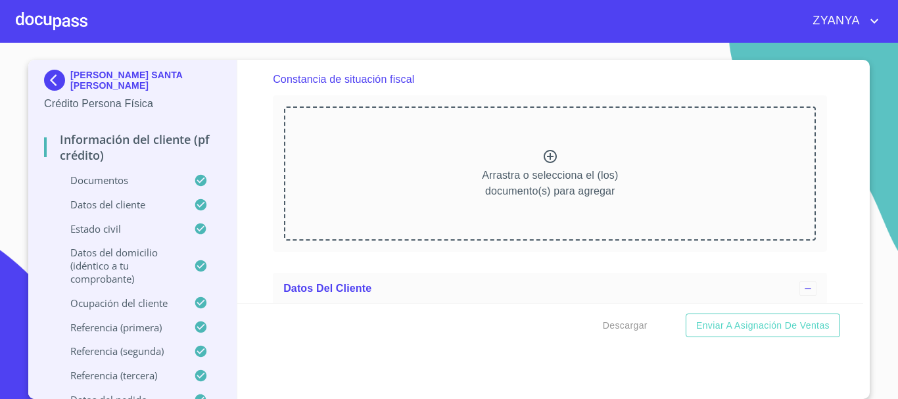
click at [548, 195] on p "Arrastra o selecciona el (los) documento(s) para agregar" at bounding box center [550, 184] width 136 height 32
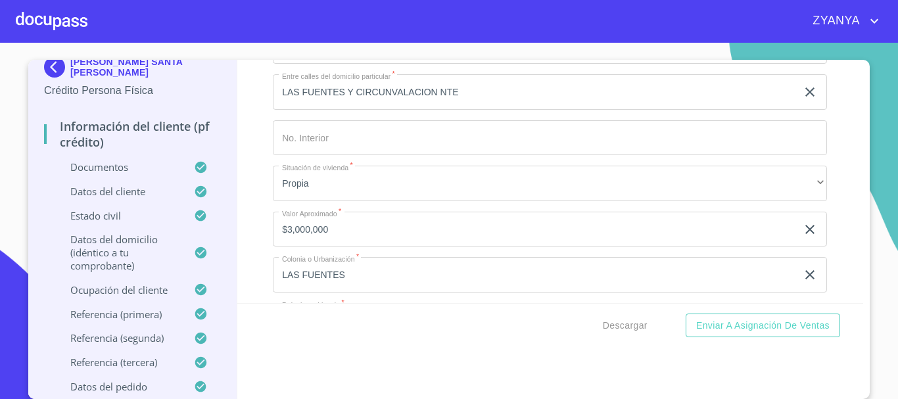
scroll to position [17, 0]
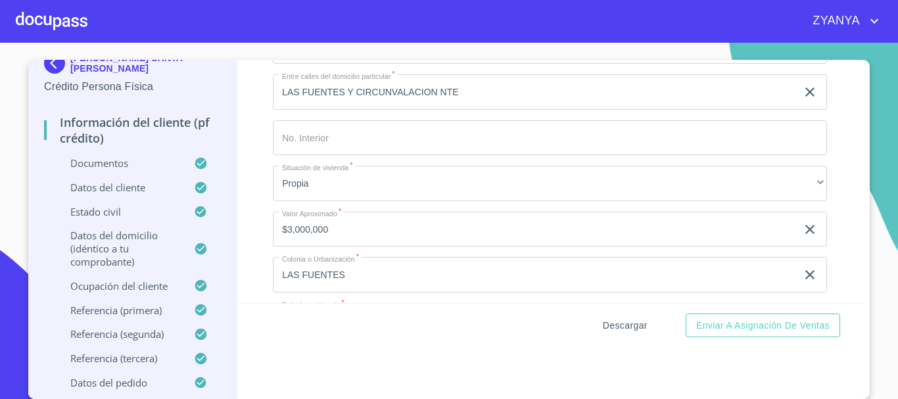
click at [613, 322] on span "Descargar" at bounding box center [625, 326] width 45 height 16
click at [623, 329] on span "Descargar" at bounding box center [625, 326] width 45 height 16
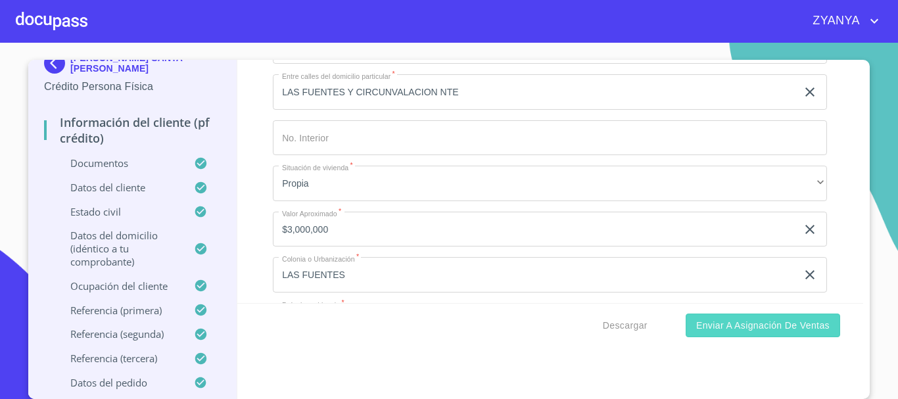
click at [753, 318] on span "Enviar a Asignación de Ventas" at bounding box center [763, 326] width 134 height 16
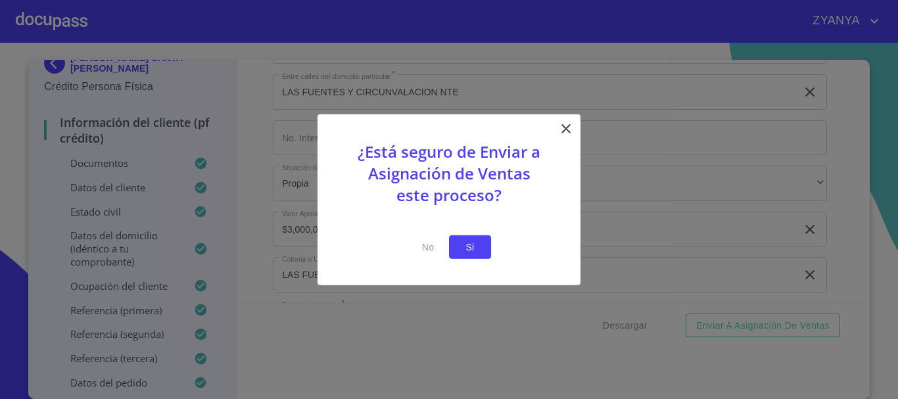
click at [487, 251] on button "Si" at bounding box center [470, 247] width 42 height 24
